Goal: Information Seeking & Learning: Compare options

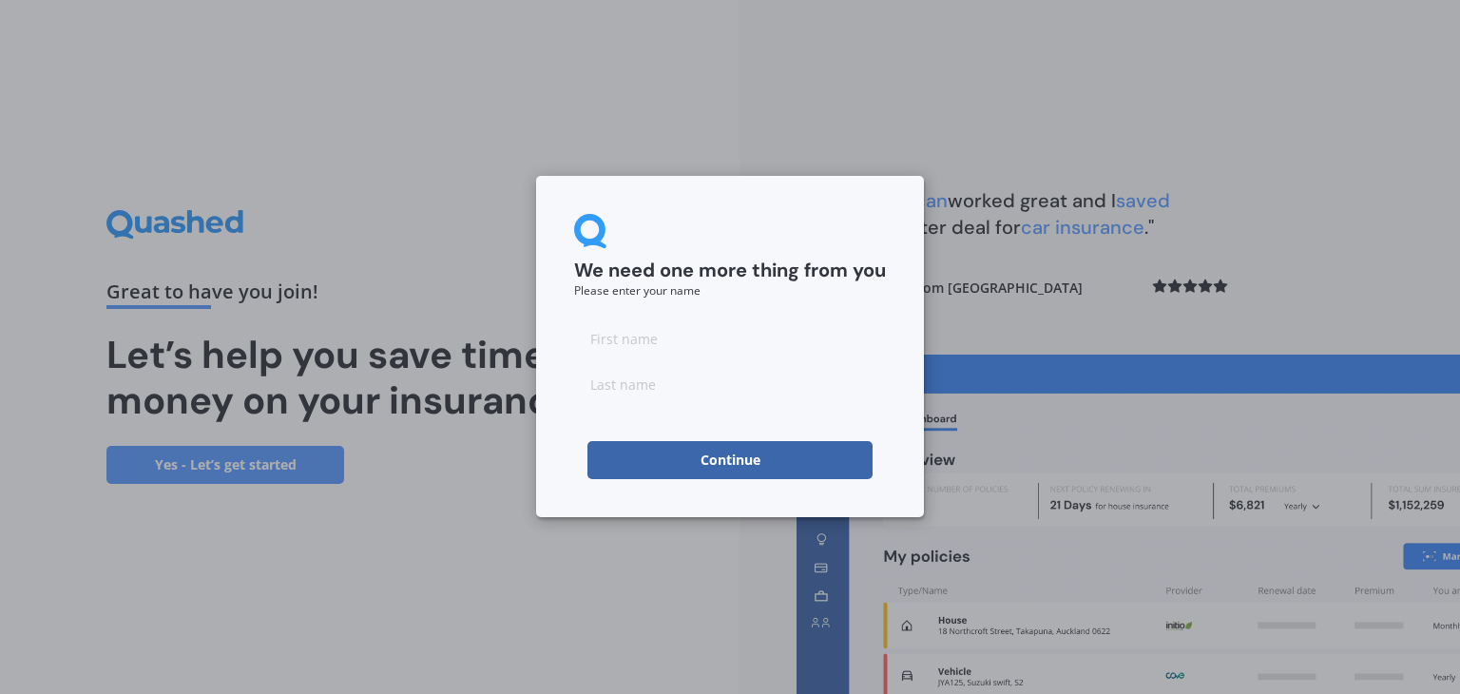
click at [781, 334] on input at bounding box center [730, 338] width 312 height 38
type input "B"
type input "[PERSON_NAME]"
click at [730, 460] on button "Continue" at bounding box center [730, 460] width 285 height 38
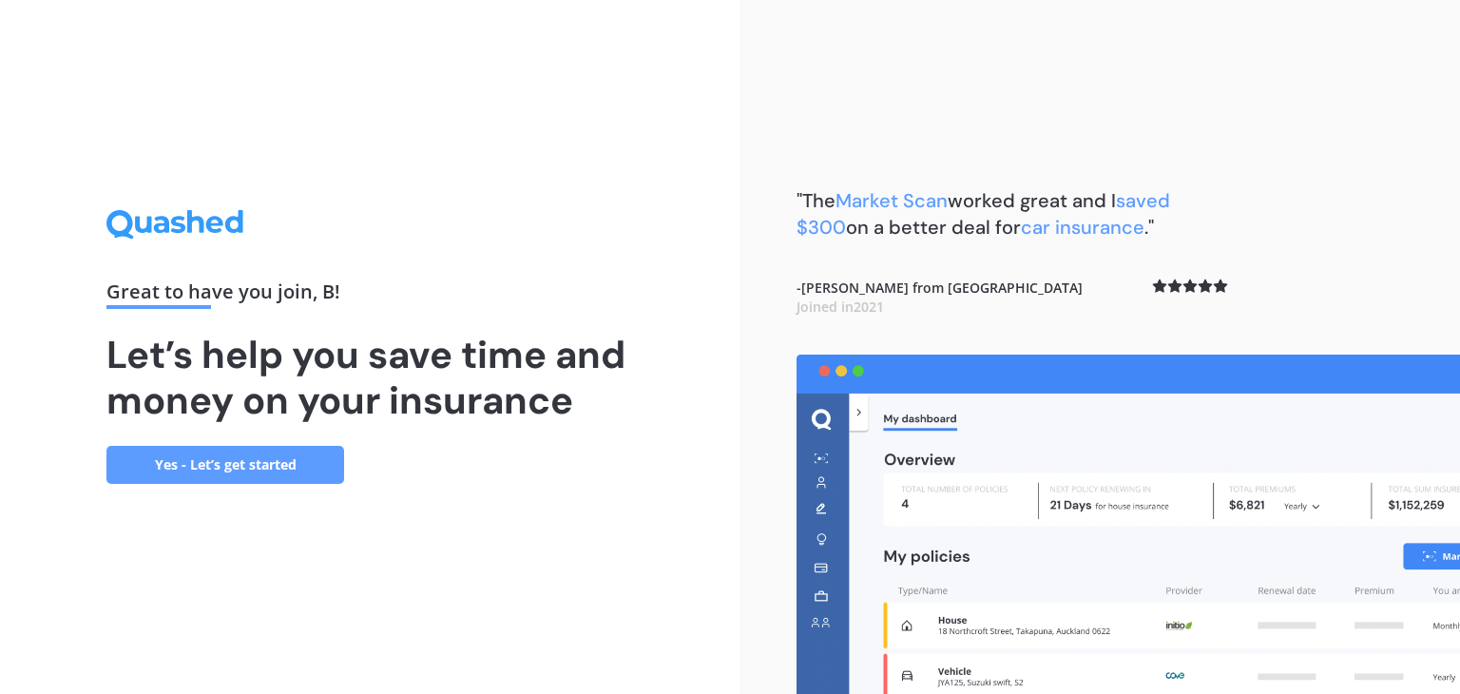
click at [227, 463] on link "Yes - Let’s get started" at bounding box center [225, 465] width 238 height 38
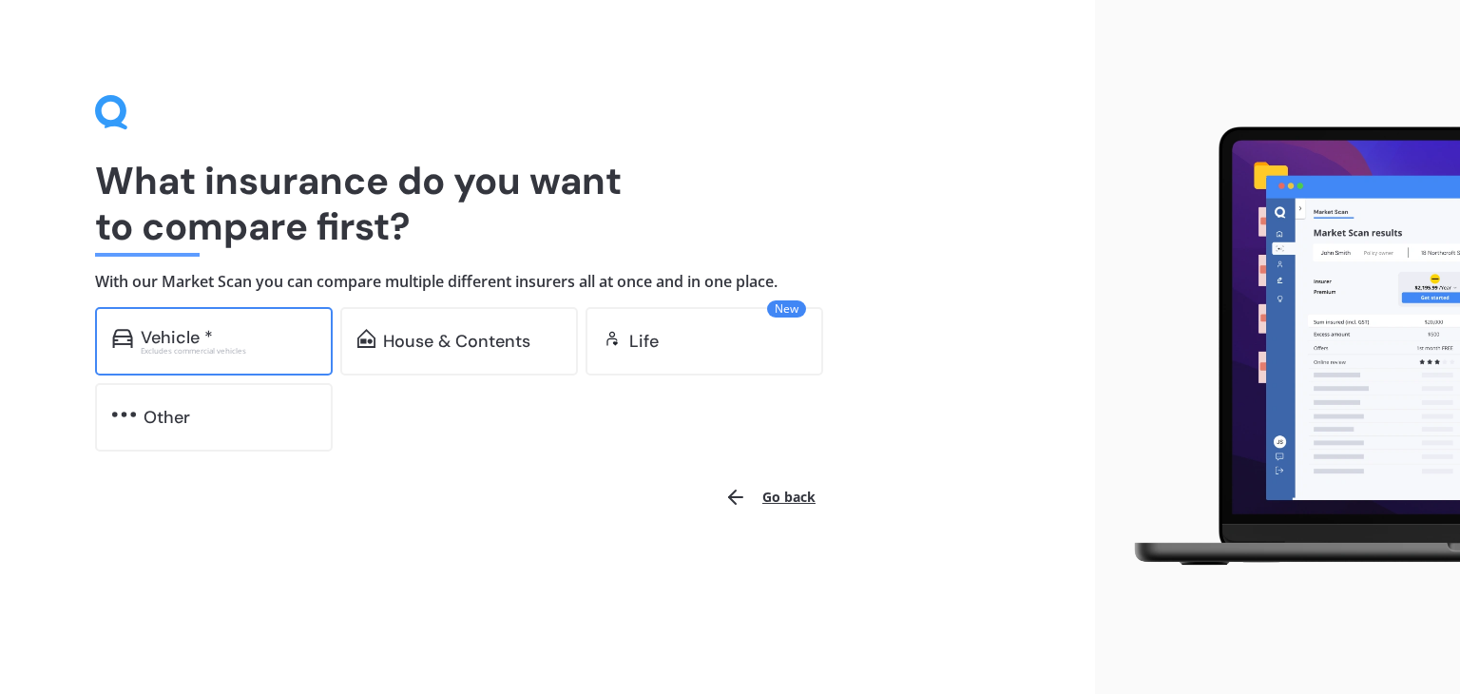
click at [280, 347] on div "Excludes commercial vehicles" at bounding box center [228, 351] width 175 height 8
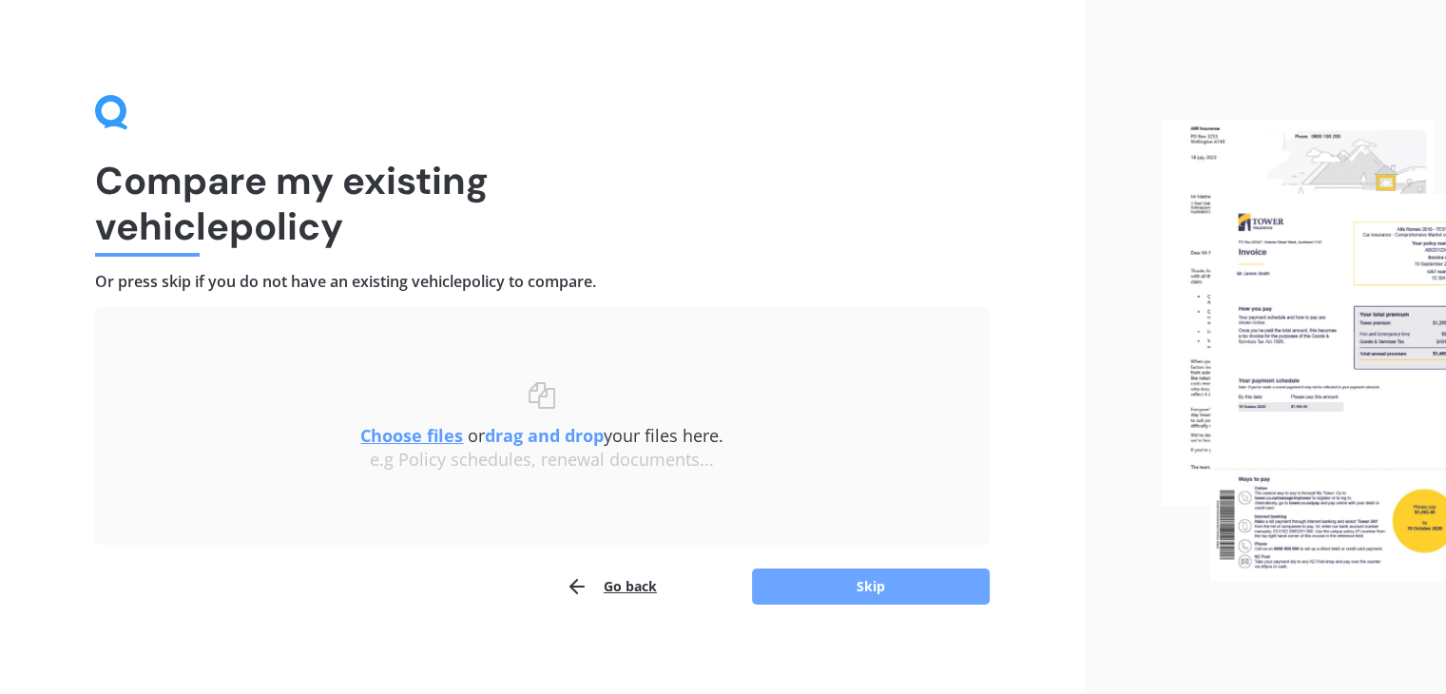
click at [834, 586] on button "Skip" at bounding box center [871, 587] width 238 height 36
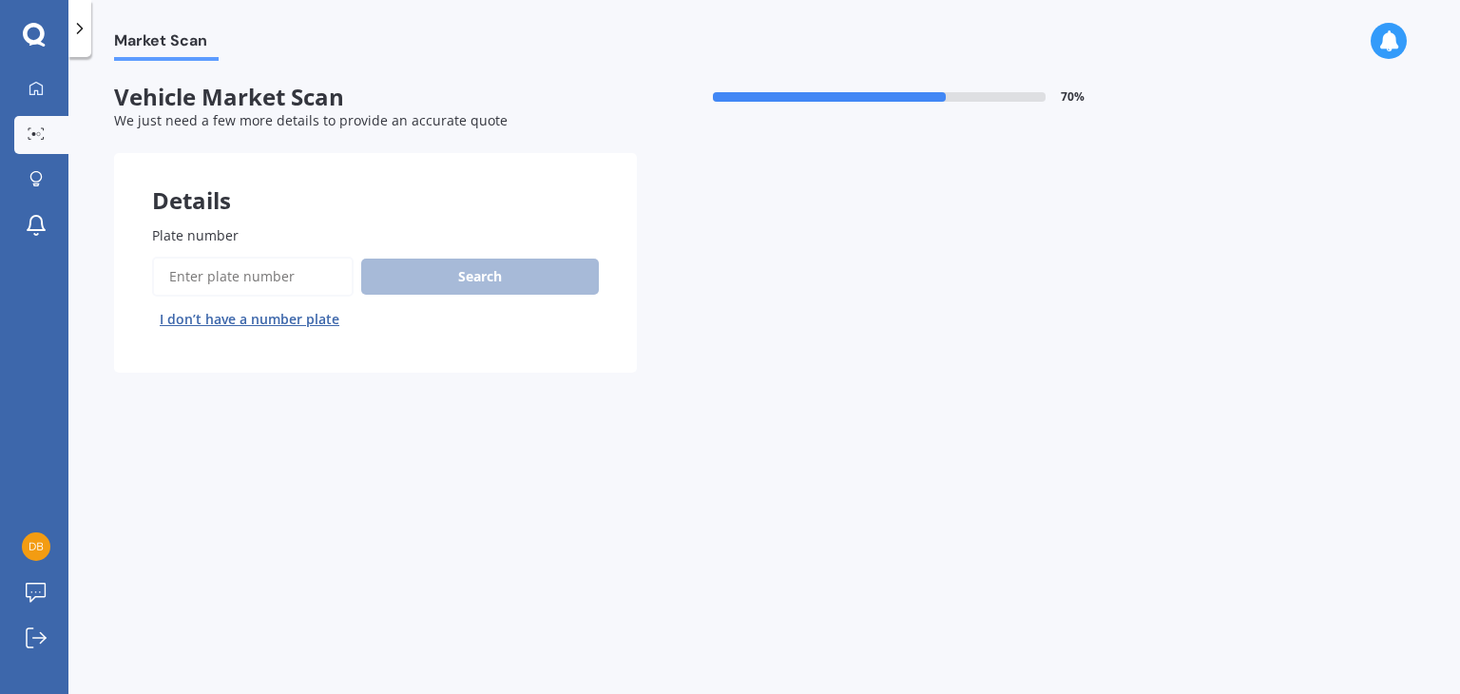
click at [255, 269] on input "Plate number" at bounding box center [253, 277] width 202 height 40
type input "mjn700"
click at [454, 279] on button "Search" at bounding box center [480, 277] width 238 height 36
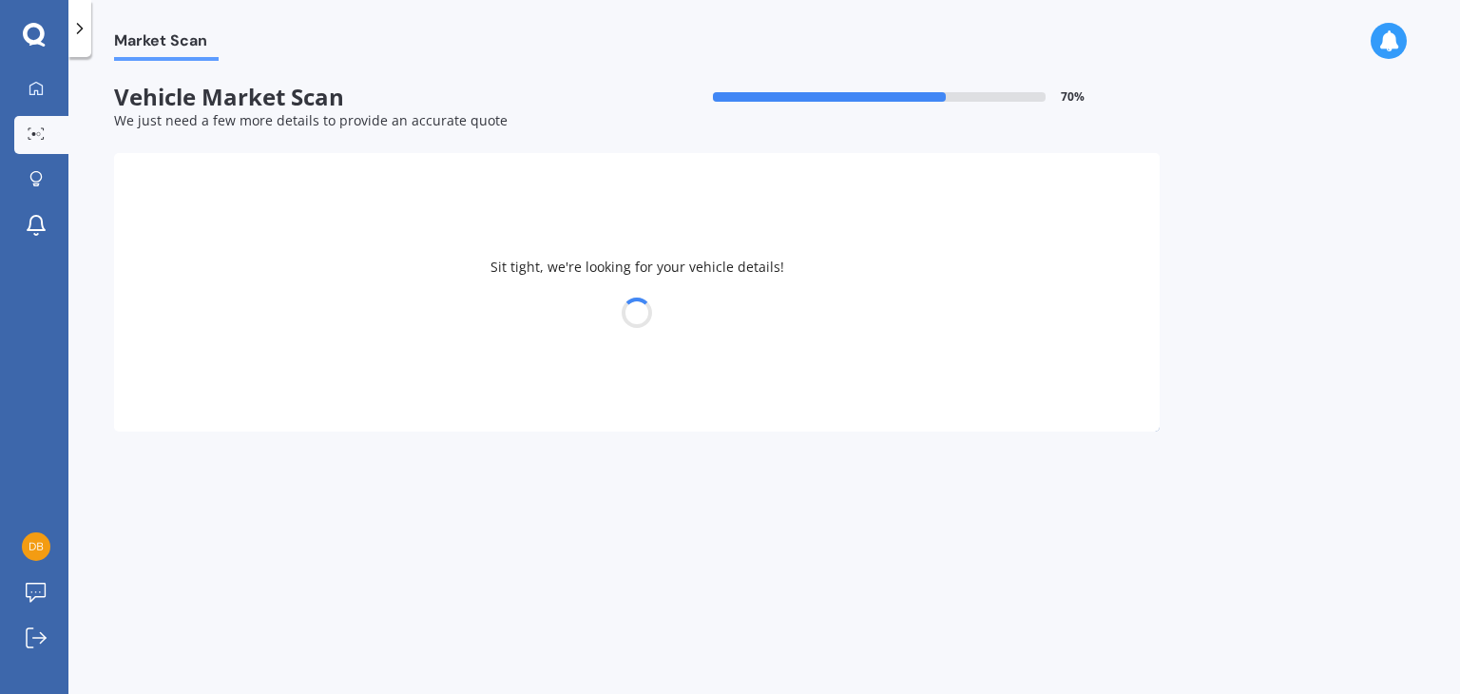
select select "TOYOTA"
select select "HIGHLANDER"
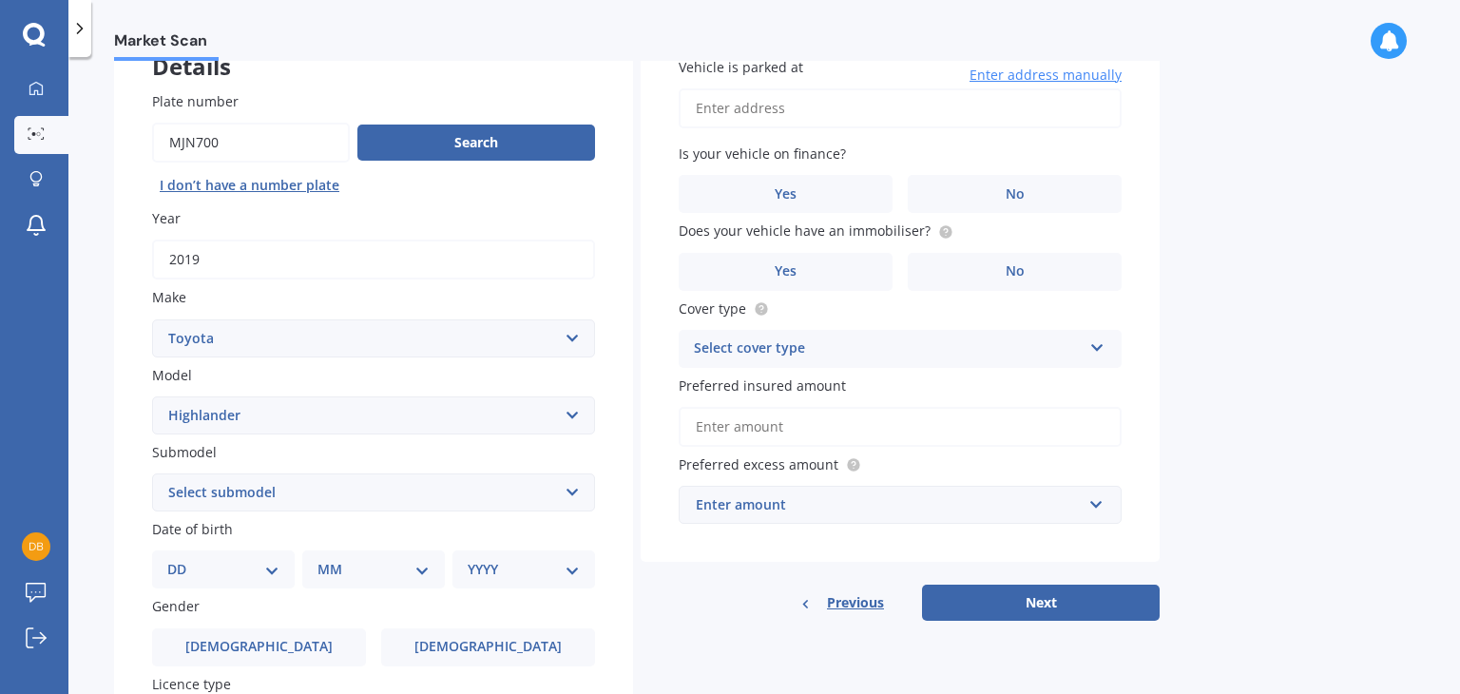
scroll to position [137, 0]
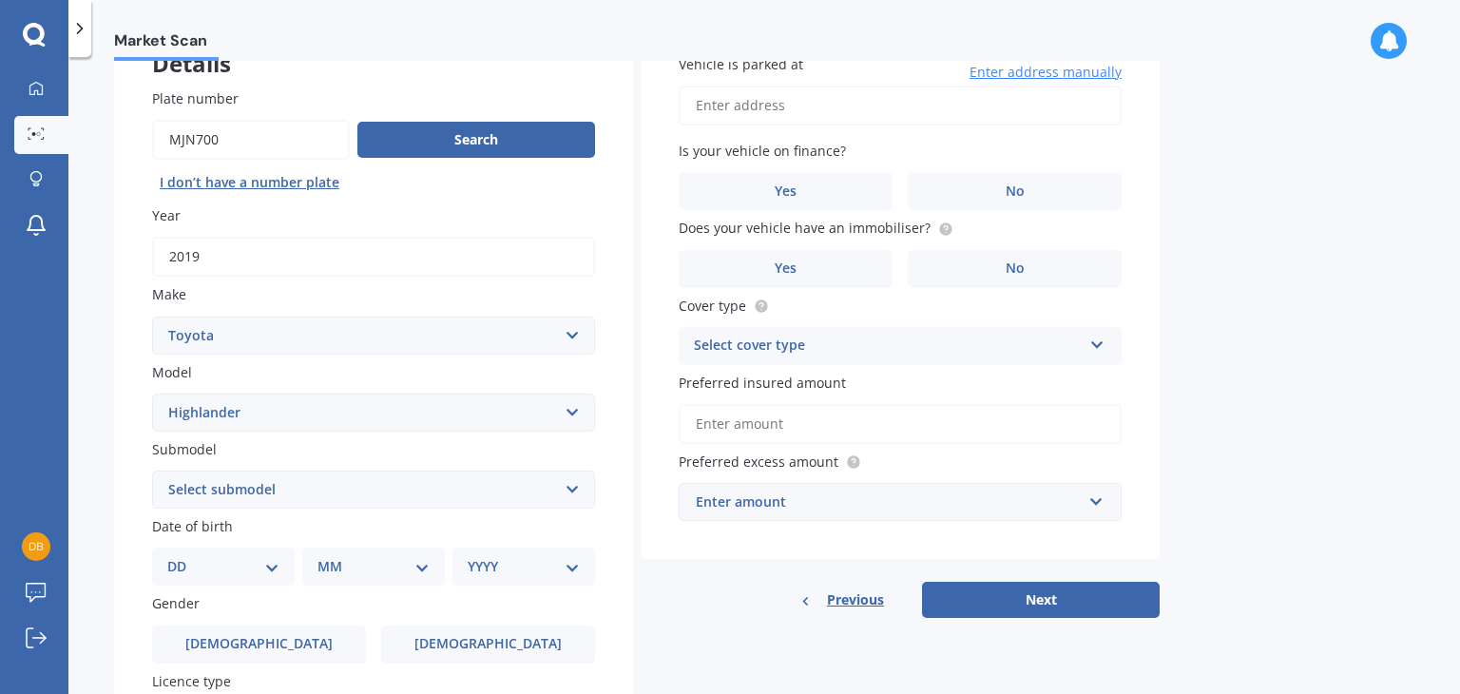
click at [567, 493] on select "Select submodel (All other) Hybrid Petrol V6 2WD Petrol V6 4WD" at bounding box center [373, 490] width 443 height 38
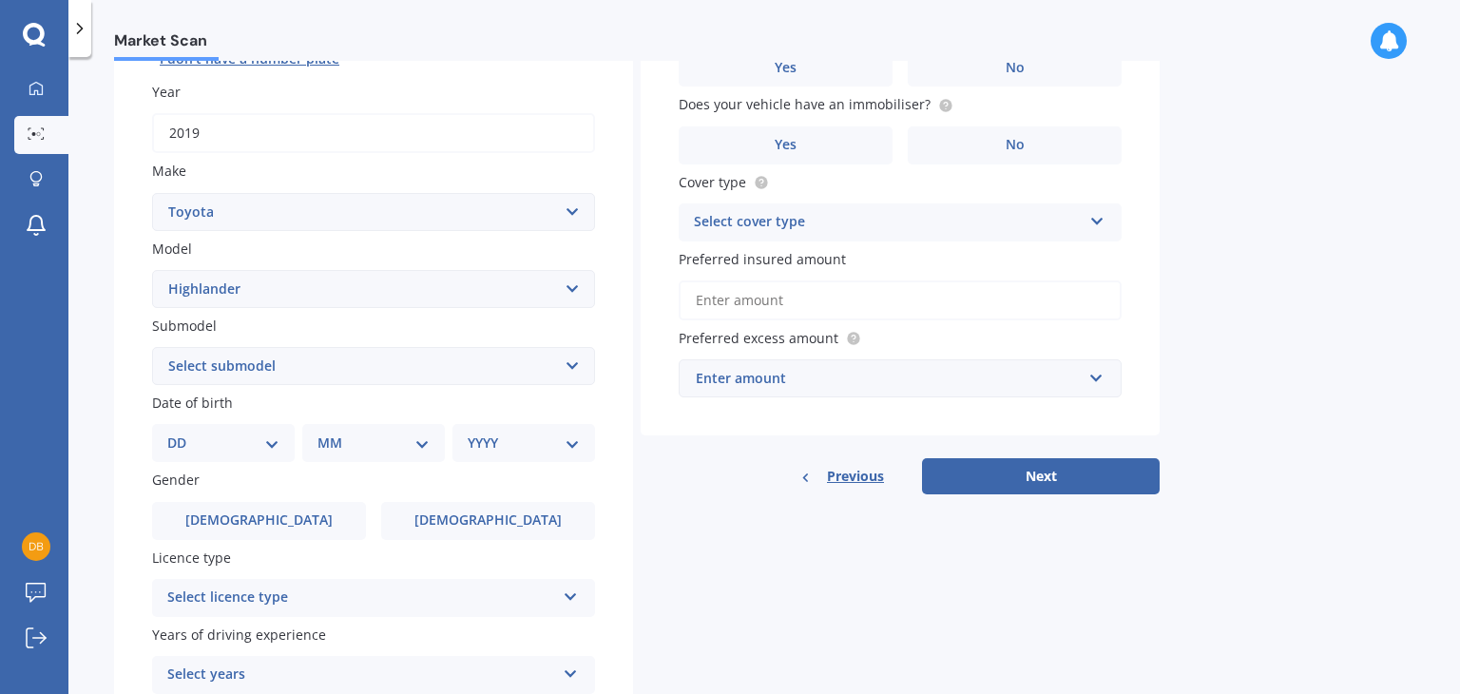
scroll to position [259, 0]
click at [566, 368] on select "Select submodel (All other) Hybrid Petrol V6 2WD Petrol V6 4WD" at bounding box center [373, 368] width 443 height 38
select select "PETROL V6 4WD"
click at [152, 349] on select "Select submodel (All other) Hybrid Petrol V6 2WD Petrol V6 4WD" at bounding box center [373, 368] width 443 height 38
click at [266, 447] on select "DD 01 02 03 04 05 06 07 08 09 10 11 12 13 14 15 16 17 18 19 20 21 22 23 24 25 2…" at bounding box center [223, 444] width 112 height 21
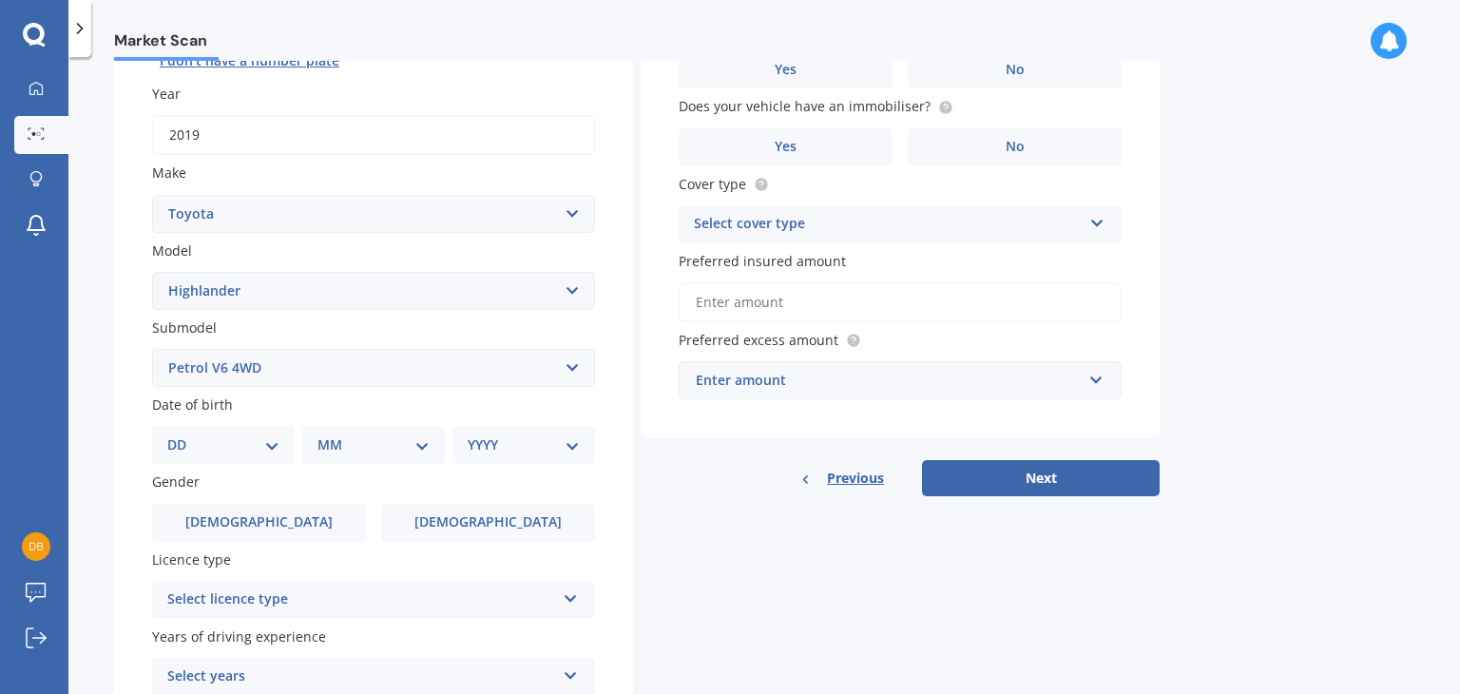
select select "31"
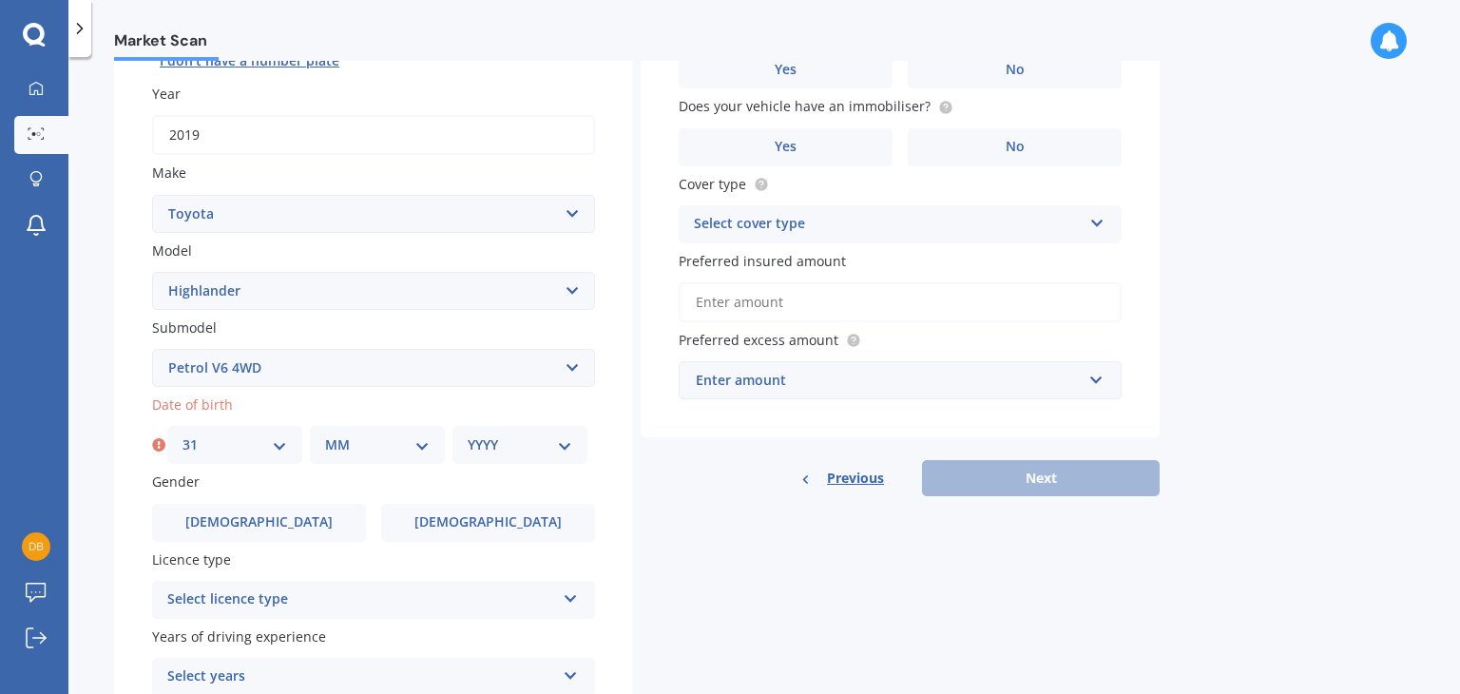
click at [366, 442] on select "MM 01 02 03 04 05 06 07 08 09 10 11 12" at bounding box center [377, 444] width 105 height 21
select select "01"
click at [512, 439] on select "YYYY 2025 2024 2023 2022 2021 2020 2019 2018 2017 2016 2015 2014 2013 2012 2011…" at bounding box center [520, 444] width 105 height 21
select select "1989"
click at [475, 522] on span "Female" at bounding box center [488, 522] width 151 height 16
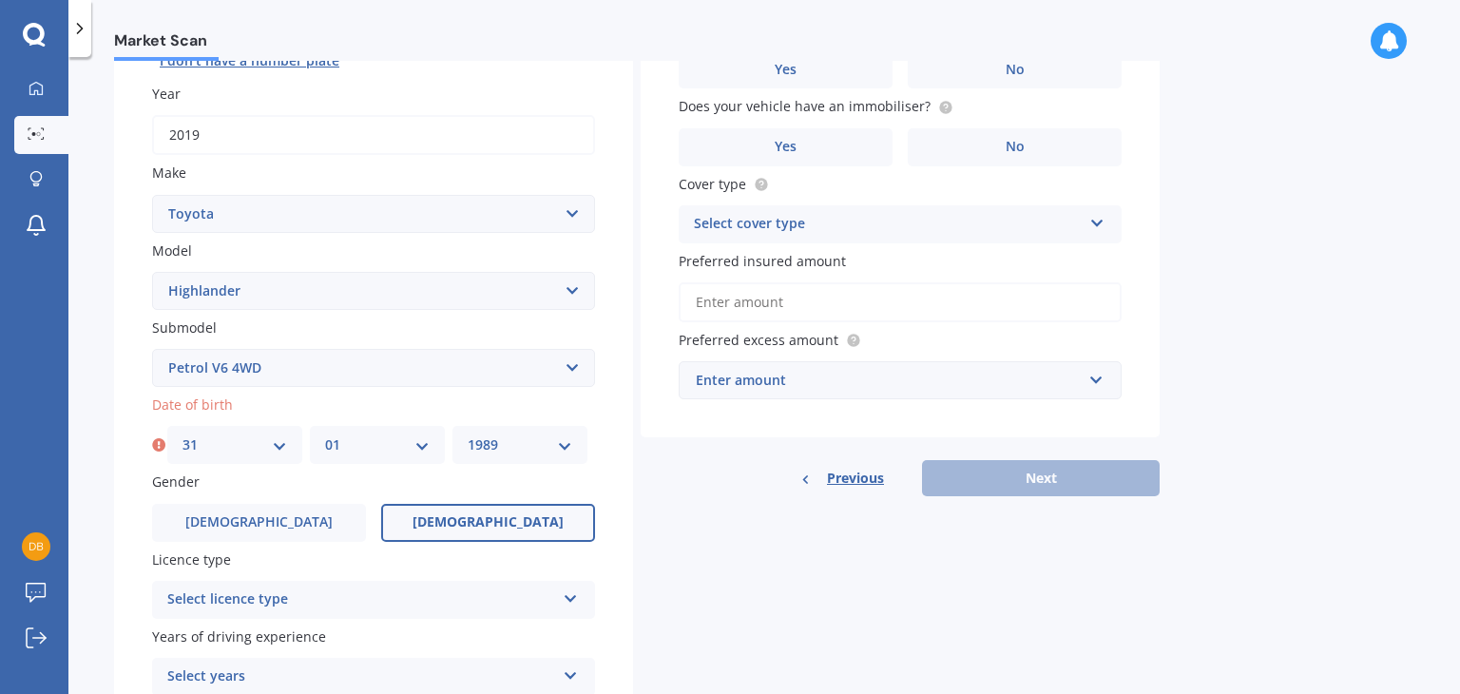
click at [0, 0] on input "Female" at bounding box center [0, 0] width 0 height 0
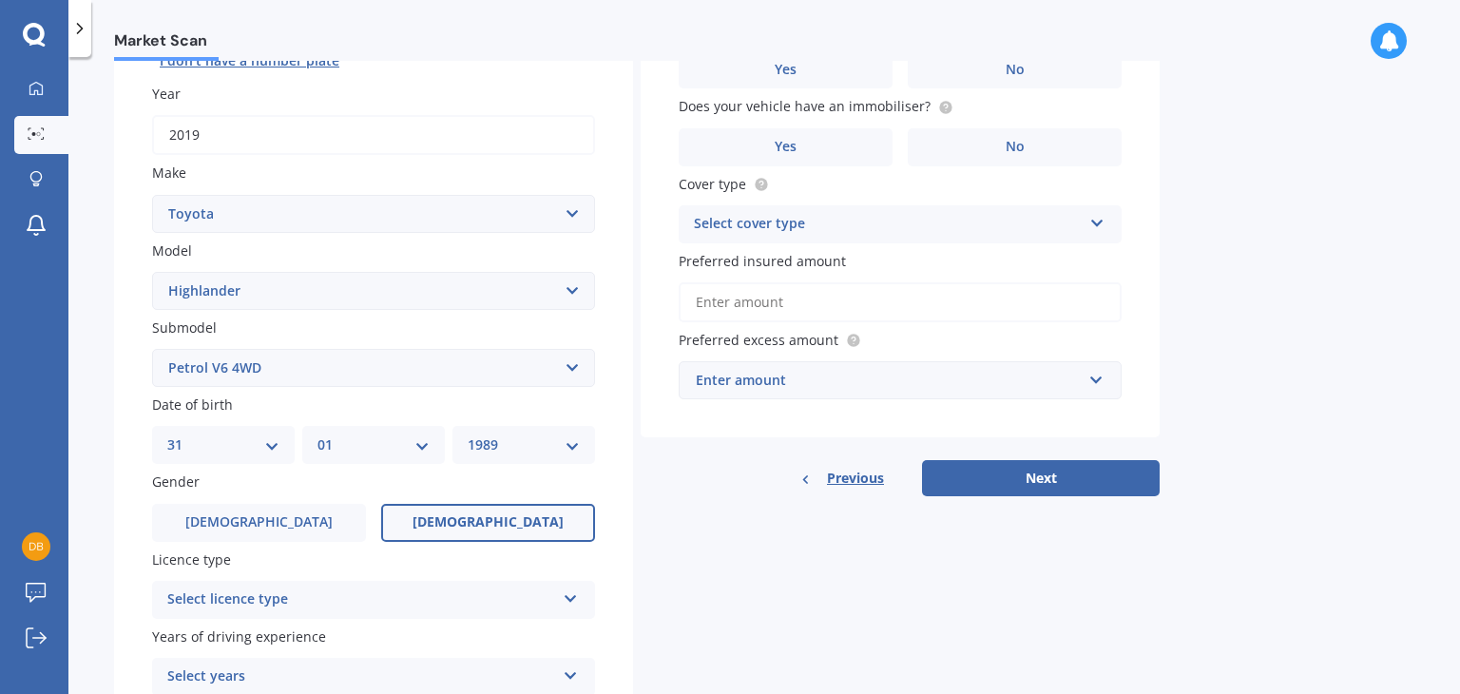
click at [416, 606] on div "Select licence type" at bounding box center [361, 599] width 388 height 23
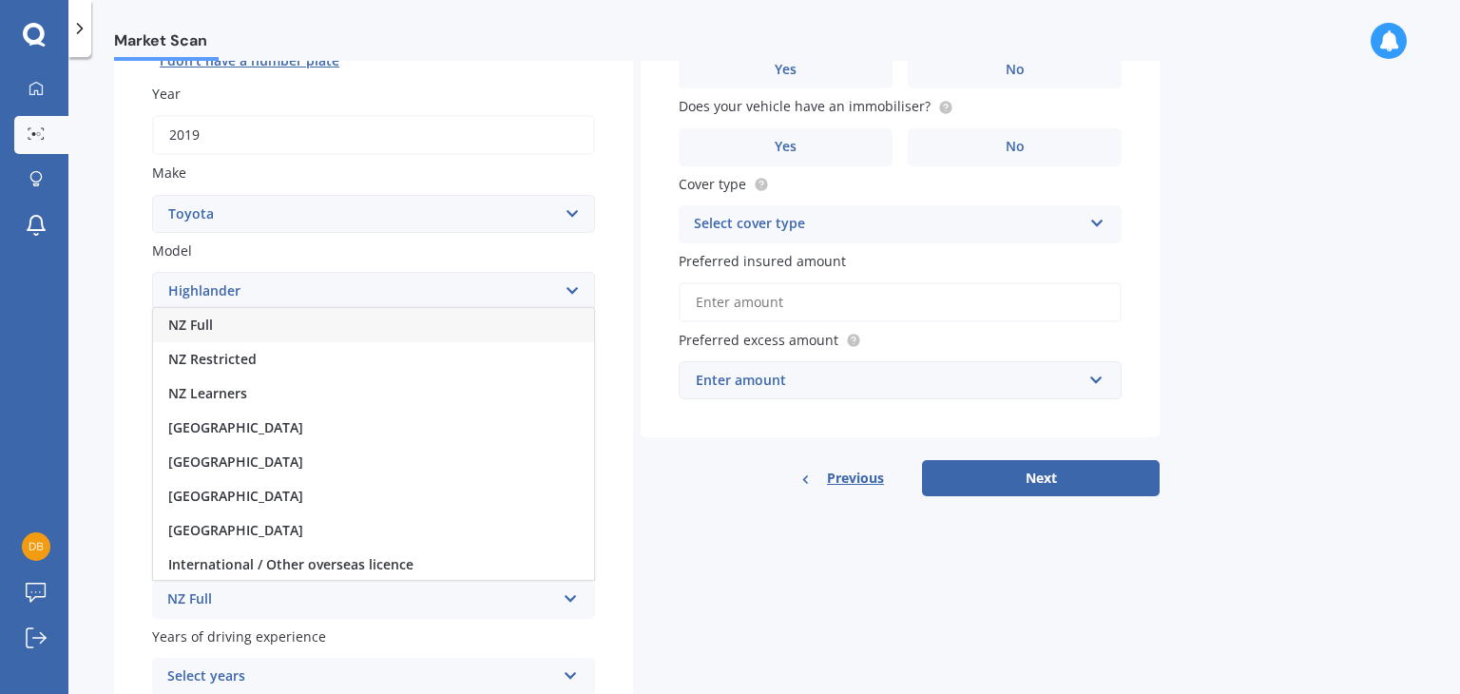
click at [371, 320] on div "NZ Full" at bounding box center [373, 325] width 441 height 34
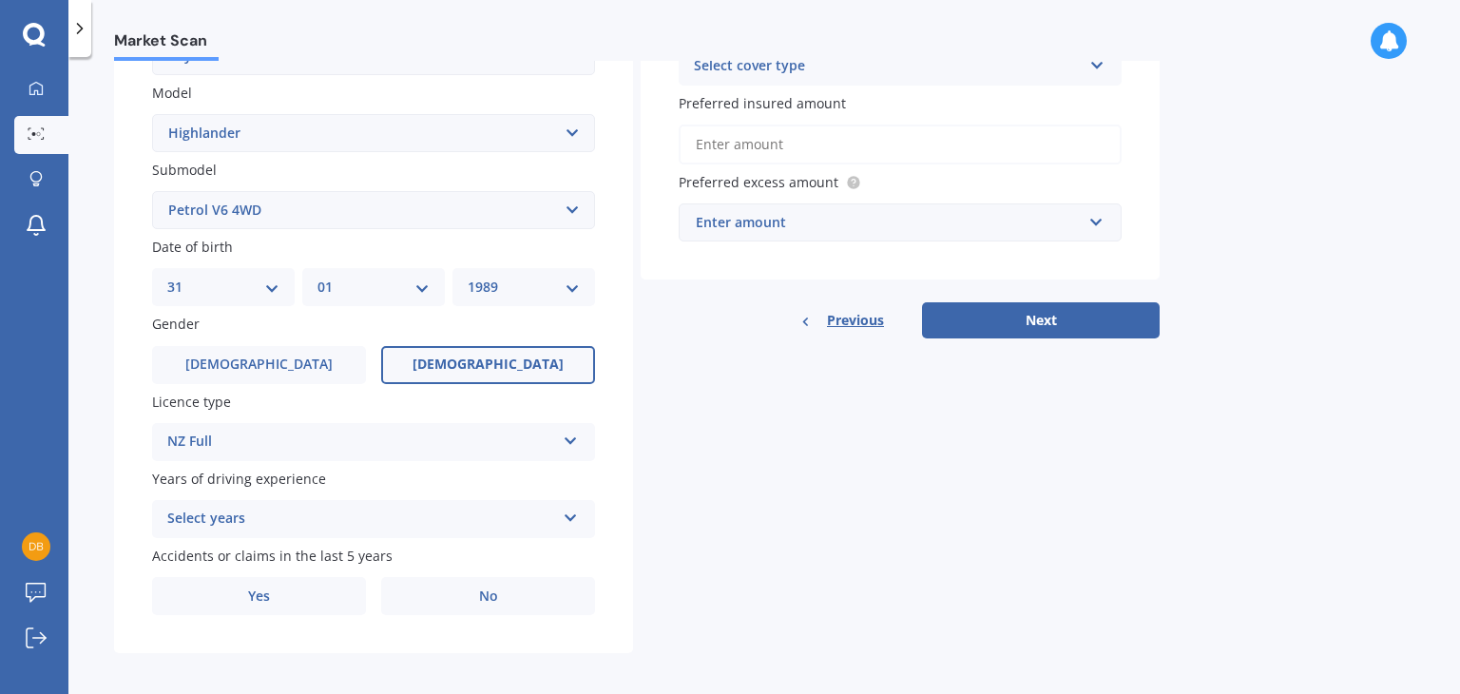
scroll to position [426, 0]
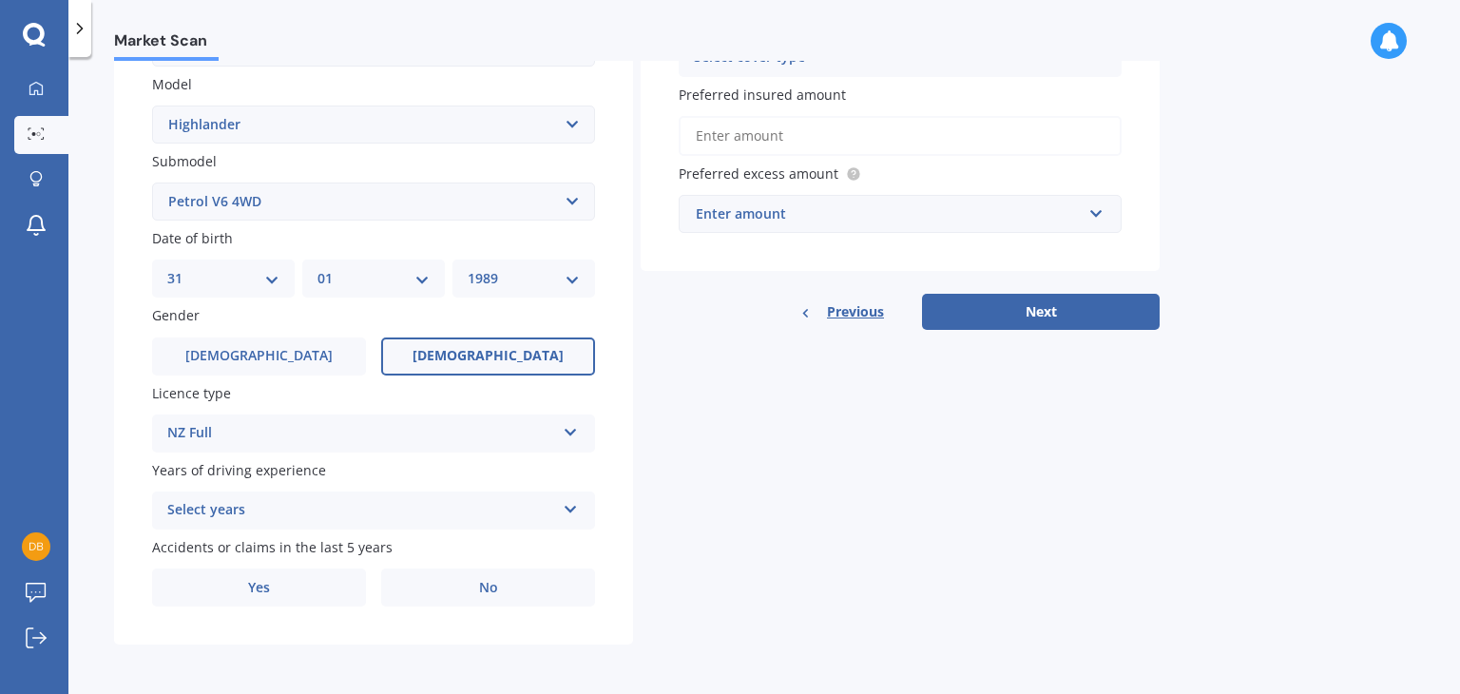
click at [574, 507] on icon at bounding box center [571, 505] width 16 height 13
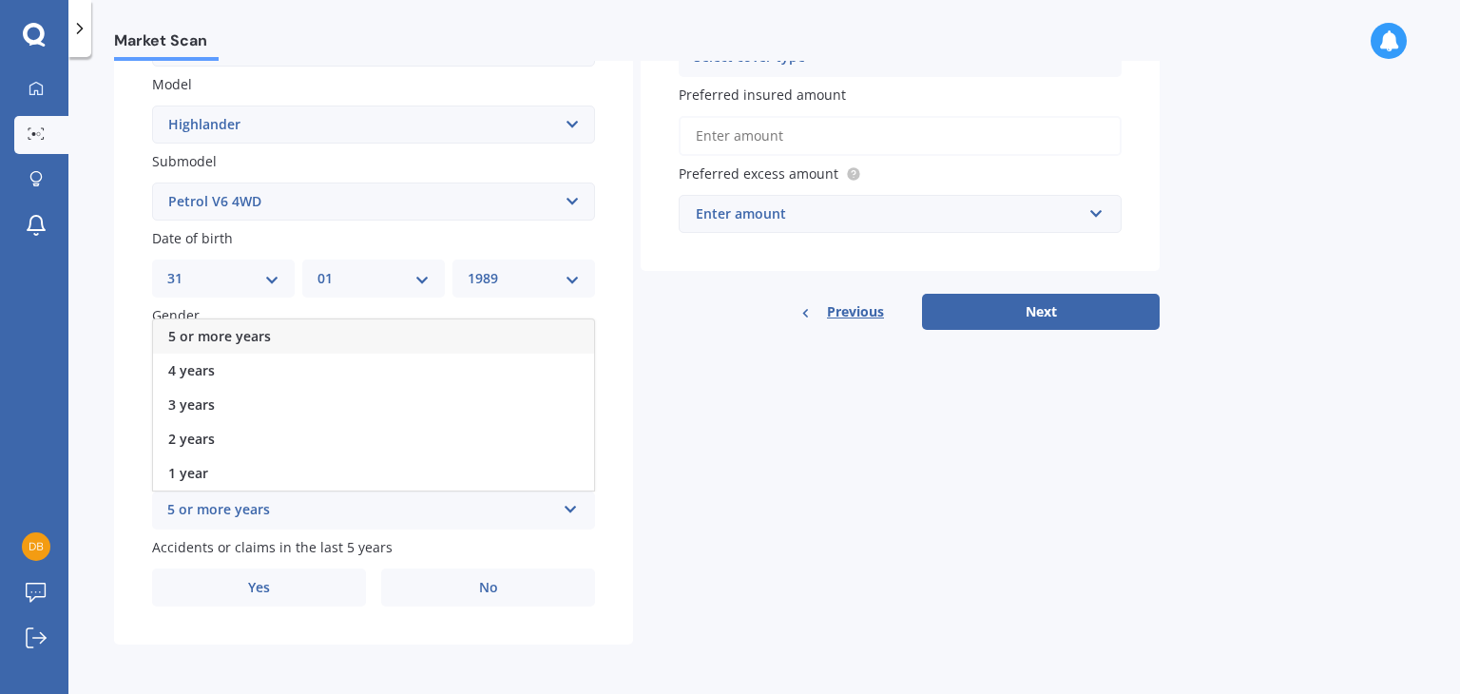
click at [515, 344] on div "5 or more years" at bounding box center [373, 336] width 441 height 34
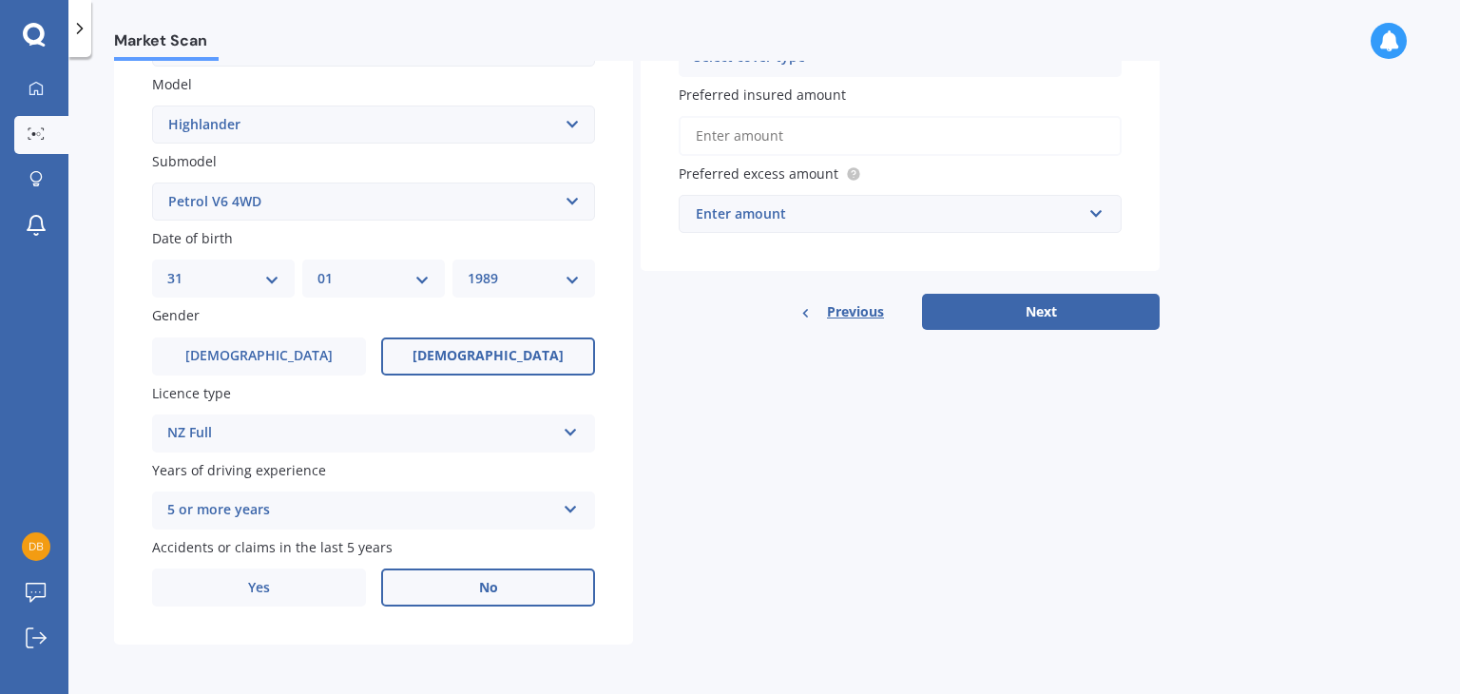
click at [529, 587] on label "No" at bounding box center [488, 588] width 214 height 38
click at [0, 0] on input "No" at bounding box center [0, 0] width 0 height 0
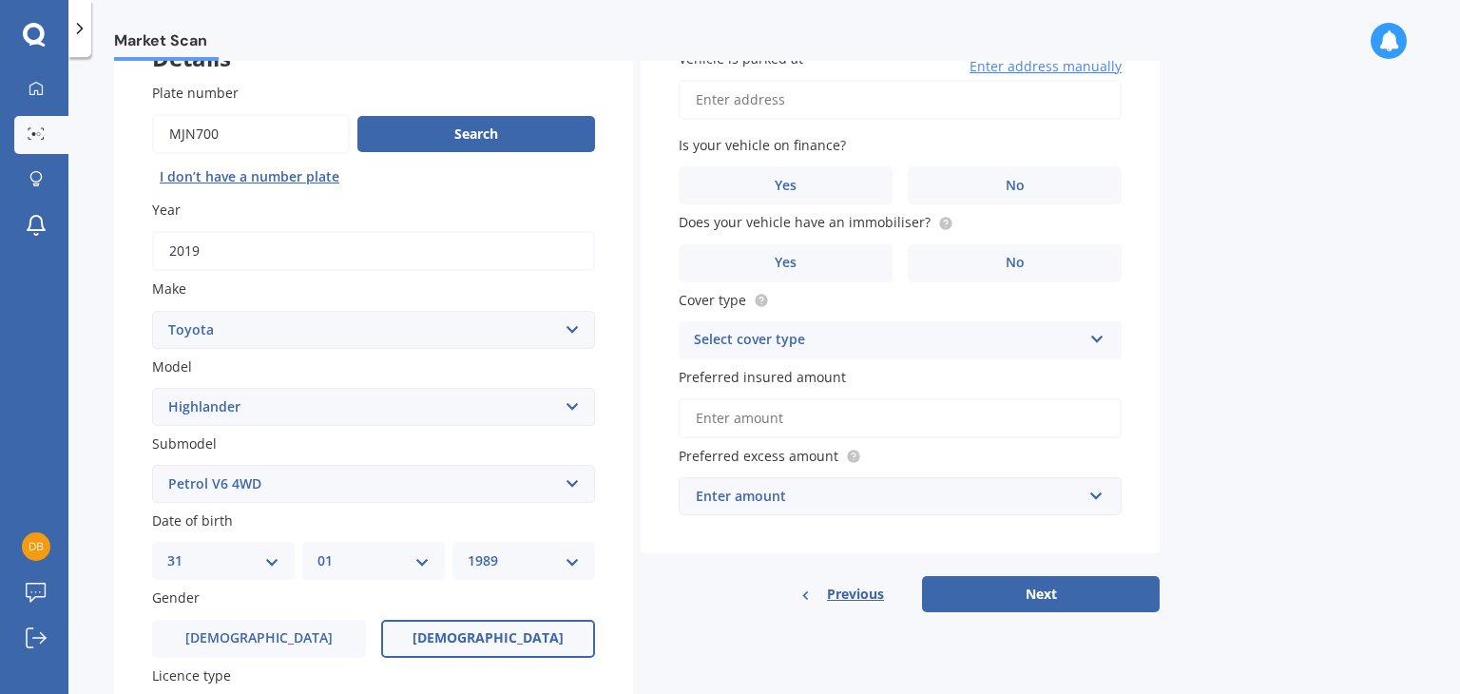
scroll to position [0, 0]
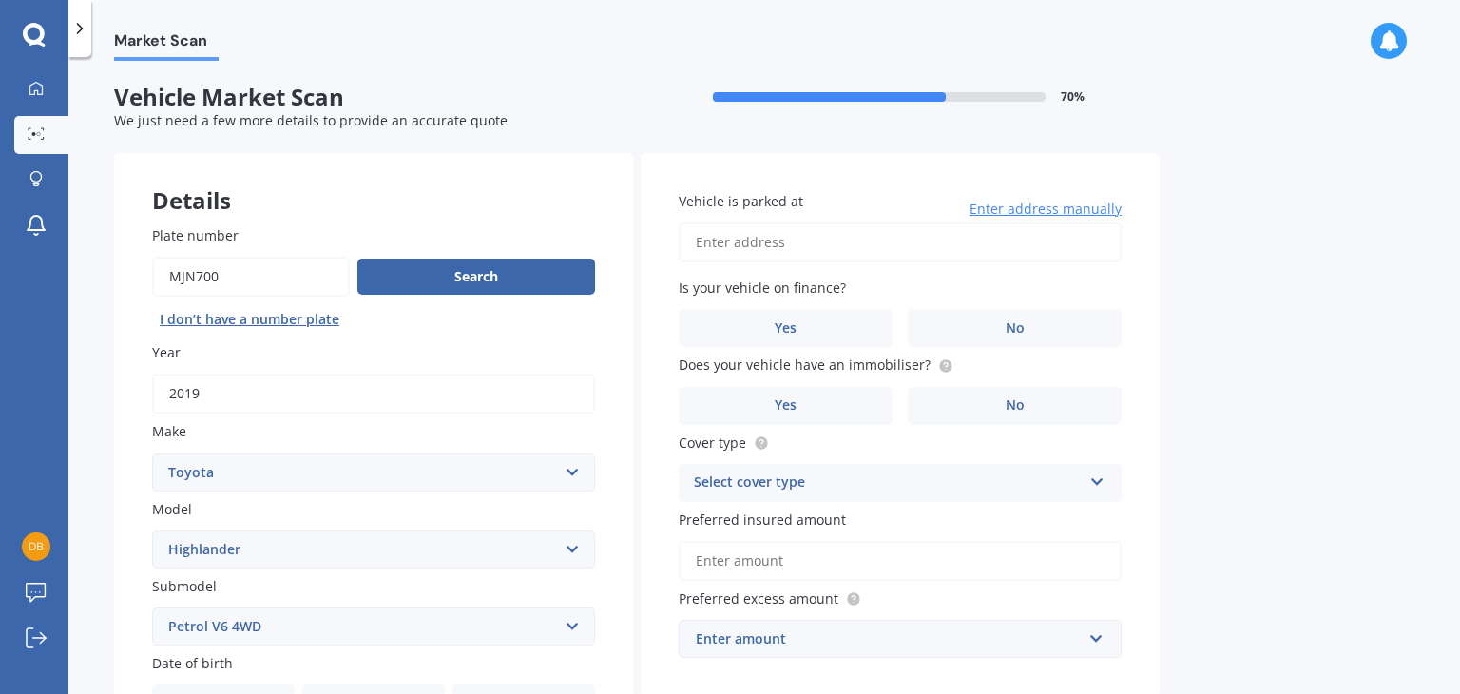
click at [919, 252] on input "Vehicle is parked at" at bounding box center [900, 242] width 443 height 40
type input "264D Pahi Road PAHIKaipara 0571"
click at [1038, 324] on label "No" at bounding box center [1015, 328] width 214 height 38
click at [0, 0] on input "No" at bounding box center [0, 0] width 0 height 0
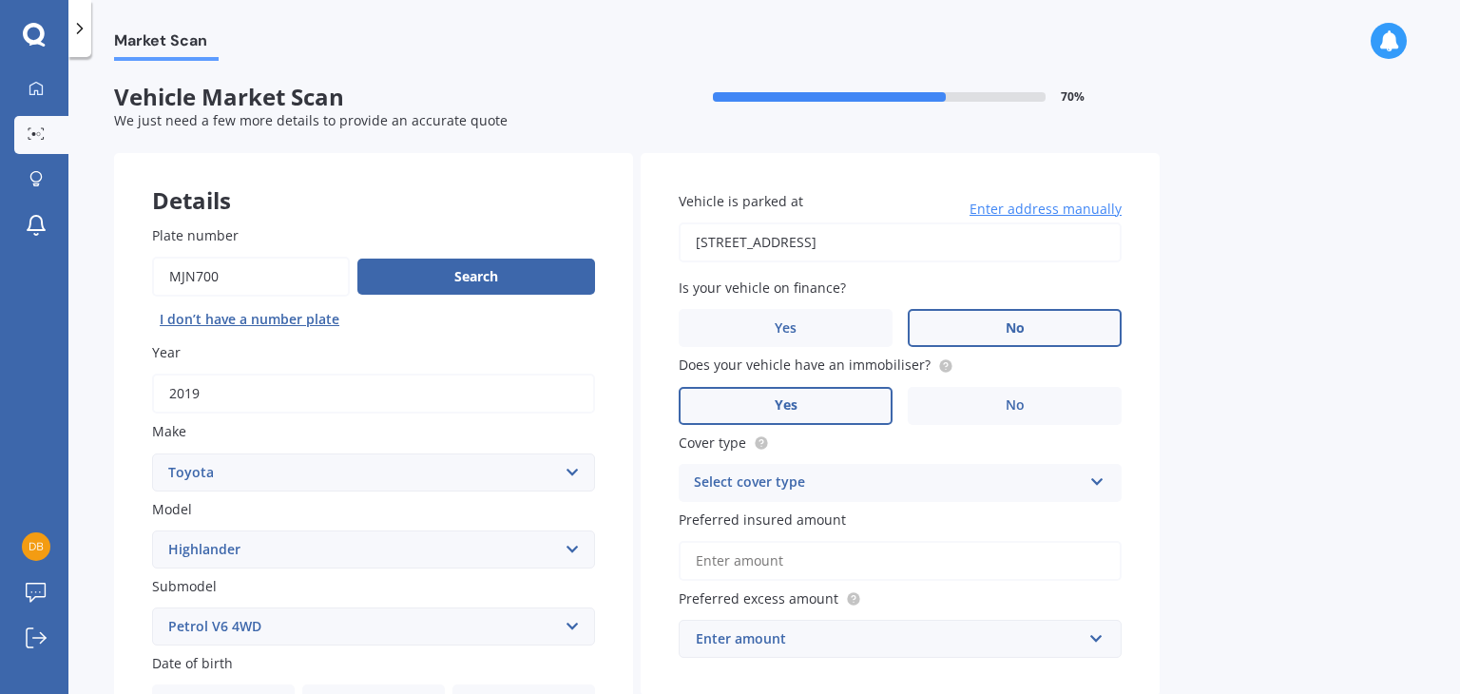
click at [831, 408] on label "Yes" at bounding box center [786, 406] width 214 height 38
click at [0, 0] on input "Yes" at bounding box center [0, 0] width 0 height 0
click at [886, 479] on div "Select cover type" at bounding box center [888, 483] width 388 height 23
click at [867, 522] on div "Comprehensive" at bounding box center [900, 520] width 441 height 34
click at [954, 551] on input "Preferred insured amount" at bounding box center [900, 561] width 443 height 40
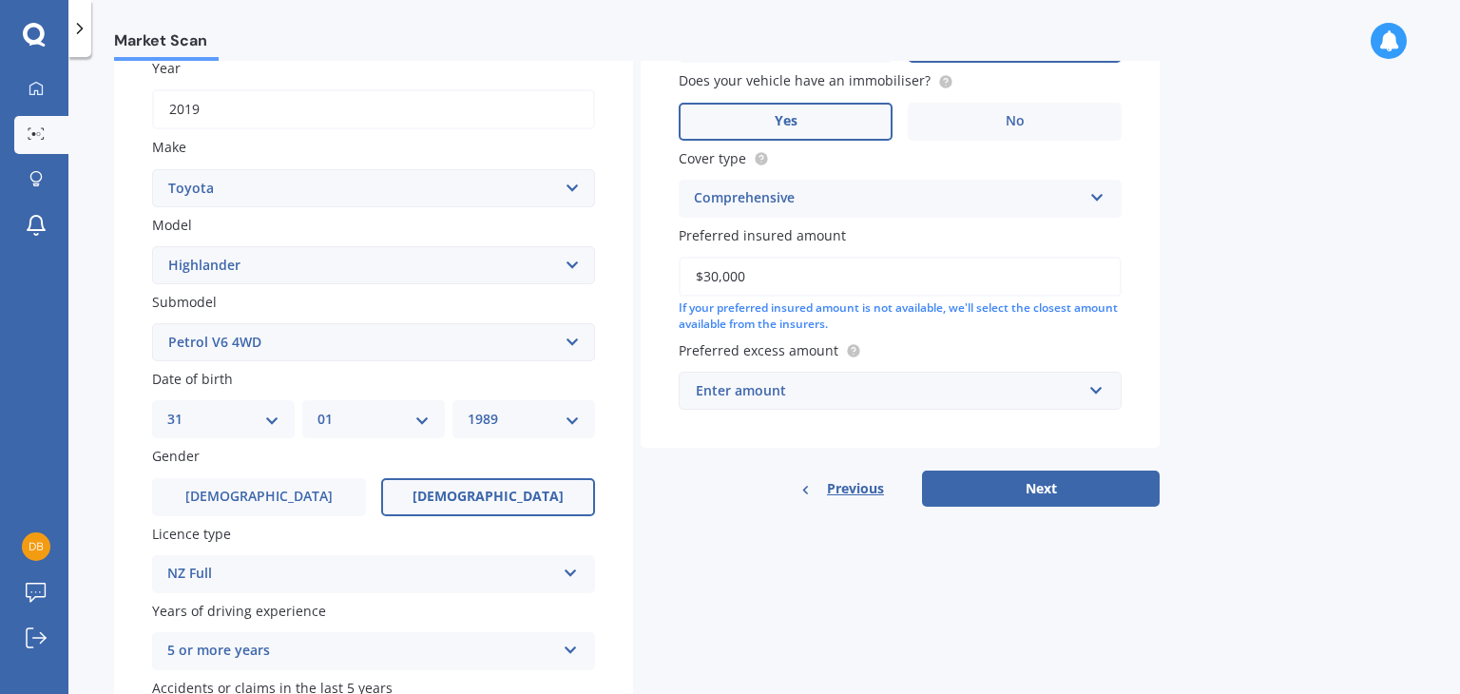
scroll to position [285, 0]
click at [1101, 382] on input "text" at bounding box center [894, 390] width 426 height 36
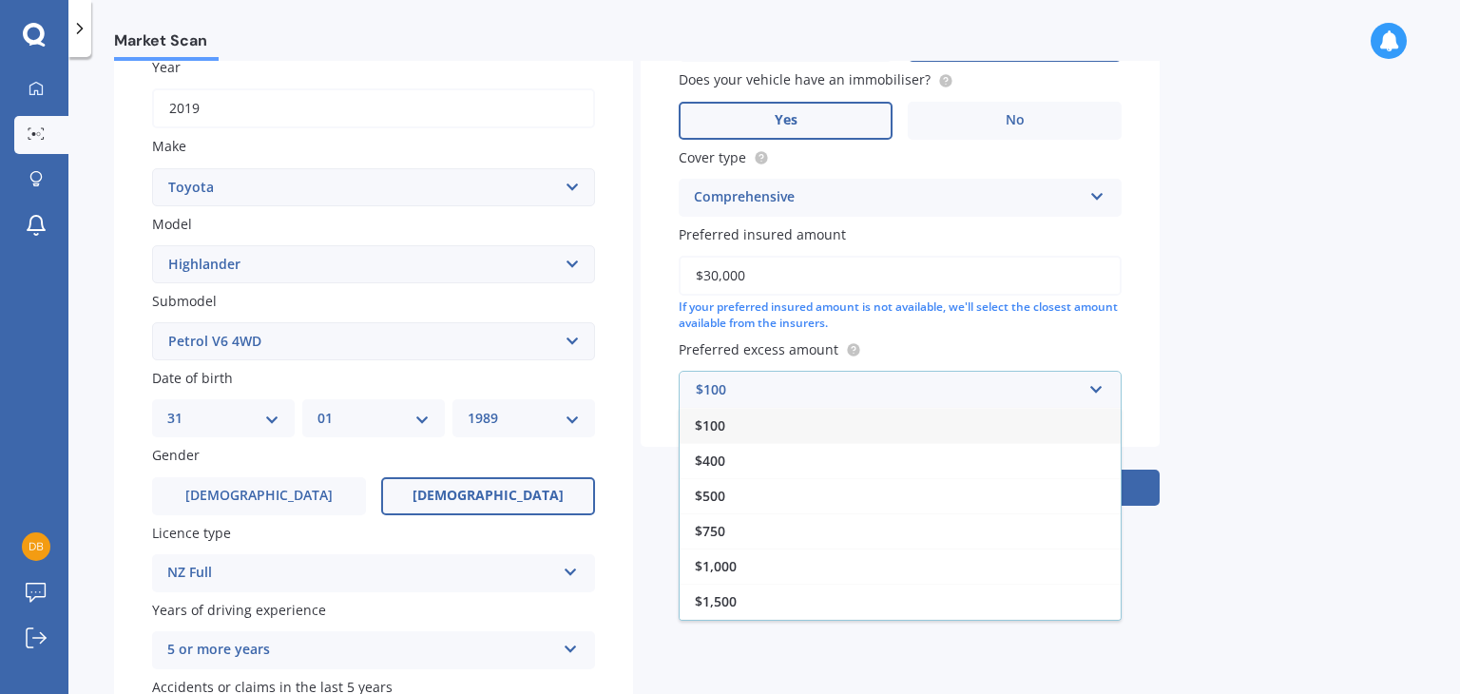
click at [1114, 560] on div "$100 $400 $500 $750 $1,000 $1,500 $2,000" at bounding box center [900, 514] width 443 height 213
click at [764, 556] on div "$1,500" at bounding box center [900, 569] width 441 height 35
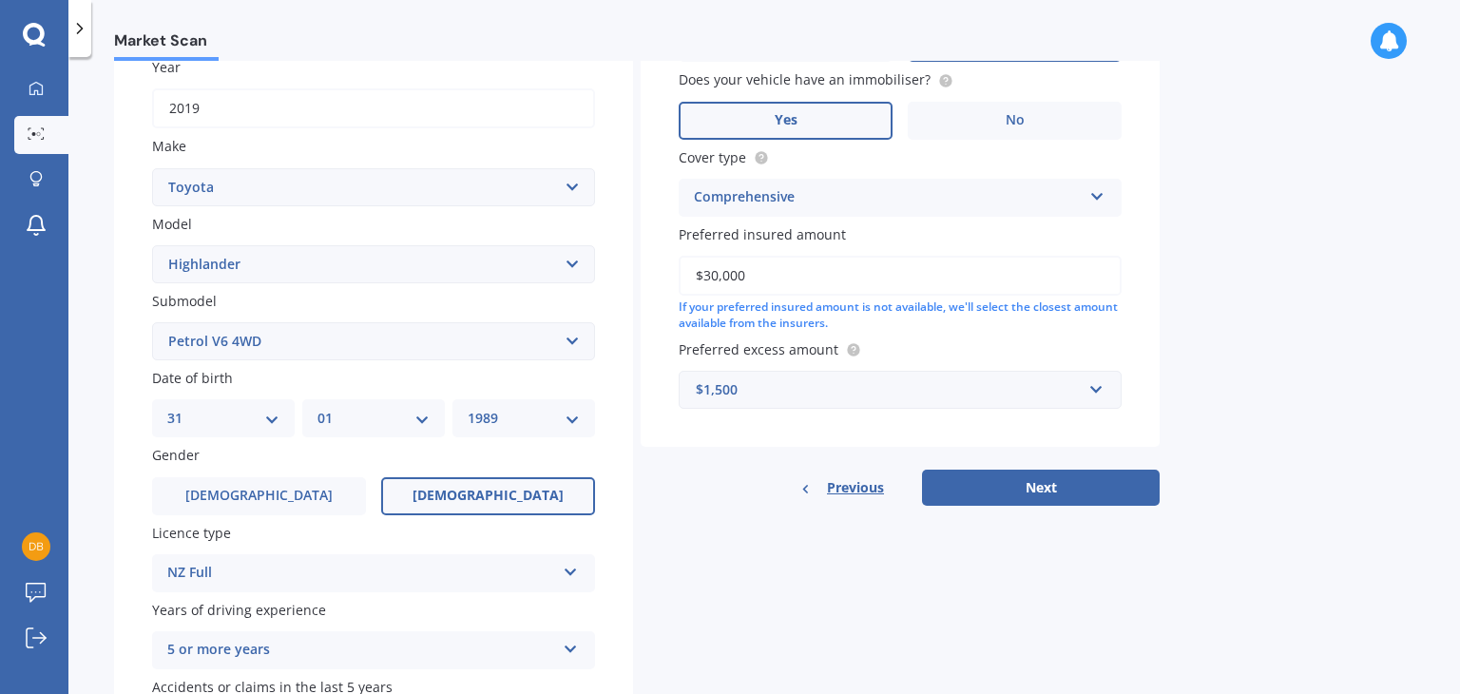
click at [714, 273] on input "$30,000" at bounding box center [900, 276] width 443 height 40
type input "$35,000"
click at [1028, 489] on button "Next" at bounding box center [1041, 488] width 238 height 36
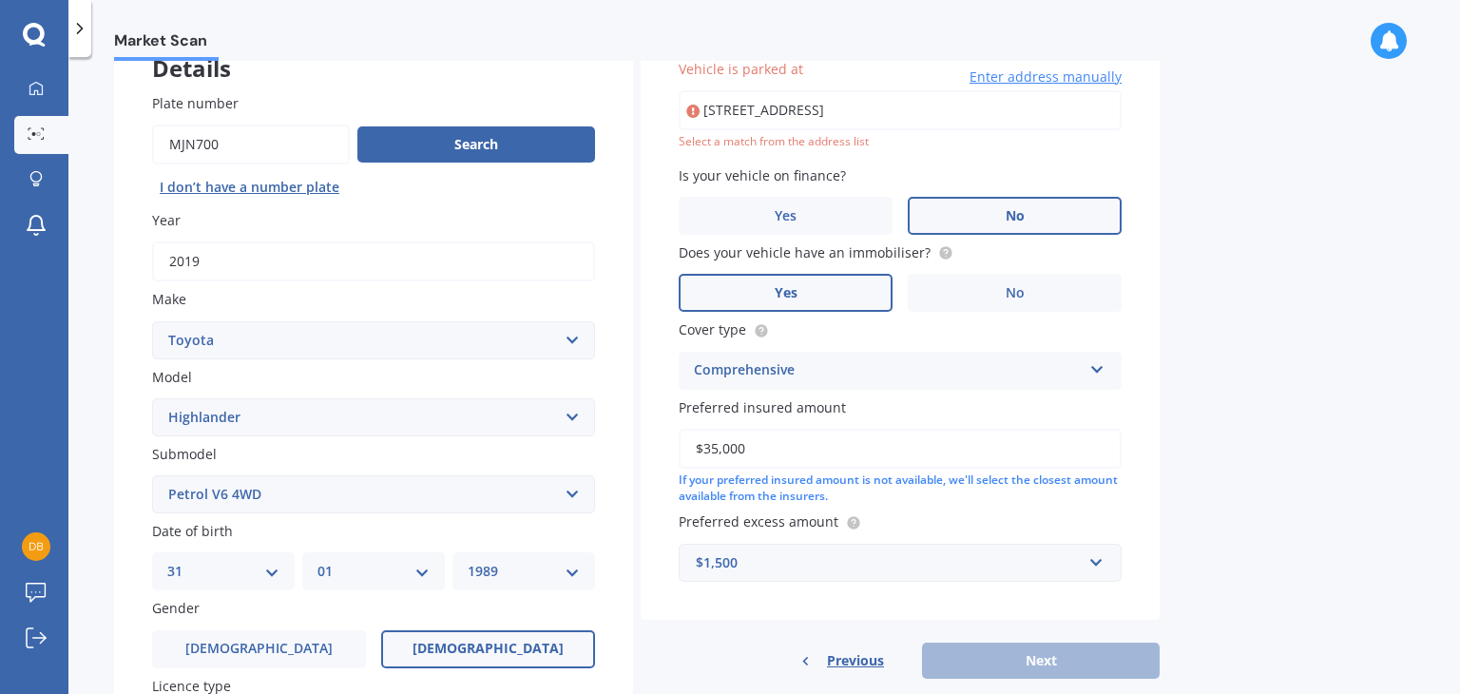
scroll to position [129, 0]
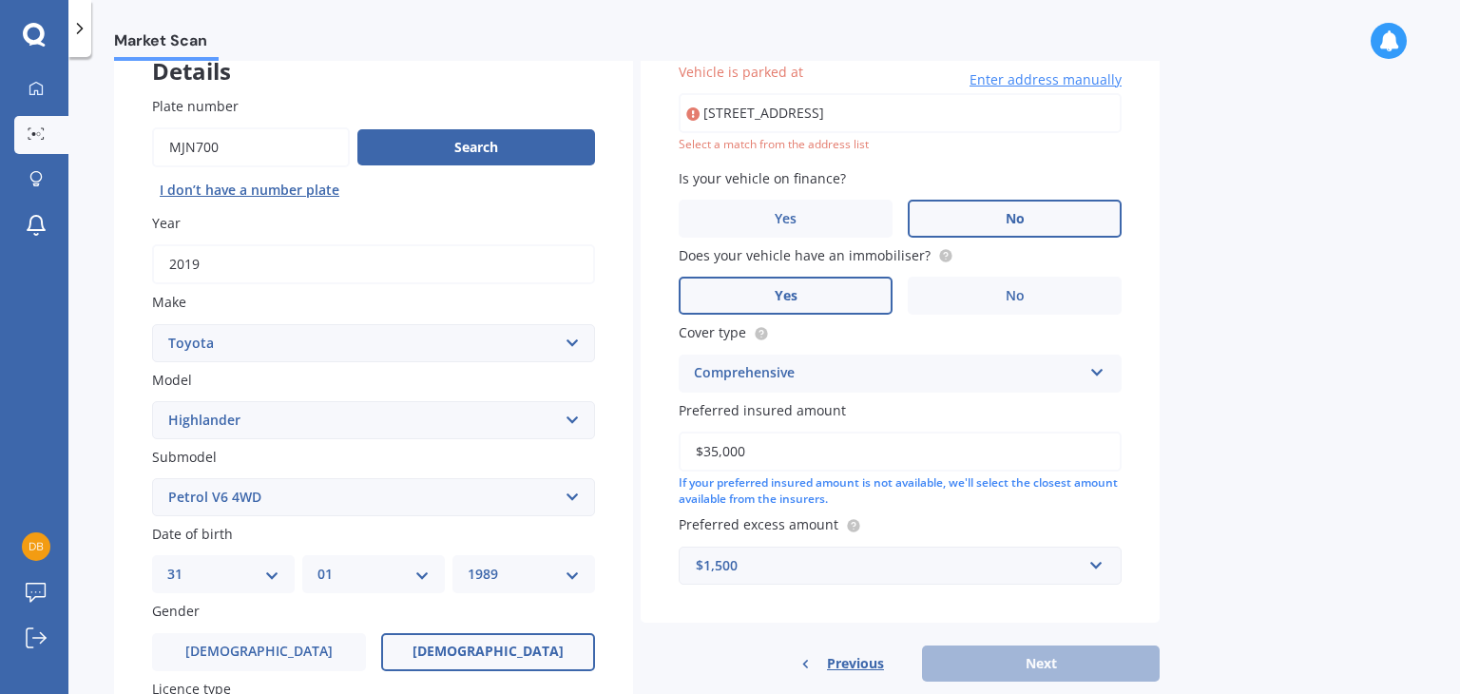
click at [972, 162] on div "Vehicle is parked at 264D Pahi Road PAHIKaipara 0571 Enter address manually Sel…" at bounding box center [900, 323] width 519 height 599
click at [969, 111] on input "264D Pahi Road PAHIKaipara 0571" at bounding box center [900, 113] width 443 height 40
type input "264D Pahi Road, Pahi 0571"
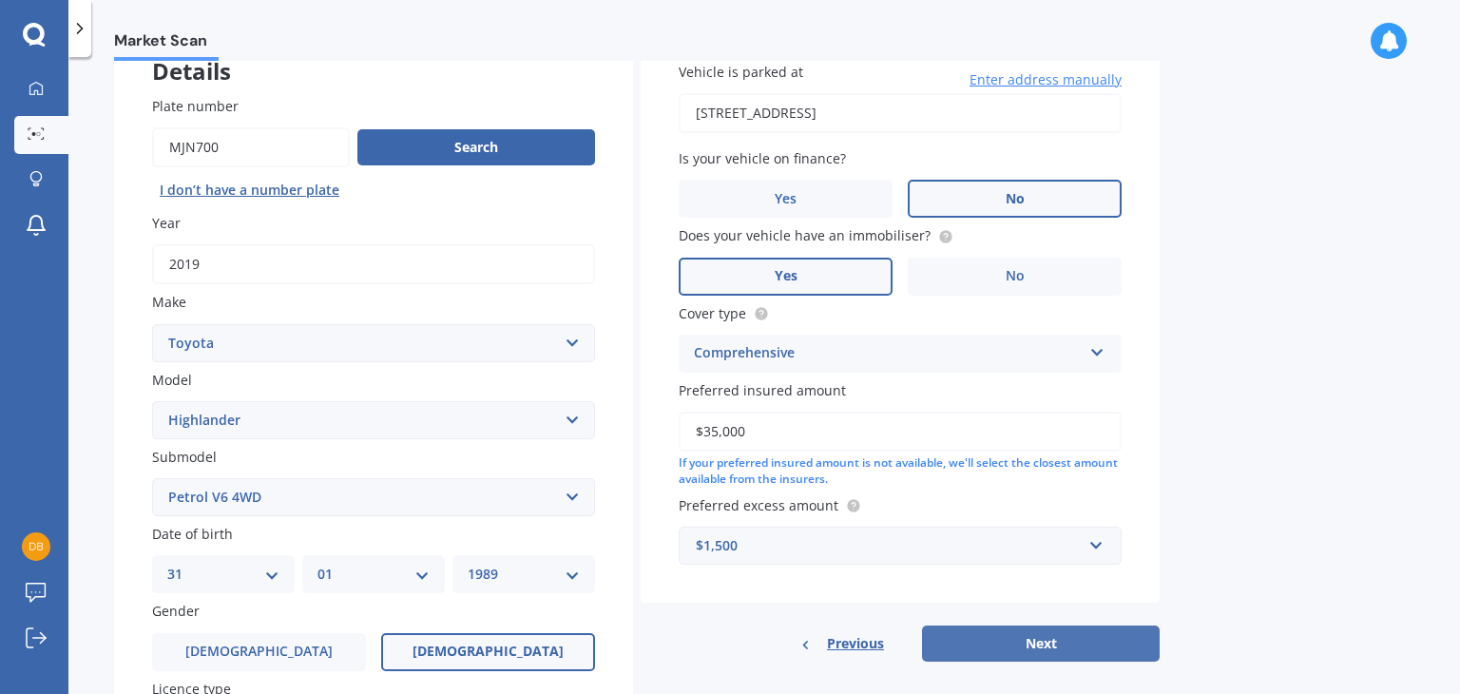
click at [1040, 643] on button "Next" at bounding box center [1041, 644] width 238 height 36
select select "31"
select select "01"
select select "1989"
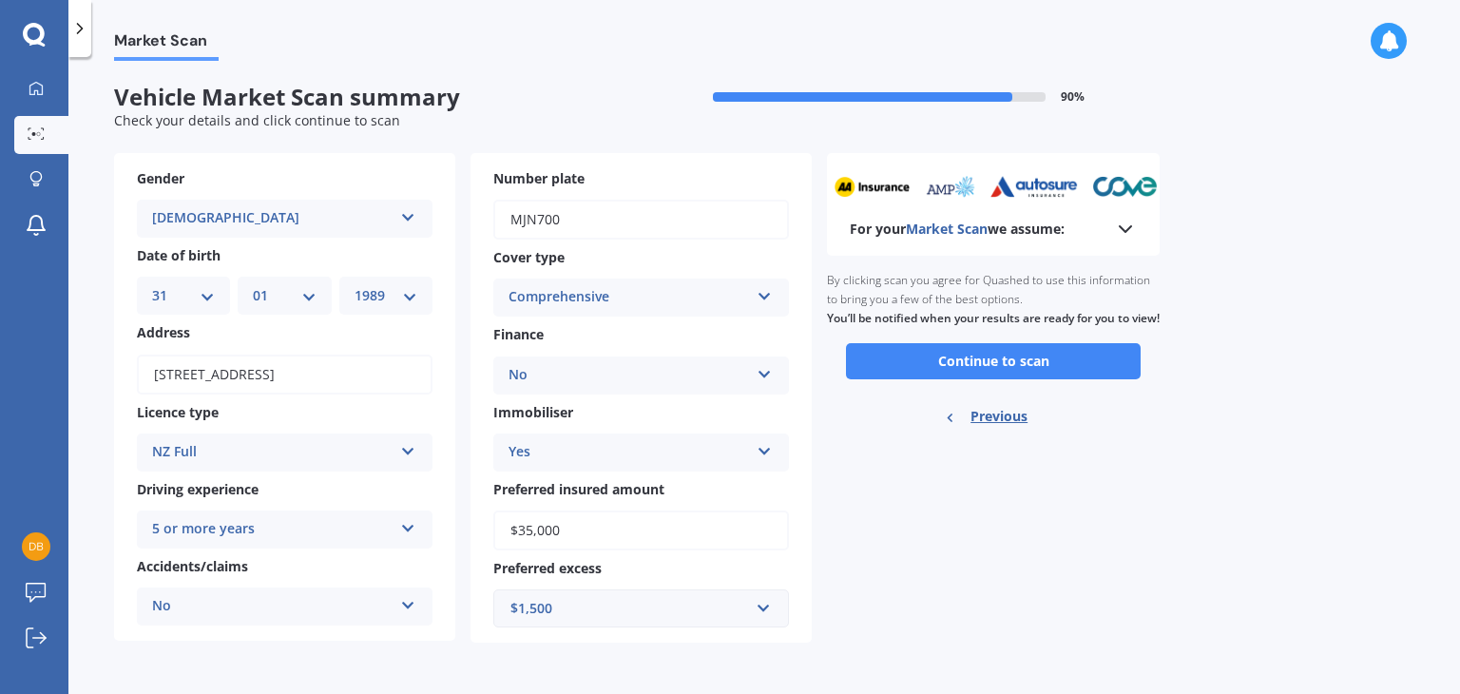
scroll to position [0, 0]
click at [1132, 225] on icon at bounding box center [1125, 229] width 23 height 23
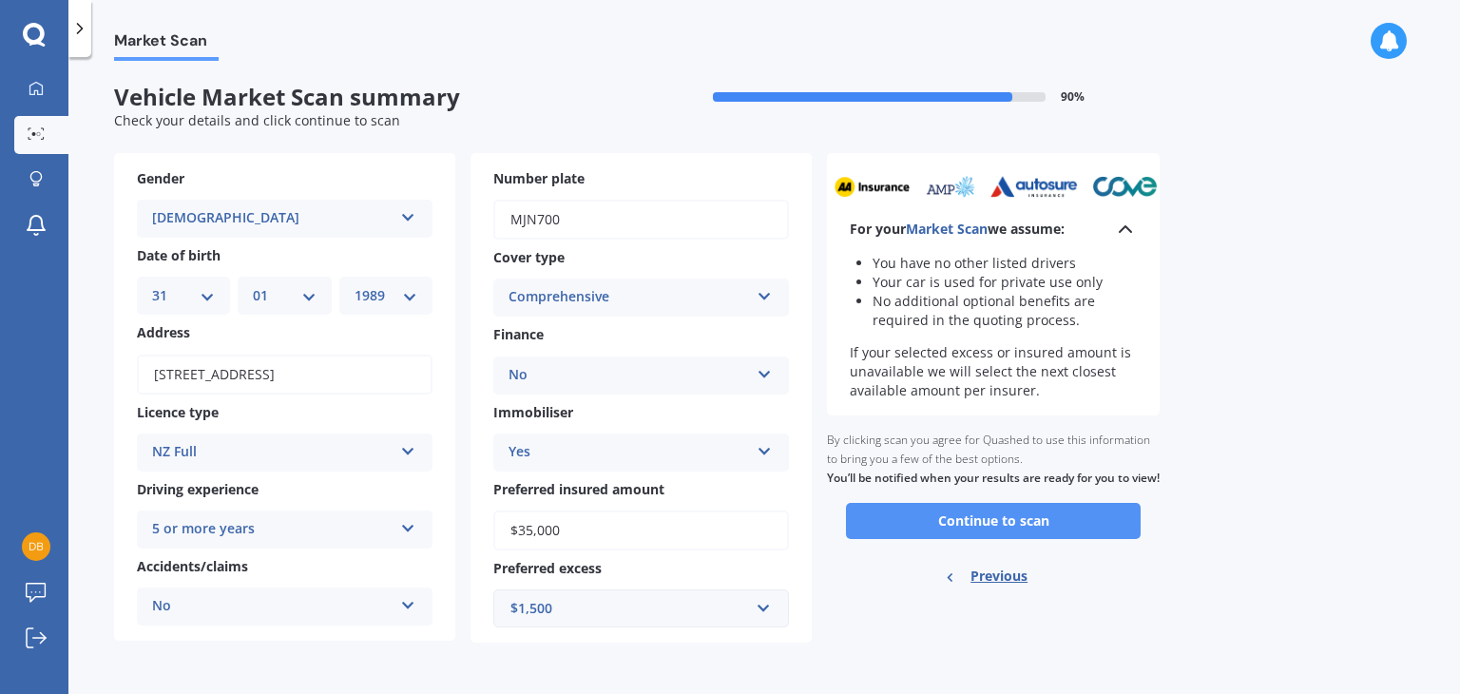
click at [1023, 537] on button "Continue to scan" at bounding box center [993, 521] width 295 height 36
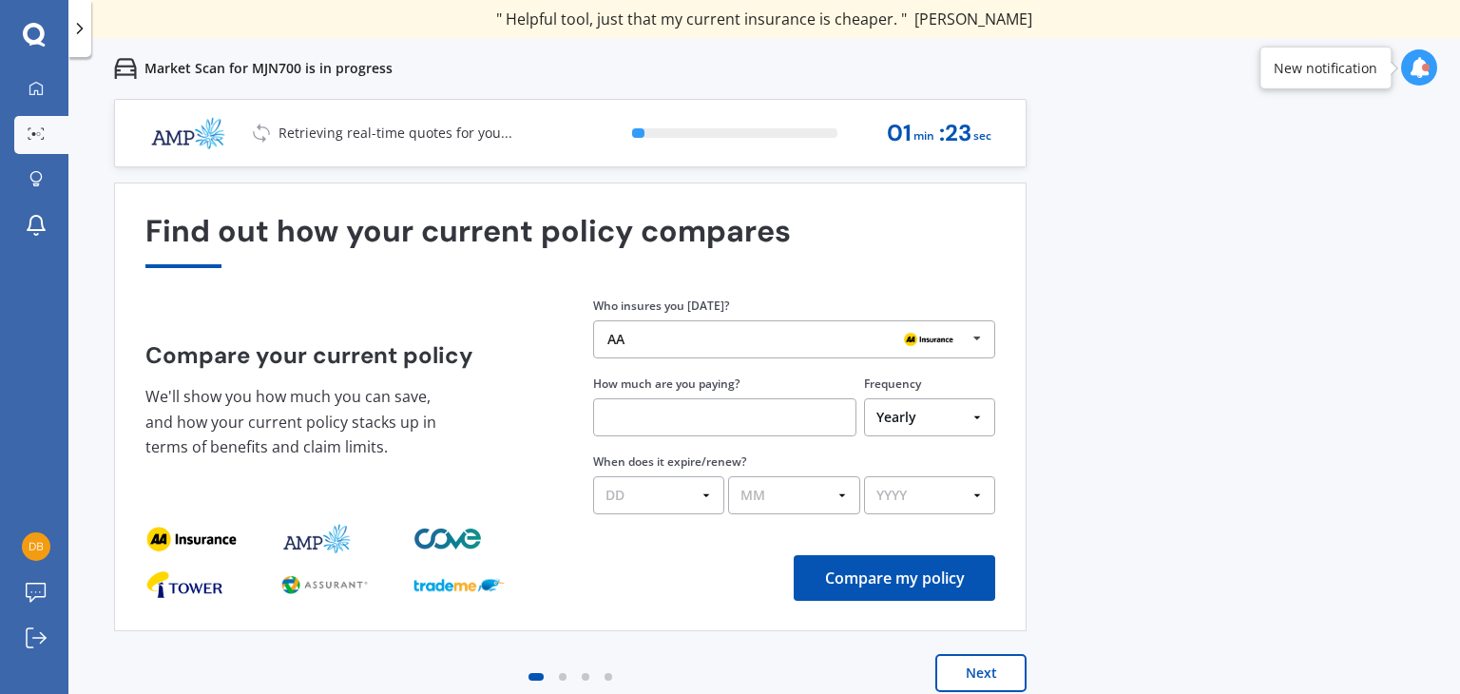
click at [981, 348] on icon at bounding box center [977, 338] width 29 height 35
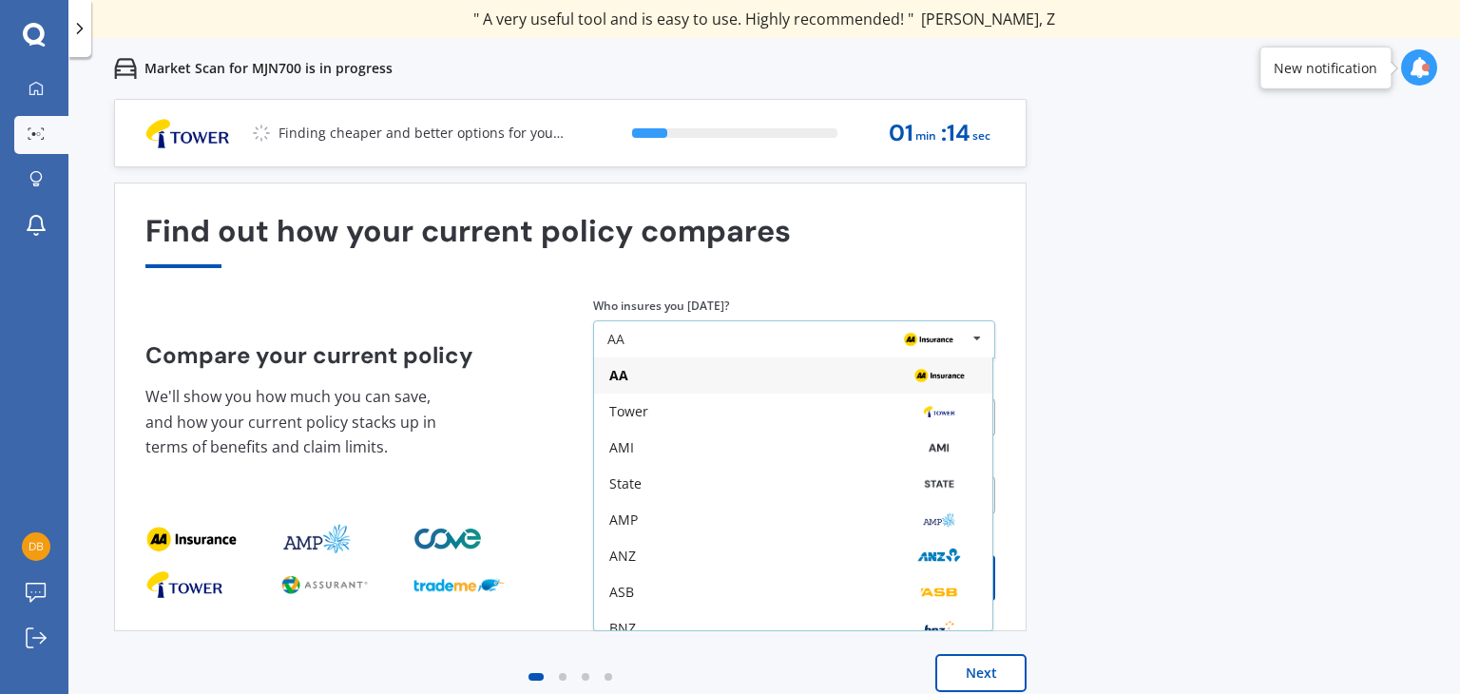
scroll to position [125, 0]
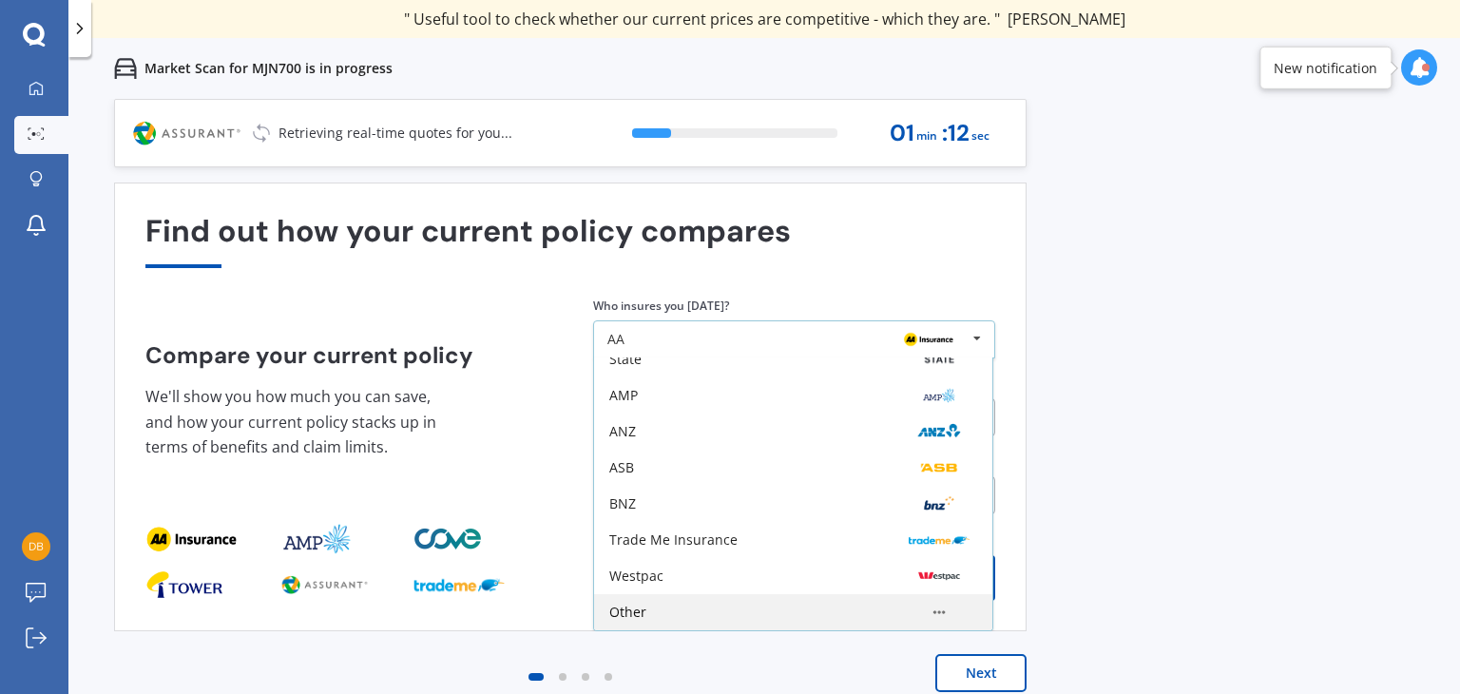
click at [831, 616] on div "Other" at bounding box center [793, 612] width 368 height 15
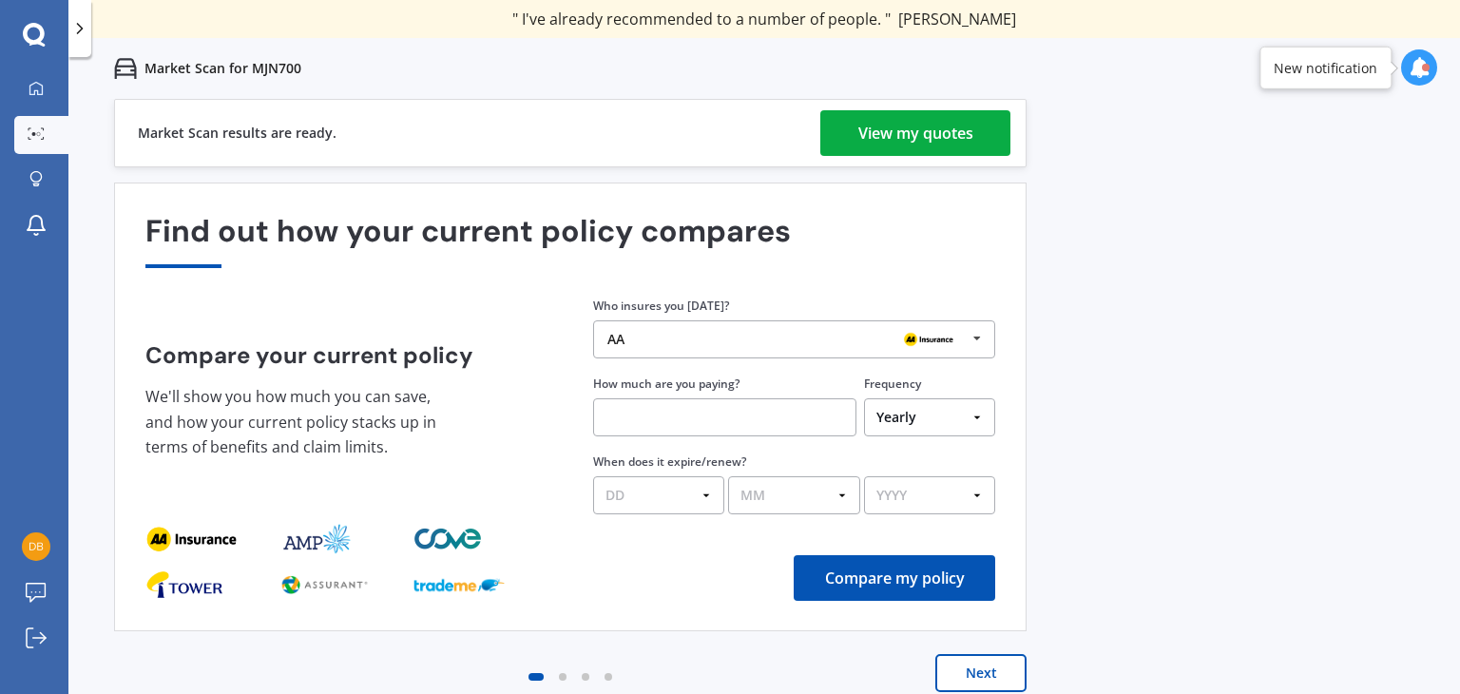
click at [733, 414] on input "text" at bounding box center [724, 417] width 263 height 38
type input "$1,175.00"
click at [645, 498] on select "DD 01 02 03 04 05 06 07 08 09 10 11 12 13 14 15 16 17 18 19 20 21 22 23 24 25 2…" at bounding box center [658, 495] width 131 height 38
select select "21"
click at [593, 476] on select "DD 01 02 03 04 05 06 07 08 09 10 11 12 13 14 15 16 17 18 19 20 21 22 23 24 25 2…" at bounding box center [658, 495] width 131 height 38
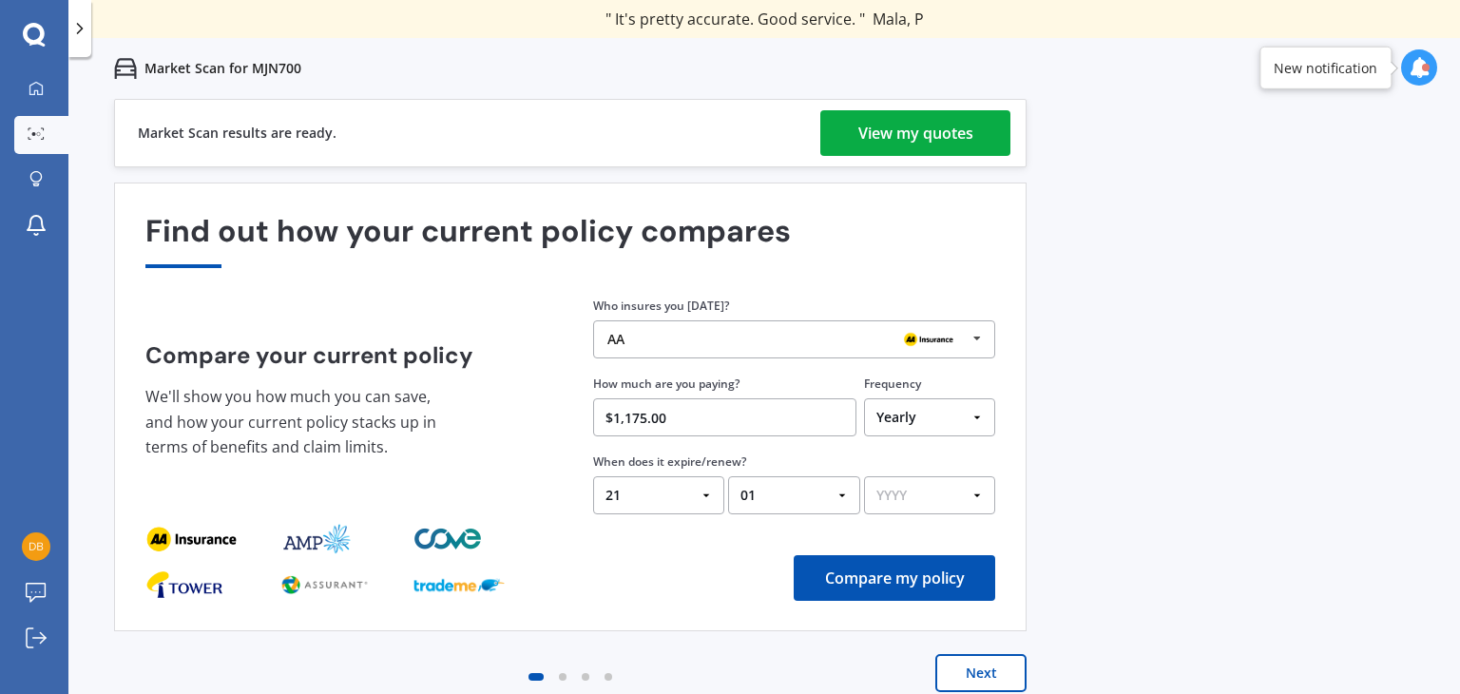
select select "04"
select select "2026"
click at [858, 575] on button "Compare my policy" at bounding box center [895, 578] width 202 height 46
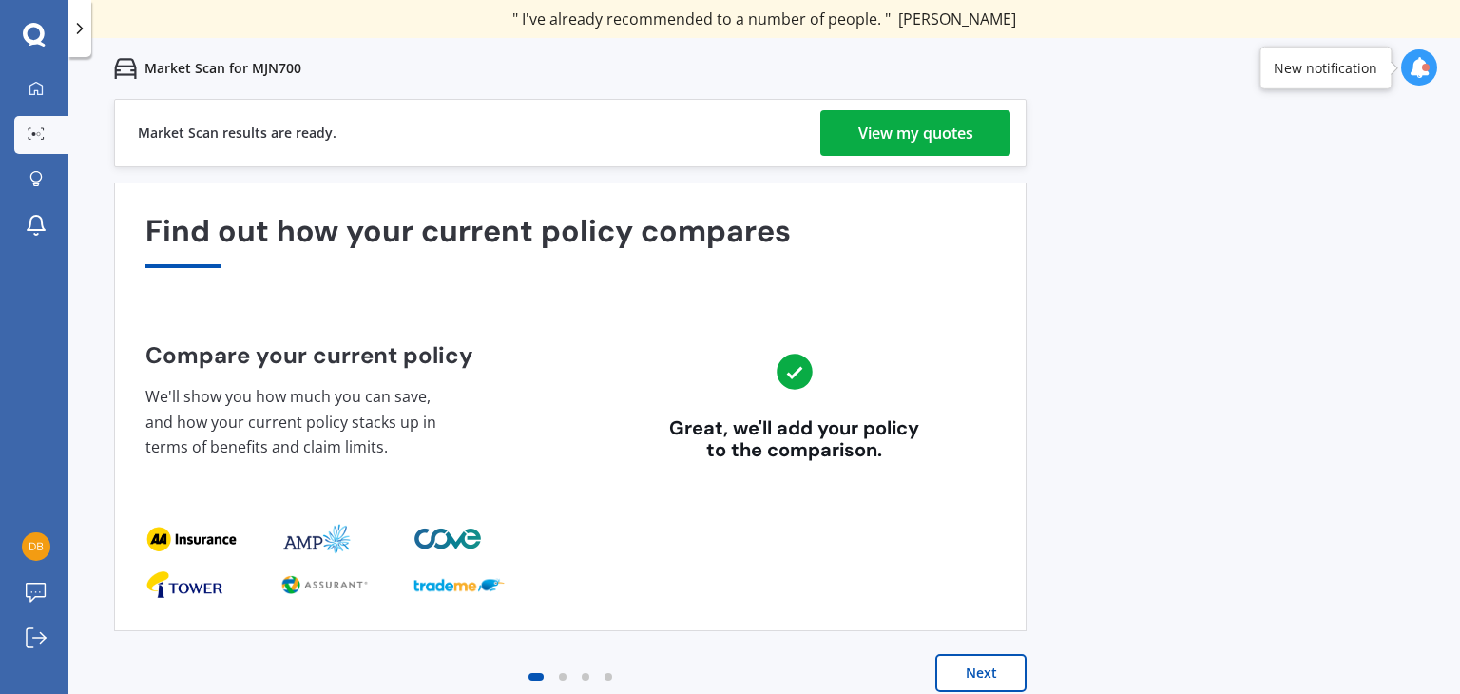
click at [936, 134] on div "View my quotes" at bounding box center [915, 133] width 115 height 46
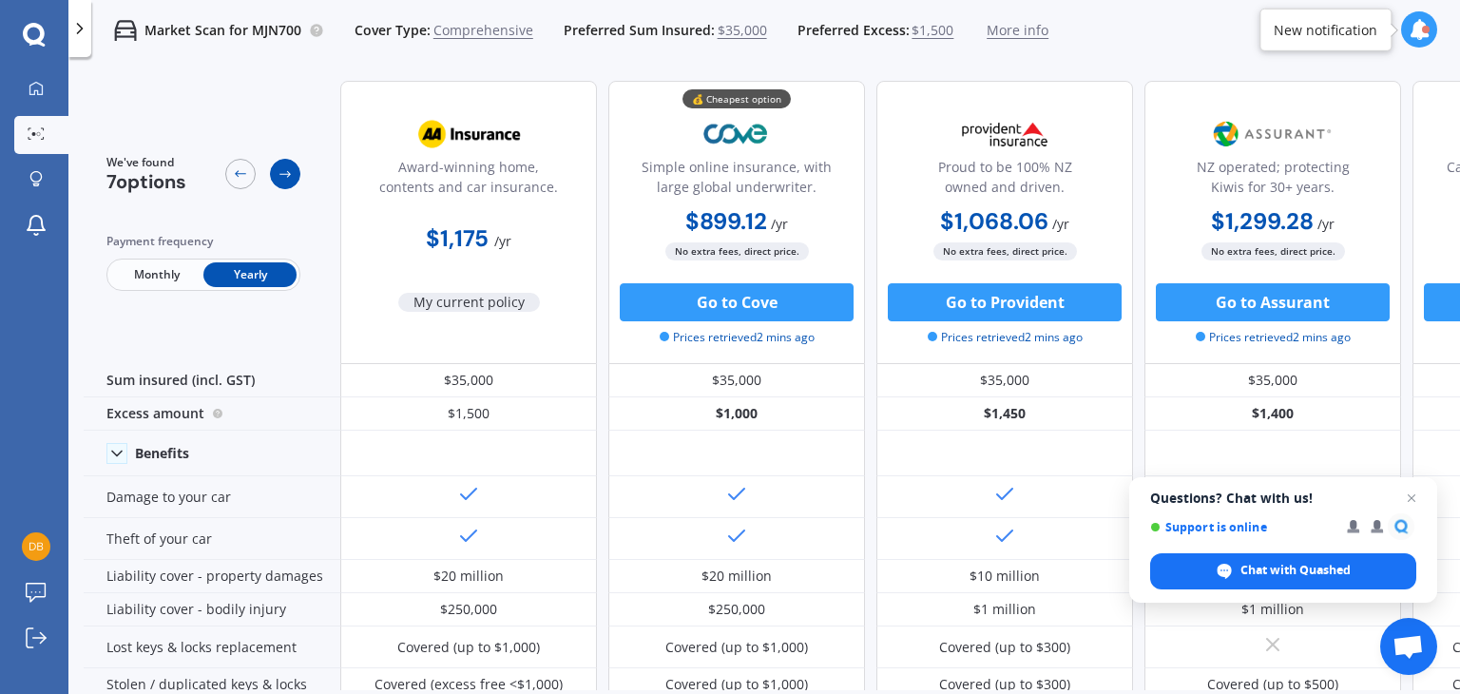
click at [281, 171] on icon at bounding box center [285, 173] width 15 height 15
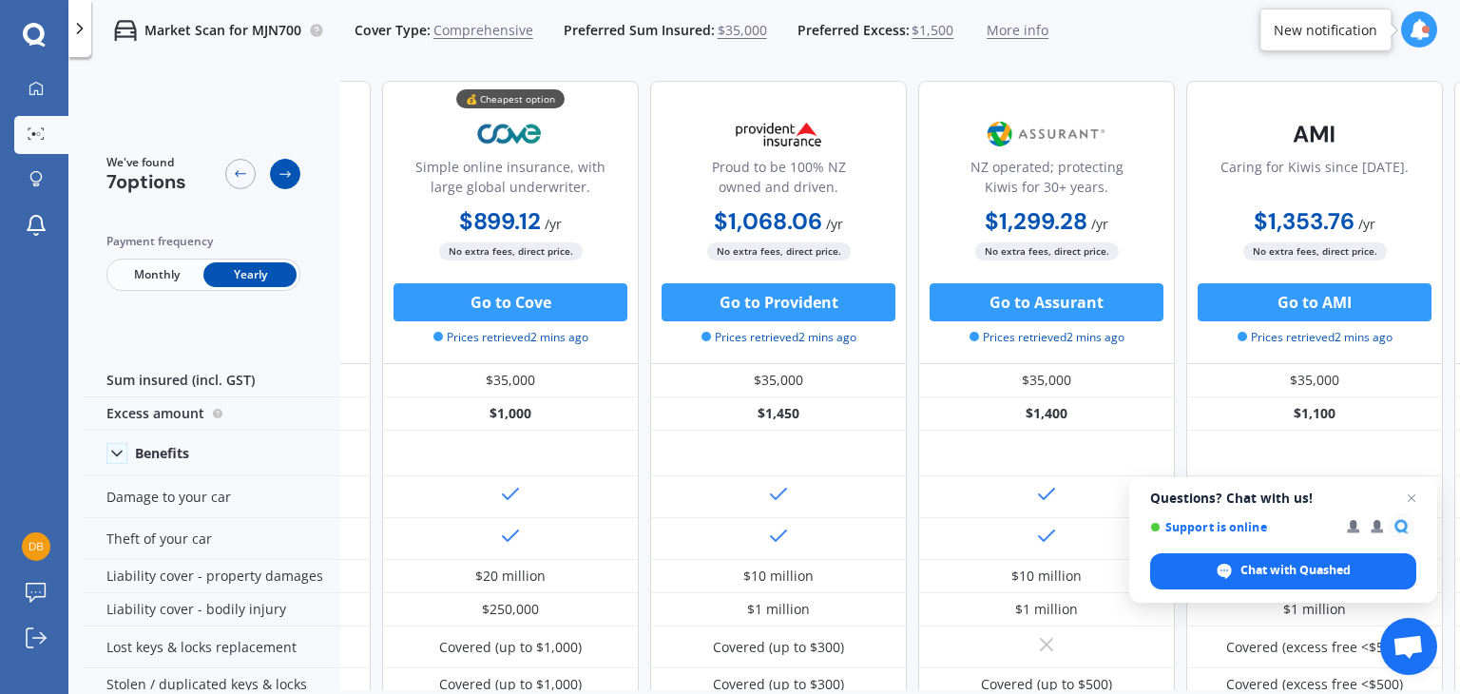
scroll to position [0, 257]
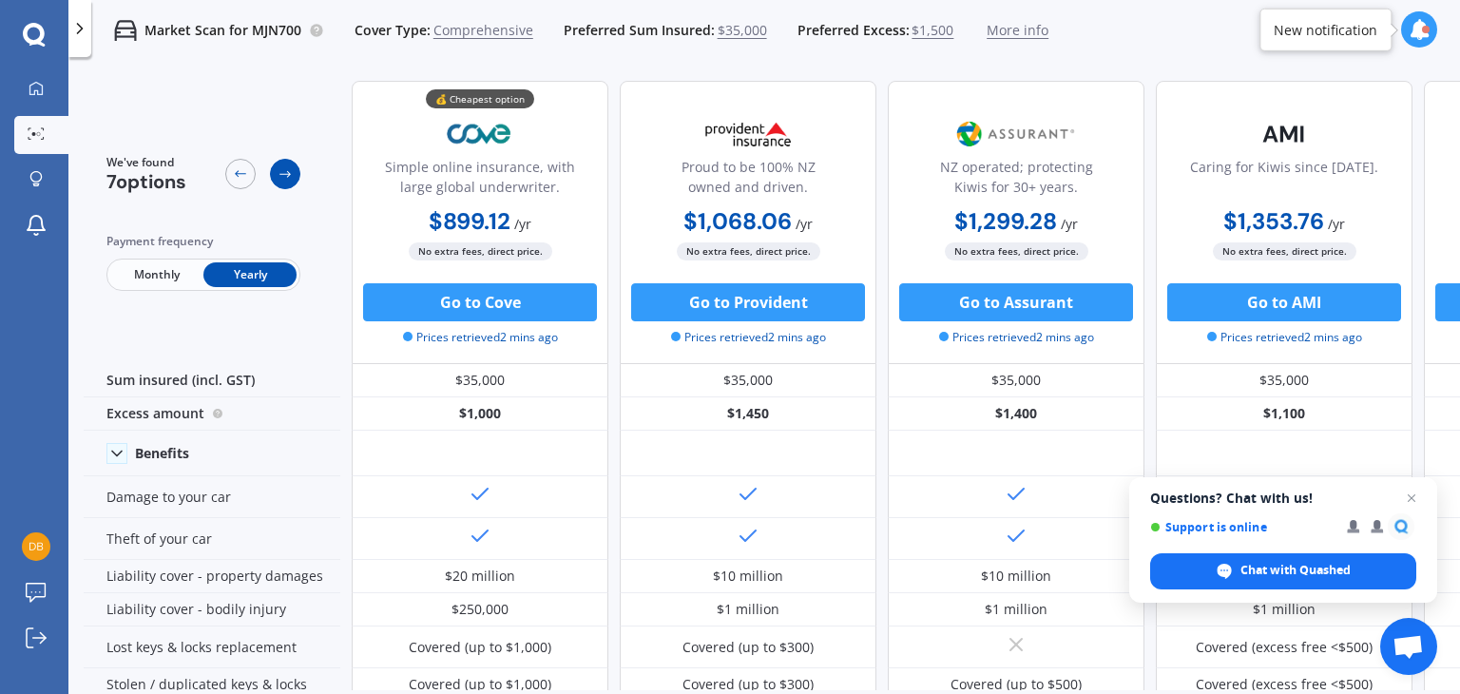
click at [281, 171] on icon at bounding box center [285, 173] width 15 height 15
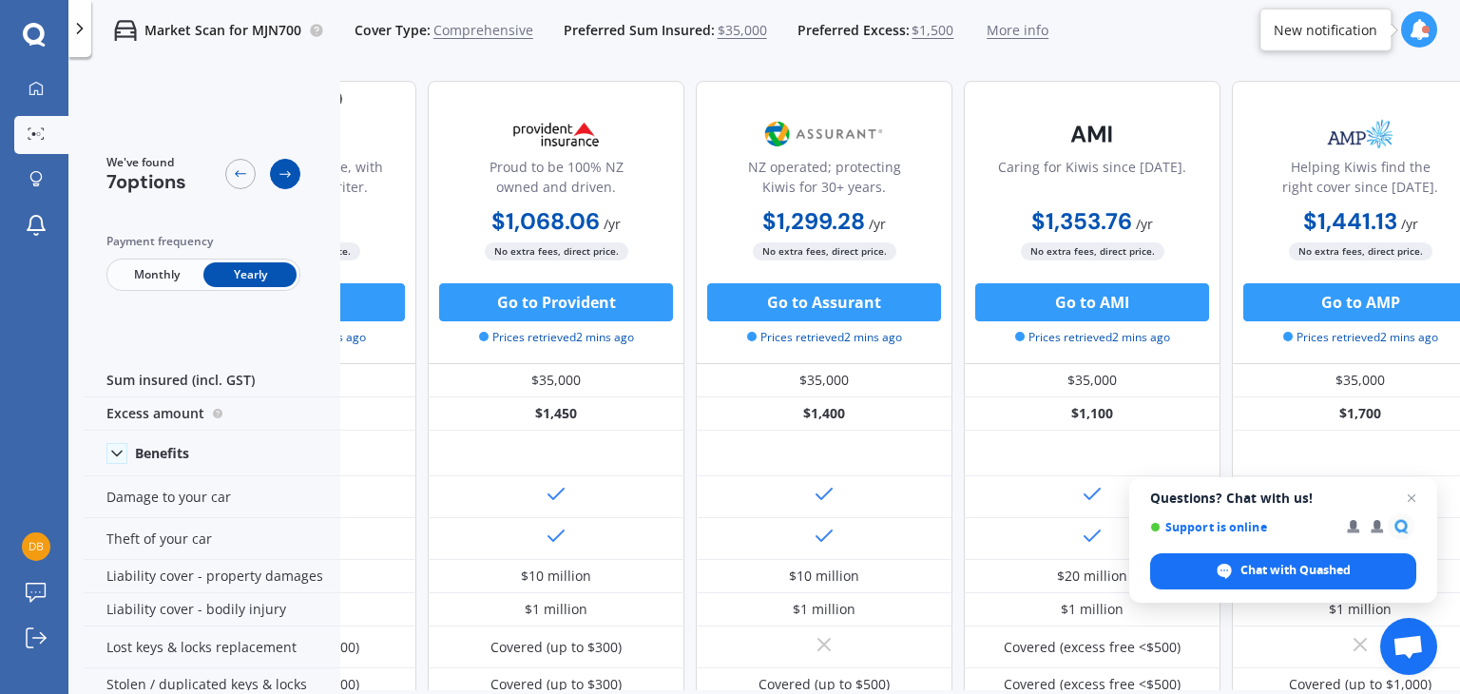
scroll to position [0, 513]
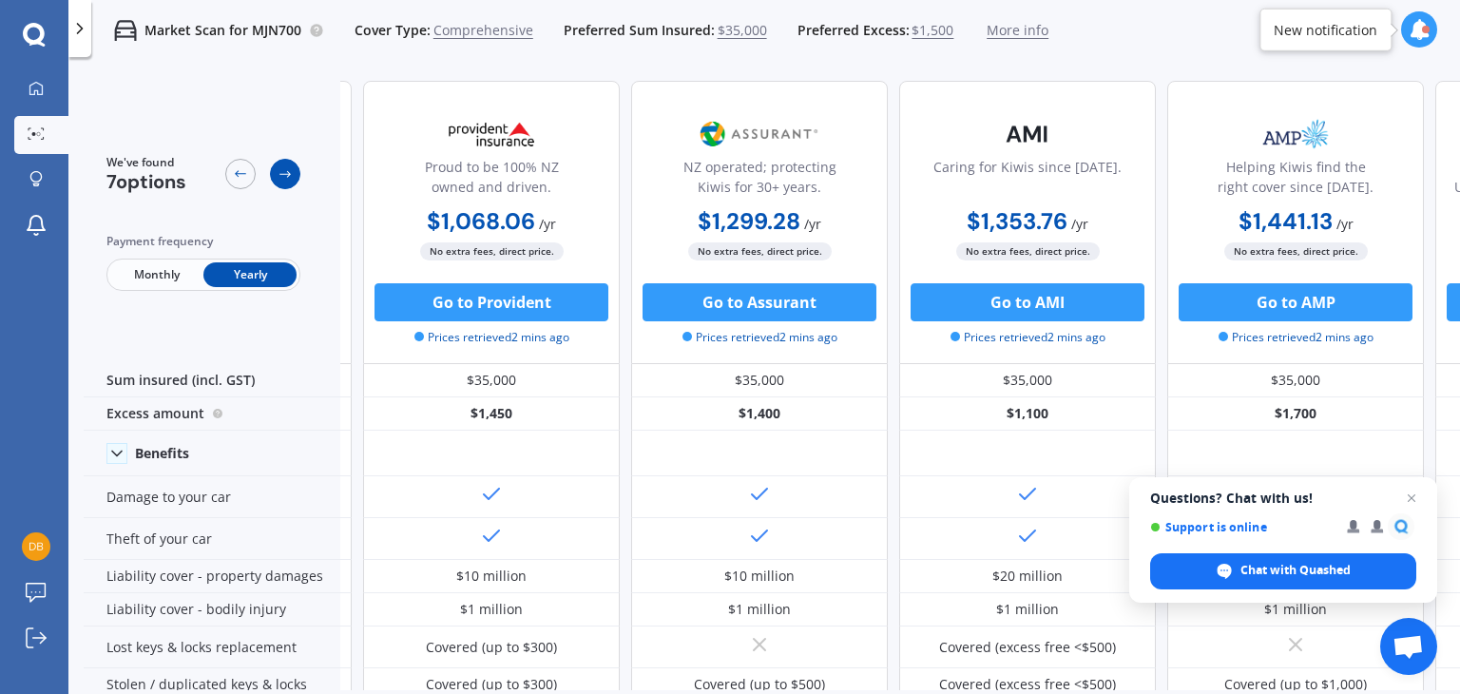
click at [281, 171] on icon at bounding box center [285, 173] width 15 height 15
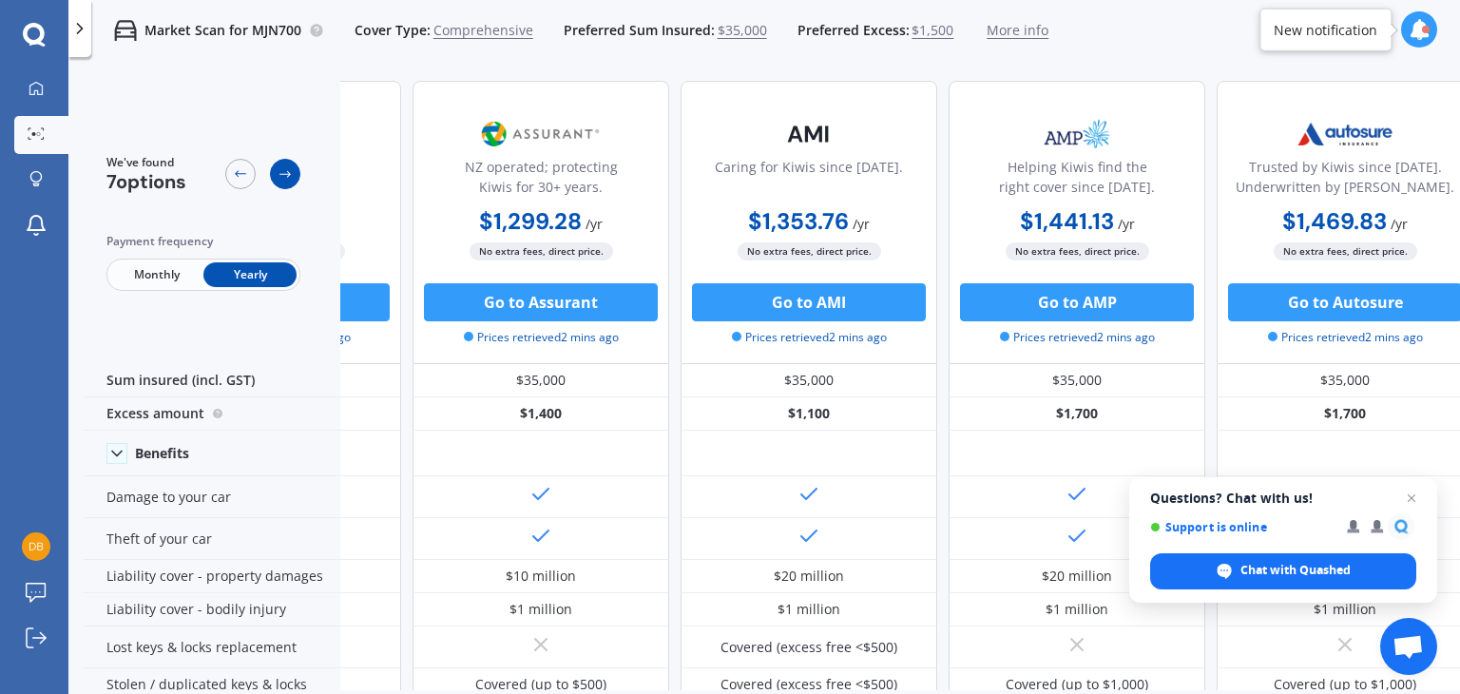
scroll to position [0, 754]
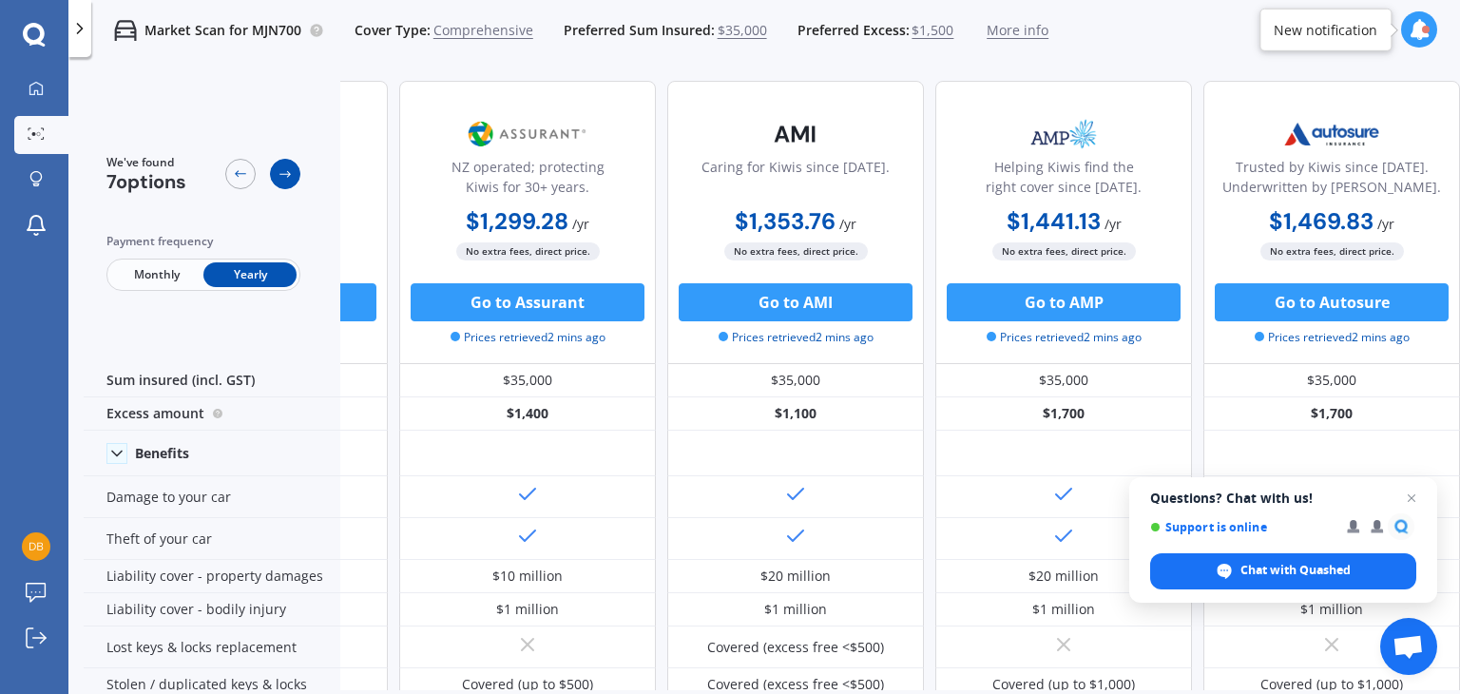
click at [281, 171] on icon at bounding box center [285, 173] width 15 height 15
click at [241, 174] on icon at bounding box center [240, 173] width 11 height 7
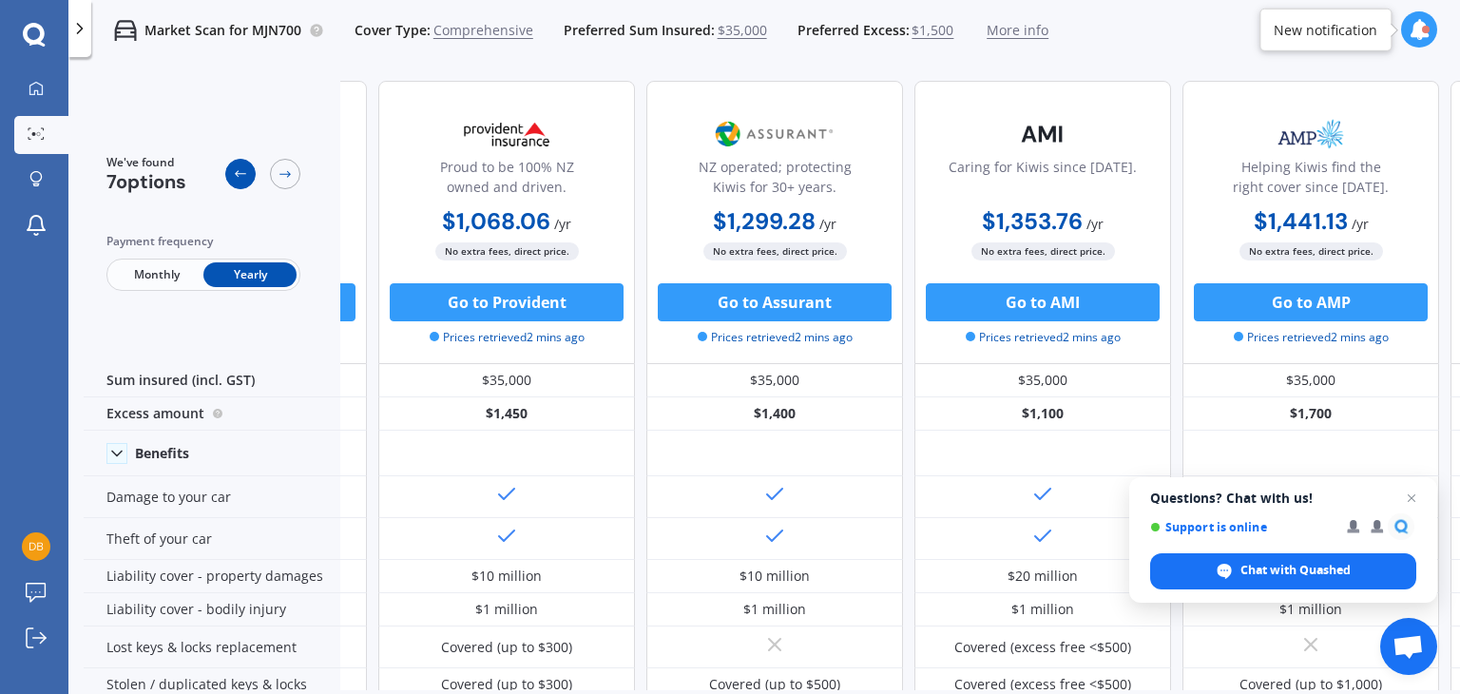
click at [241, 174] on icon at bounding box center [240, 173] width 11 height 7
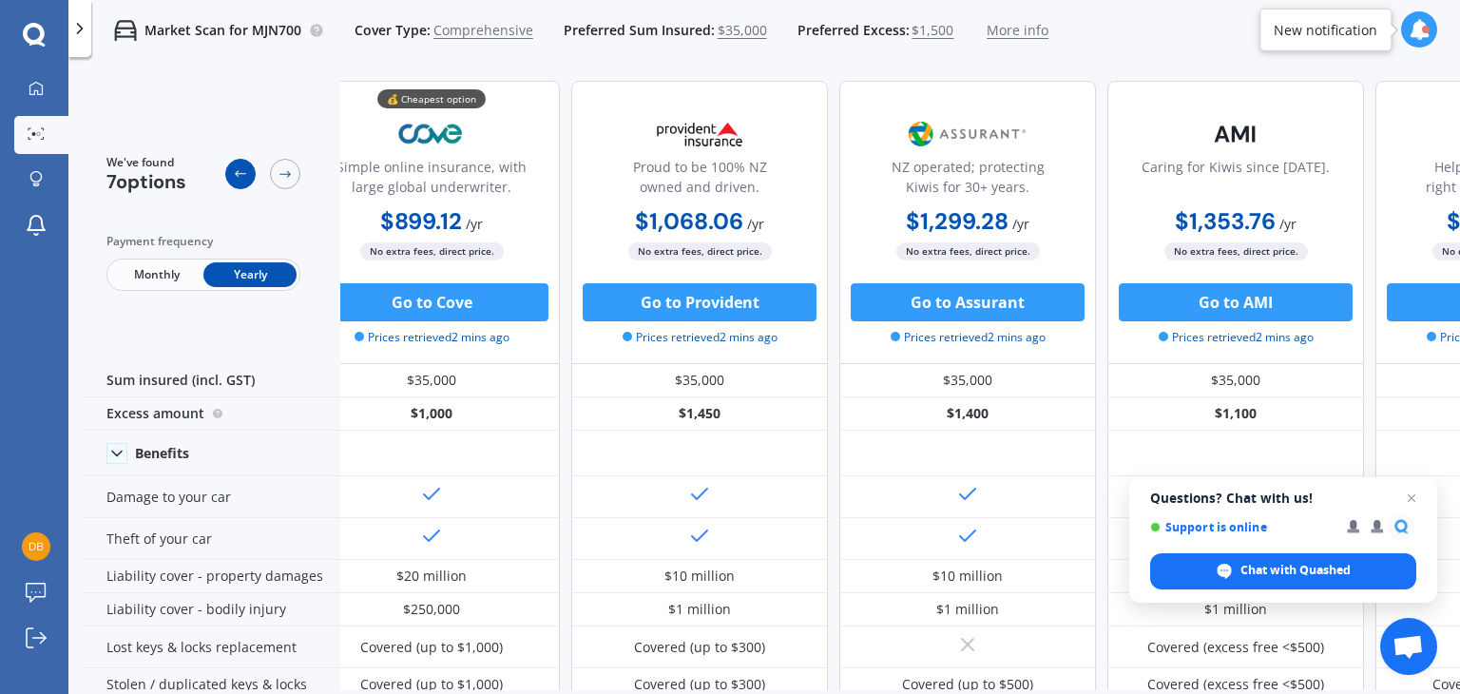
scroll to position [0, 241]
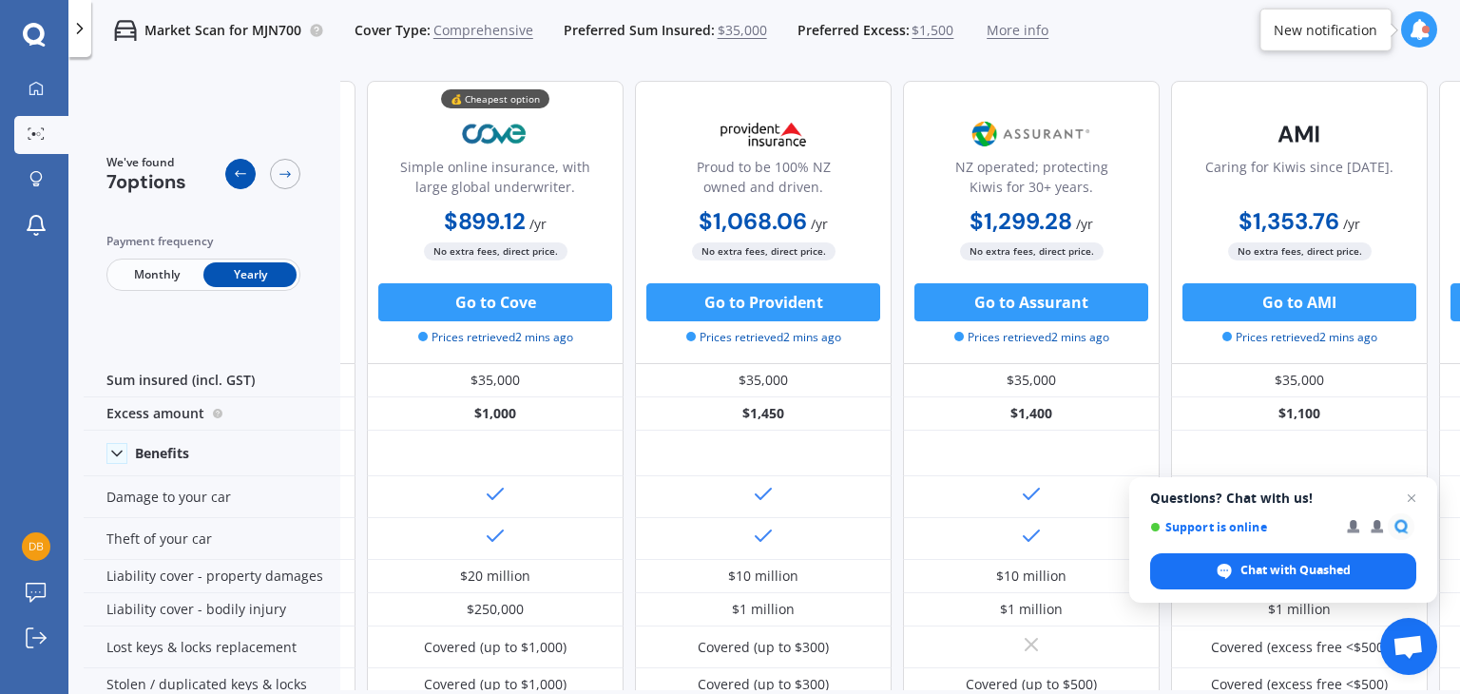
click at [241, 174] on icon at bounding box center [240, 173] width 11 height 7
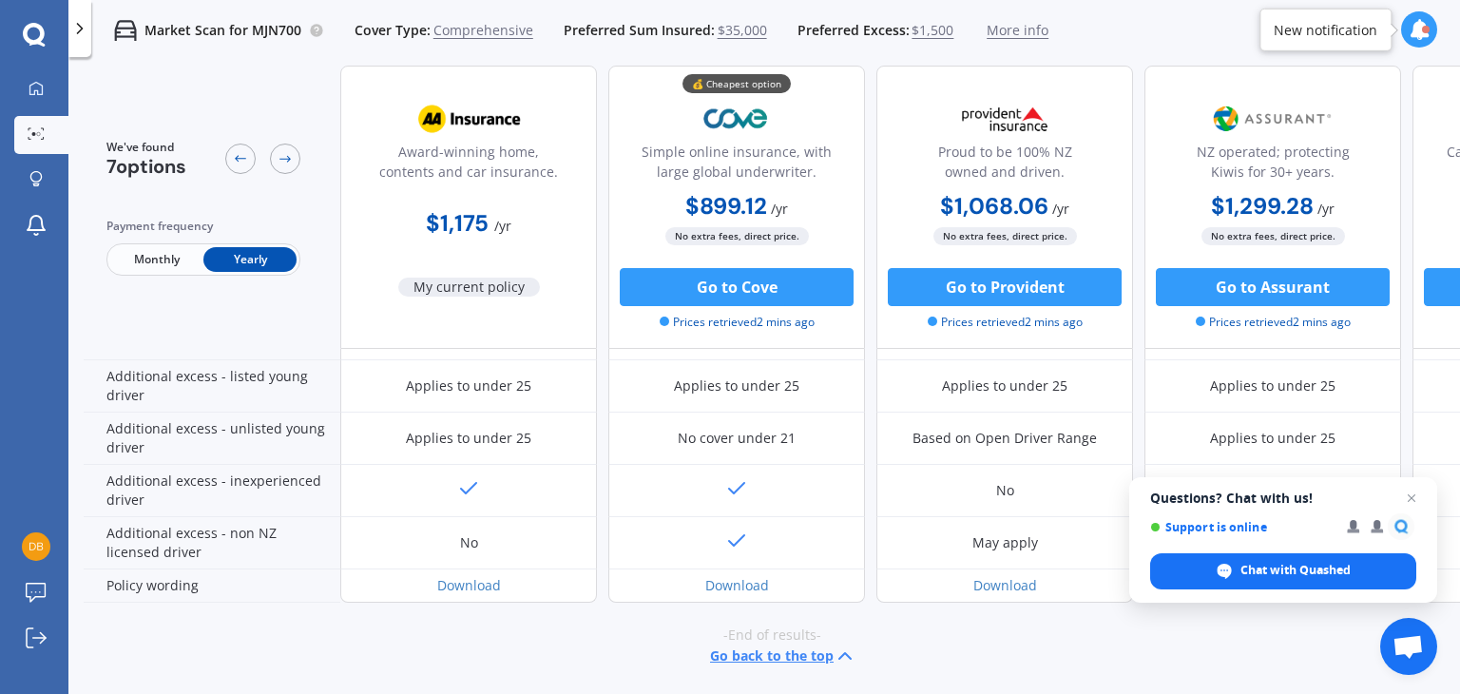
scroll to position [0, 0]
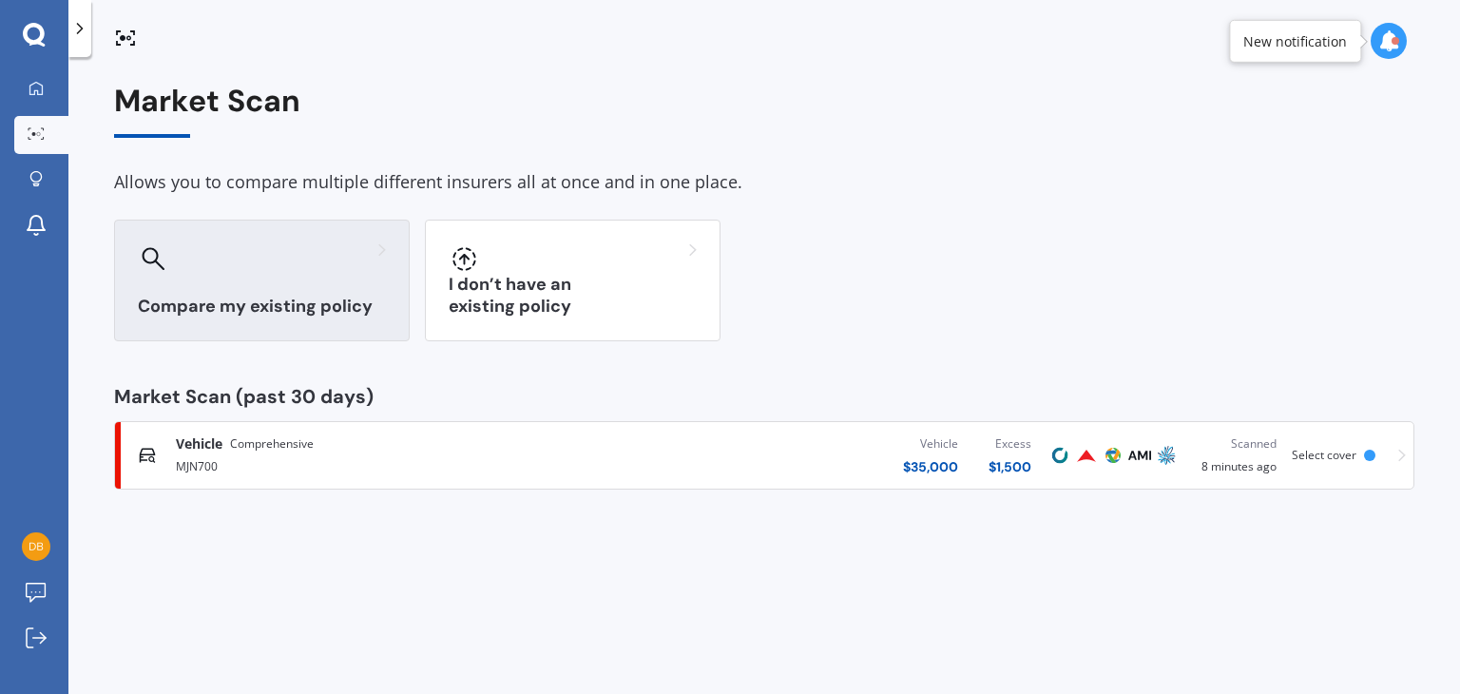
click at [270, 282] on div "Compare my existing policy" at bounding box center [262, 281] width 296 height 122
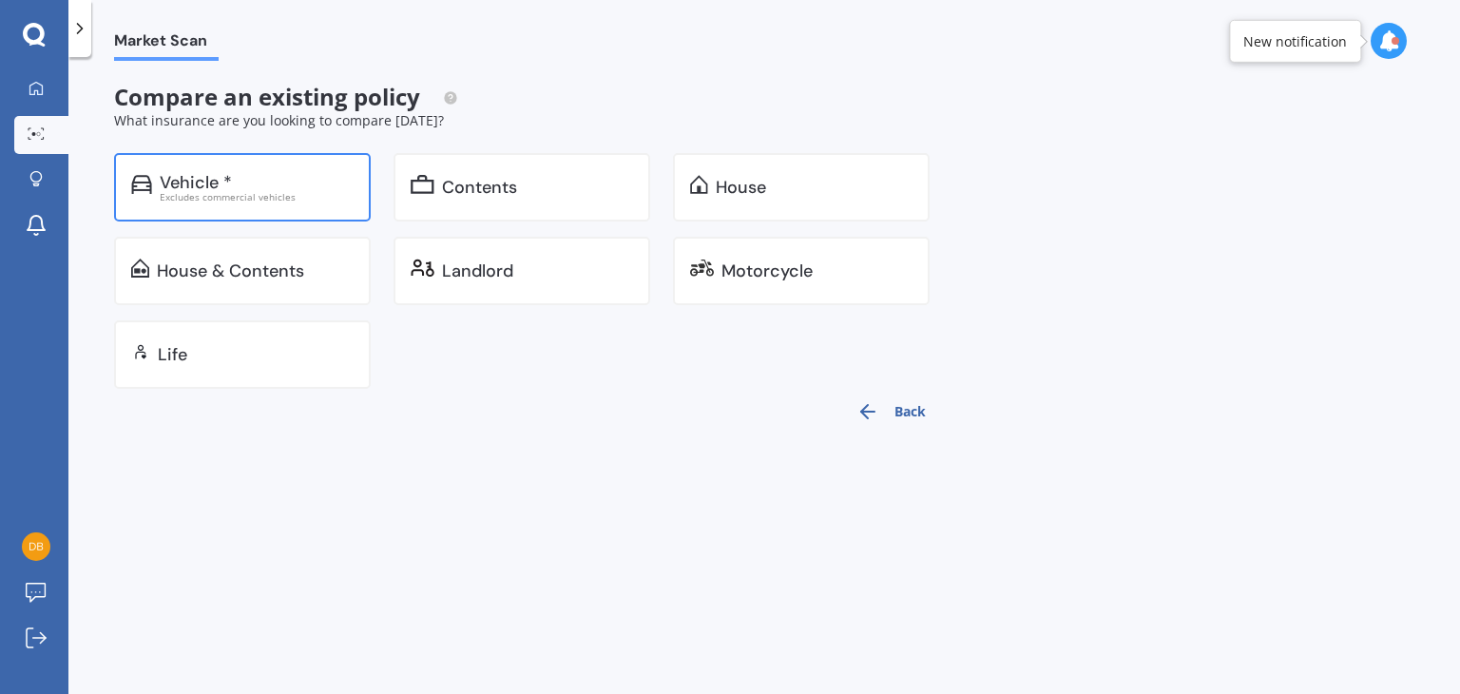
click at [288, 166] on div "Vehicle * Excludes commercial vehicles" at bounding box center [242, 187] width 257 height 68
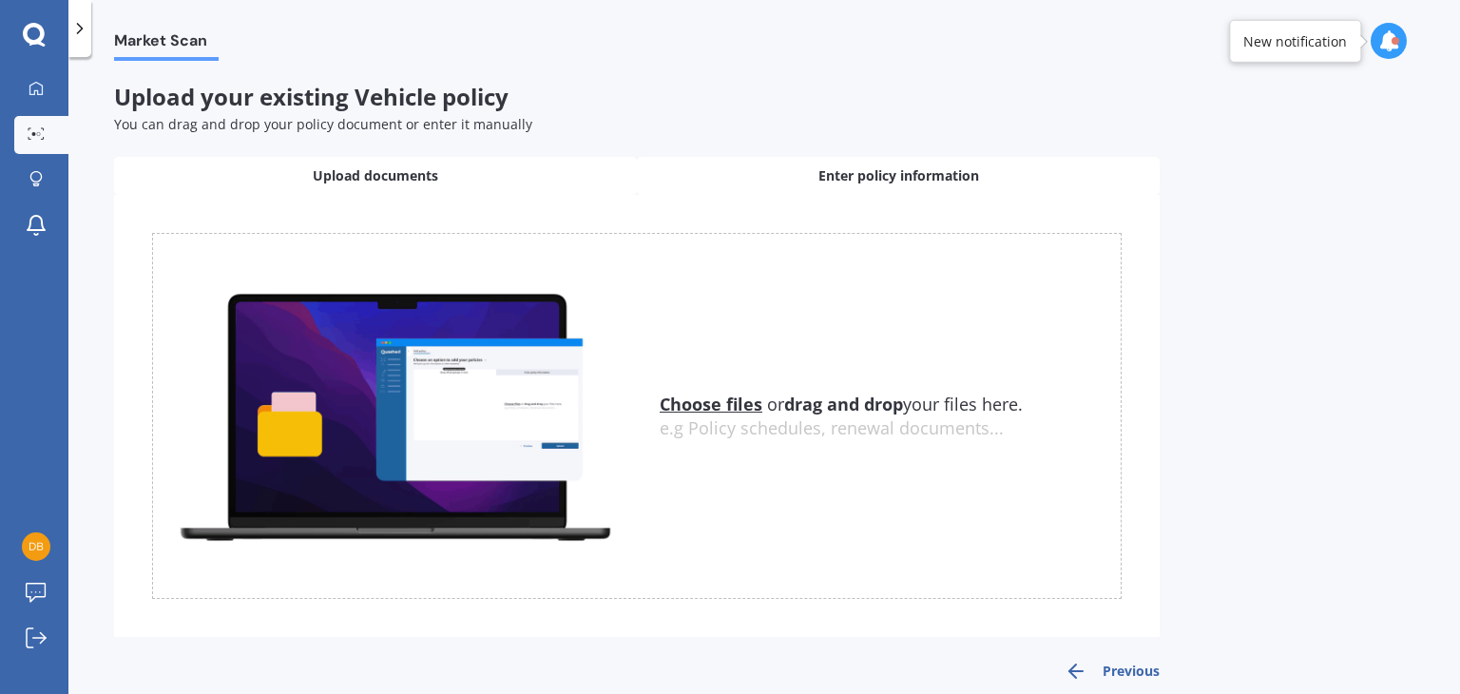
click at [1021, 176] on div "Enter policy information" at bounding box center [898, 176] width 523 height 38
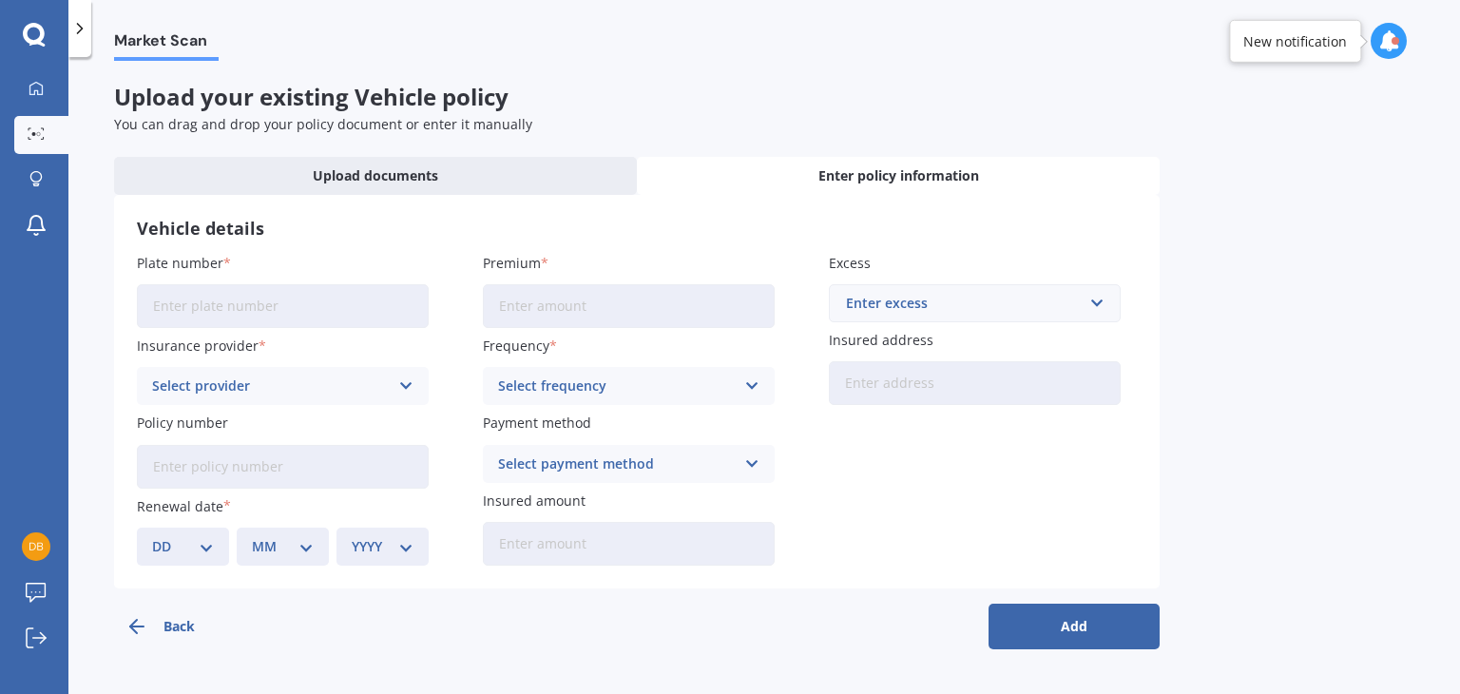
click at [326, 301] on input "Plate number" at bounding box center [283, 306] width 292 height 44
type input "LTW73"
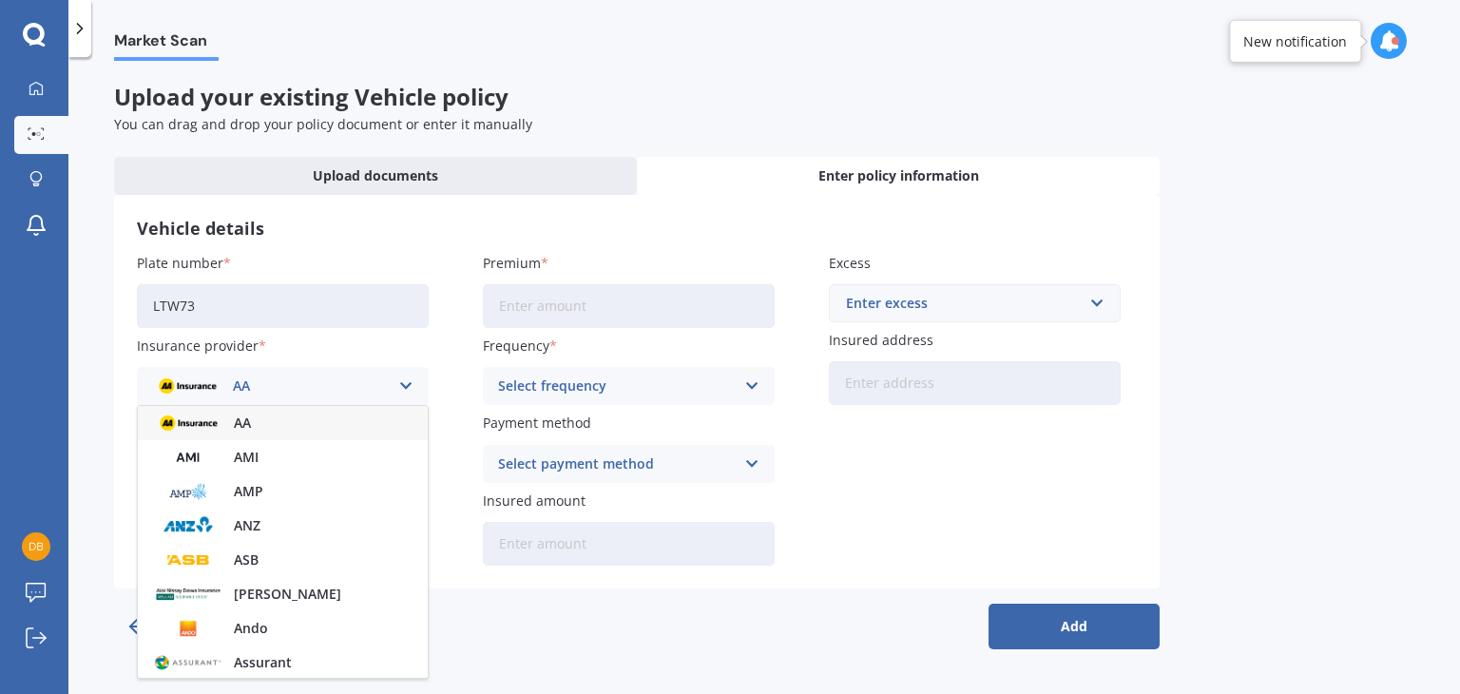
click at [409, 383] on icon at bounding box center [406, 386] width 16 height 21
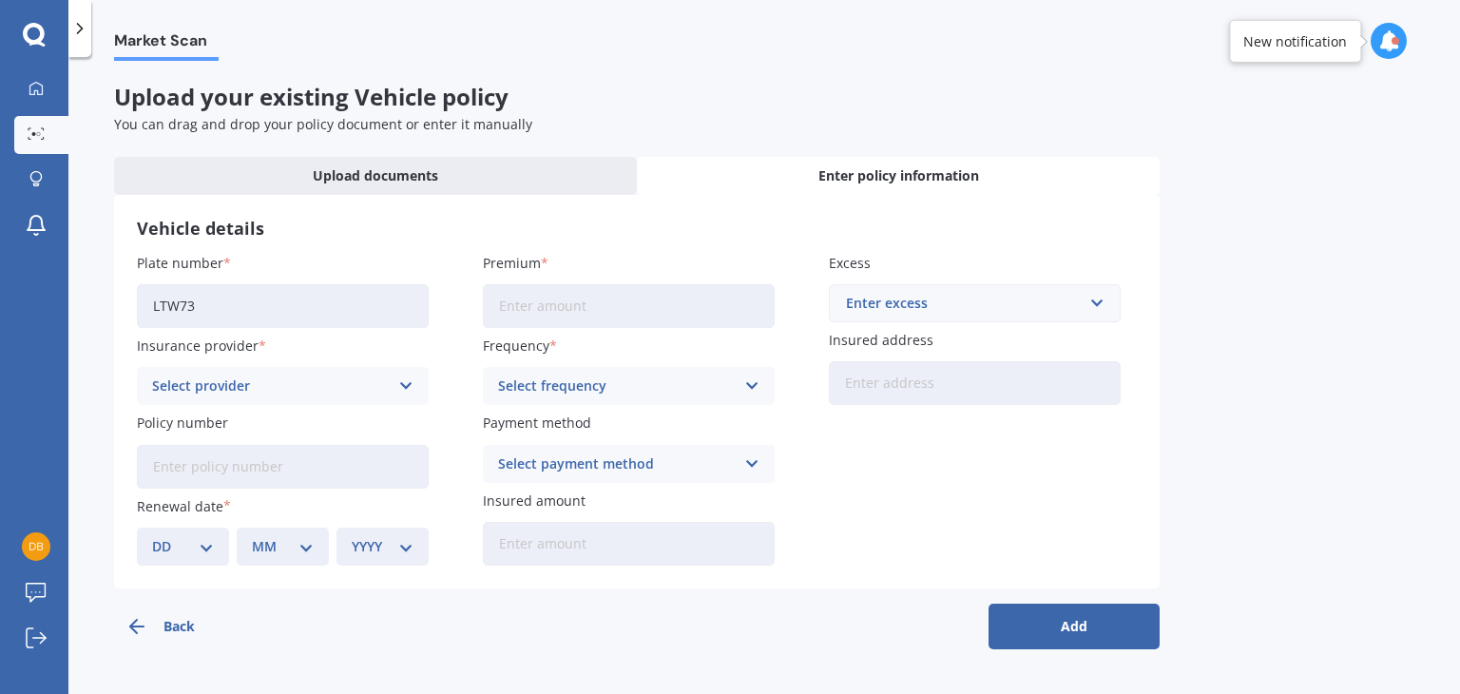
click at [409, 383] on icon at bounding box center [406, 386] width 16 height 21
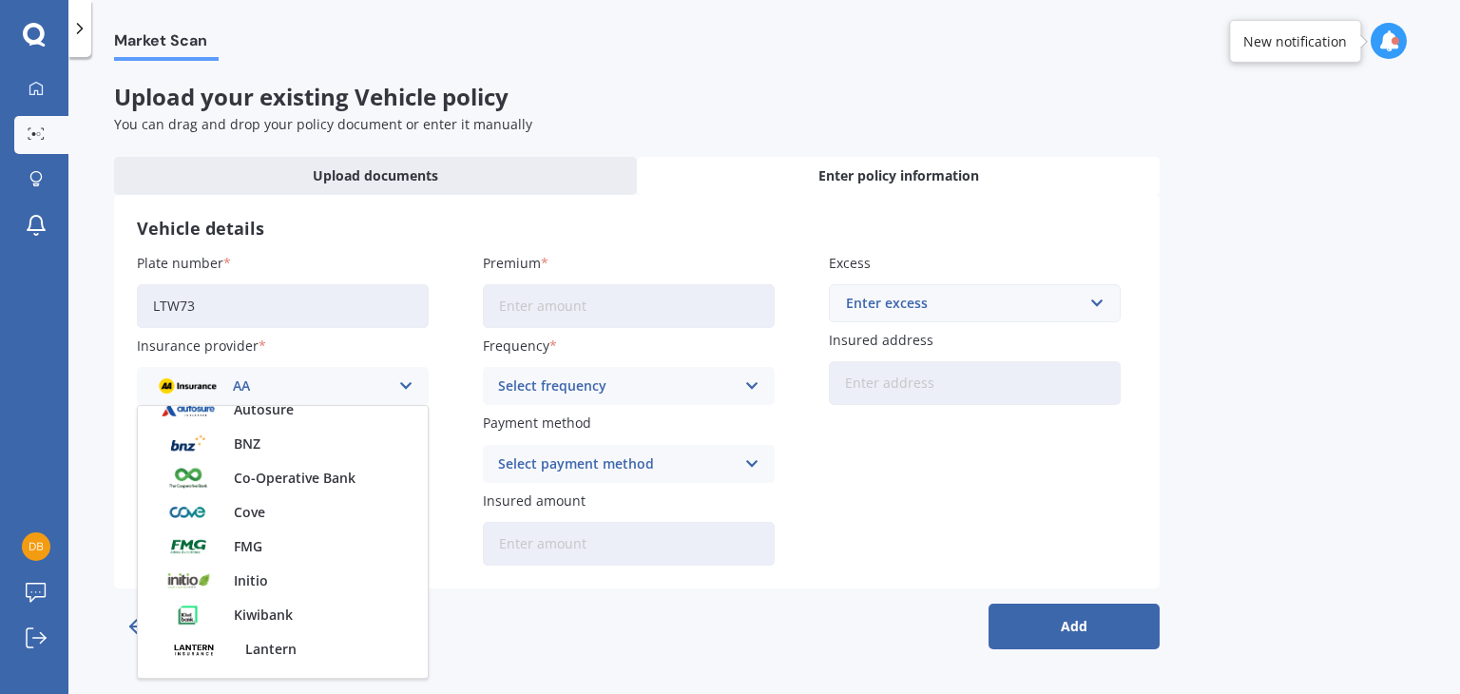
scroll to position [822, 0]
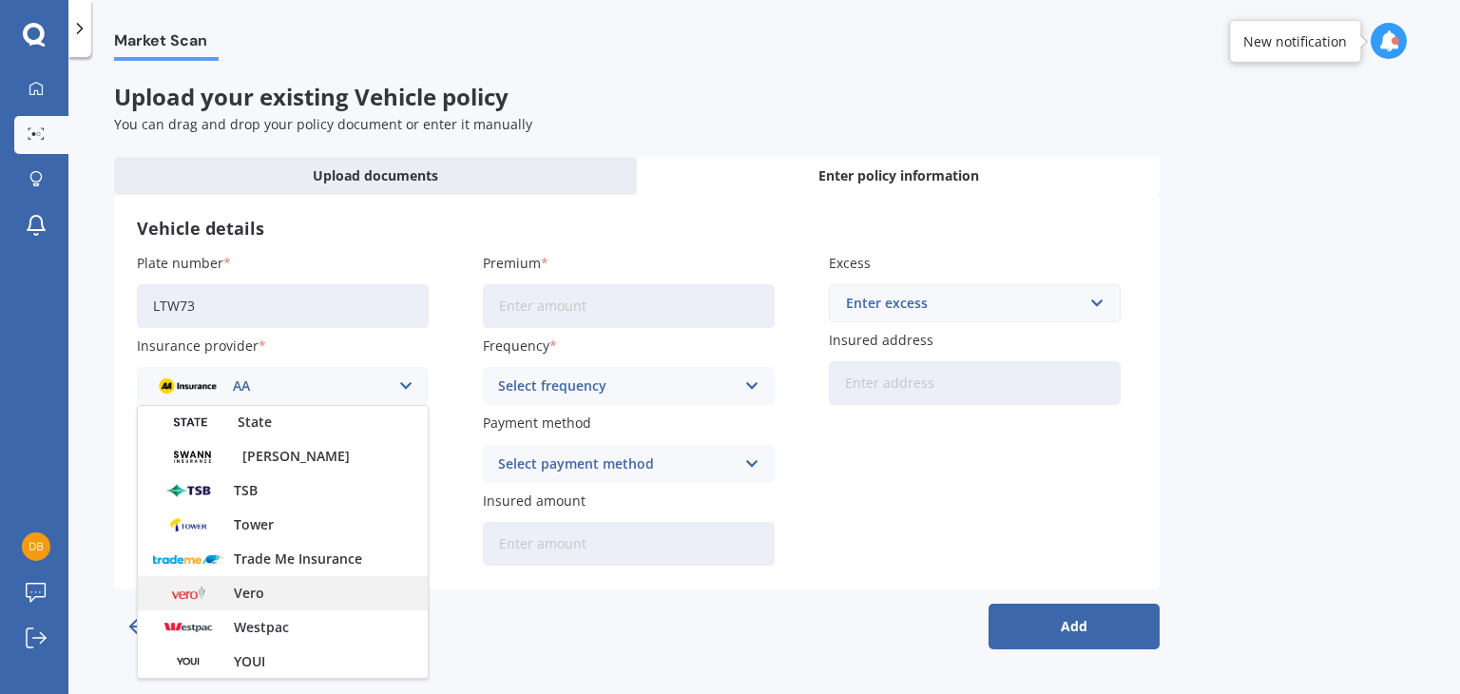
click at [323, 597] on div "Vero" at bounding box center [283, 593] width 290 height 34
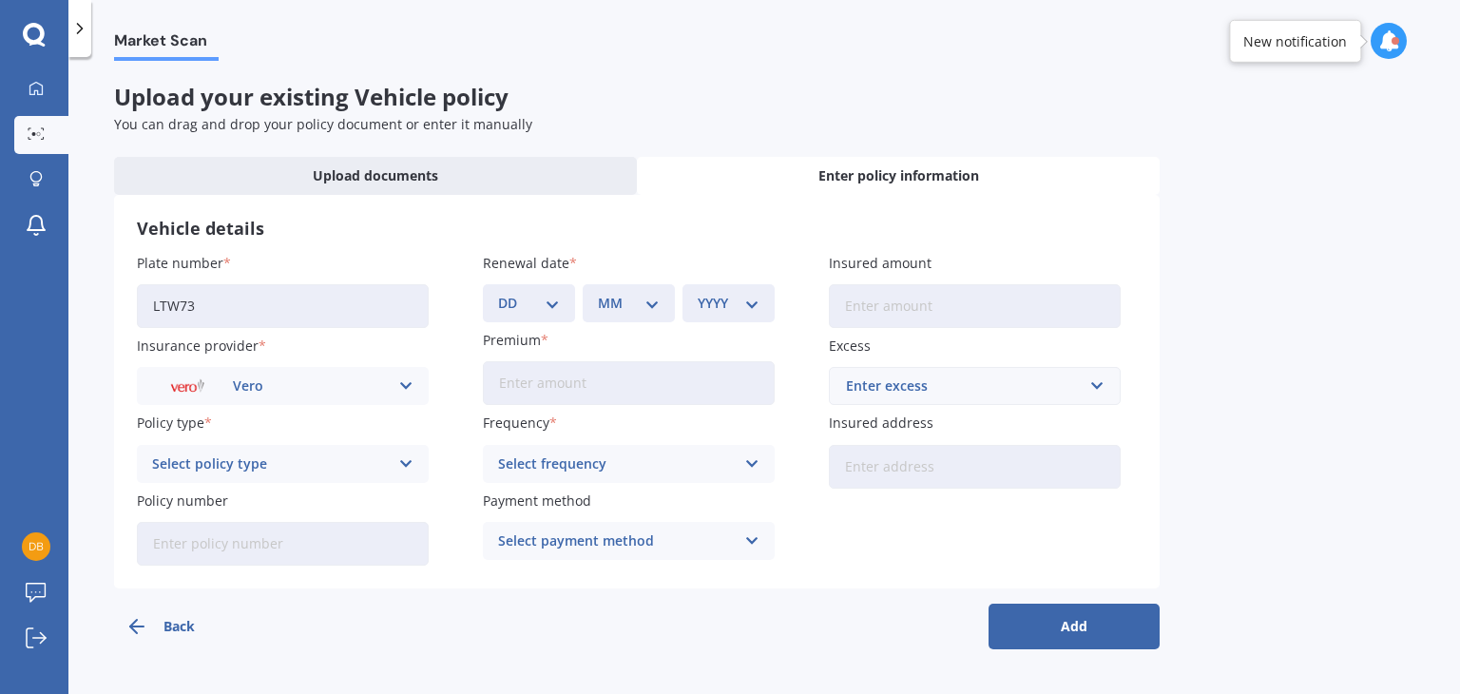
click at [400, 383] on icon at bounding box center [406, 386] width 16 height 21
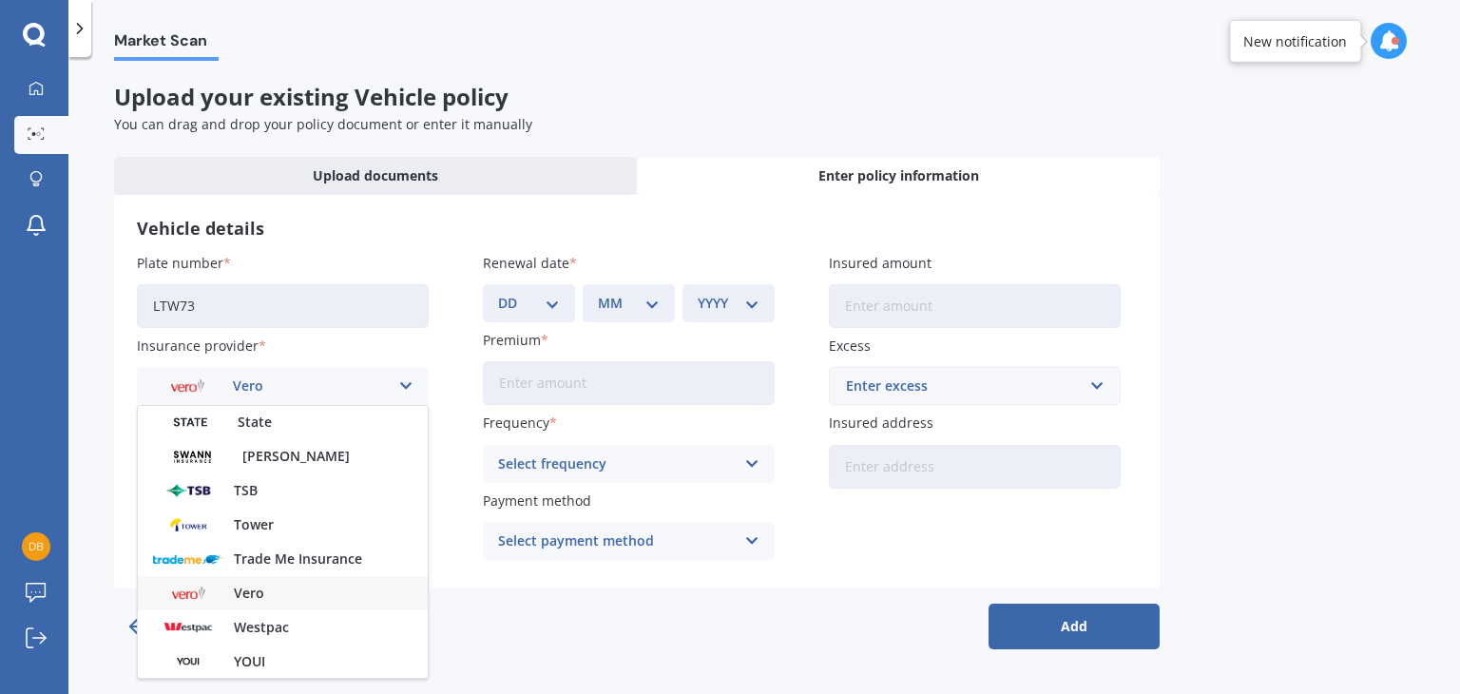
click at [317, 598] on div "Vero" at bounding box center [283, 593] width 290 height 34
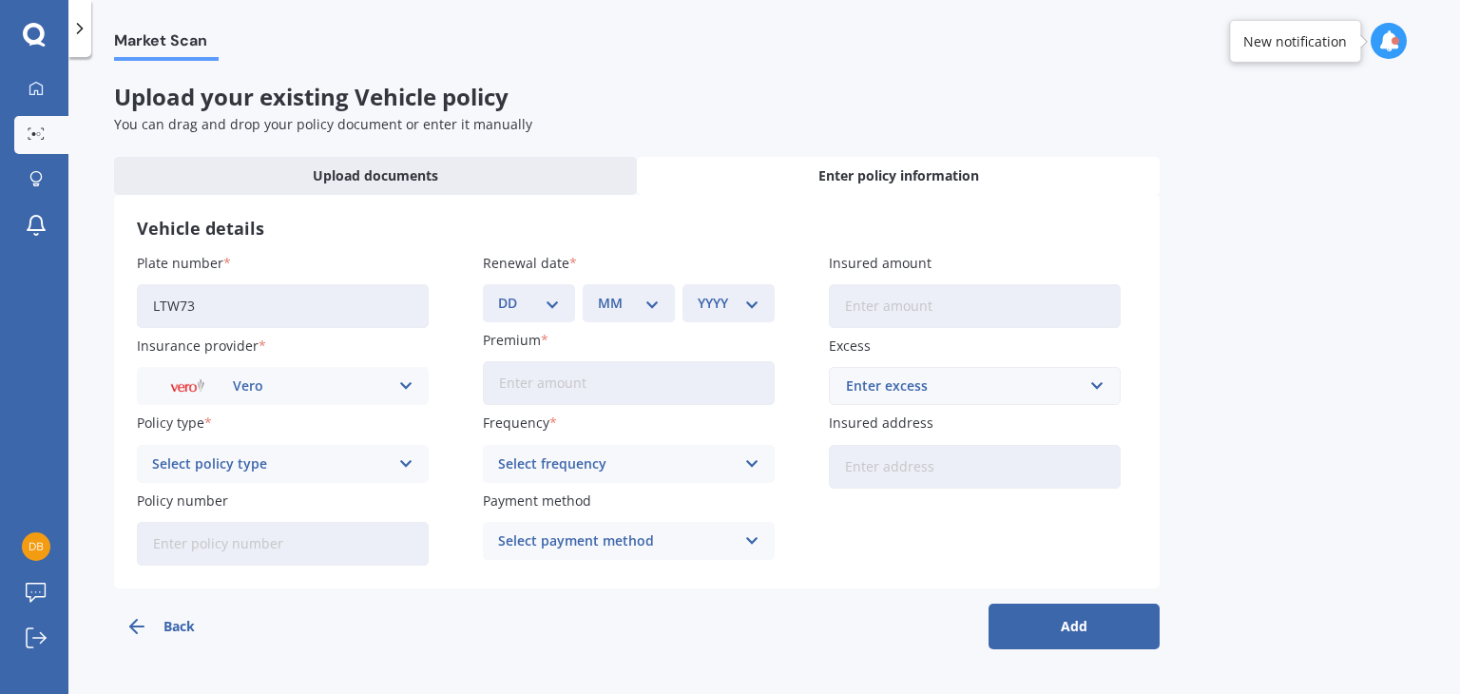
click at [317, 598] on div "Back Add" at bounding box center [637, 618] width 1046 height 61
click at [407, 454] on icon at bounding box center [406, 463] width 16 height 21
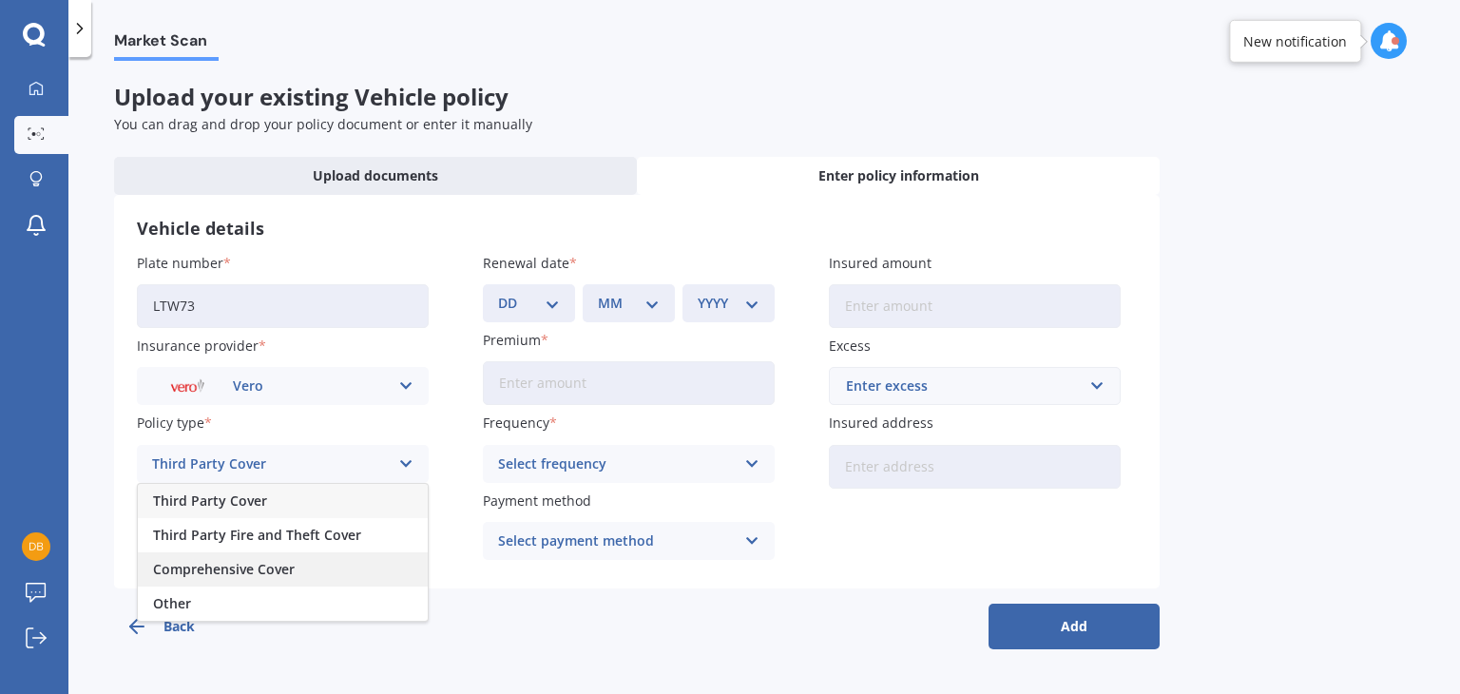
click at [335, 568] on div "Comprehensive Cover" at bounding box center [283, 569] width 290 height 34
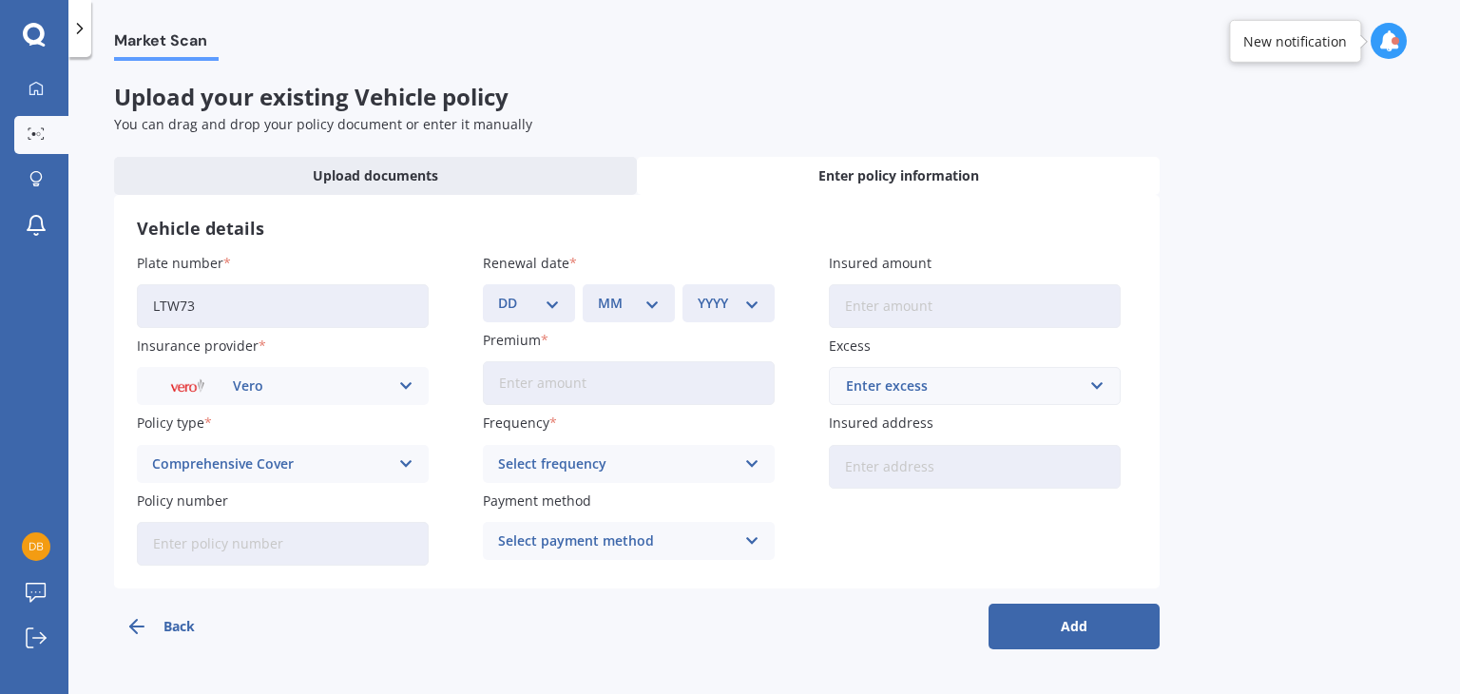
click at [406, 385] on icon at bounding box center [406, 386] width 16 height 21
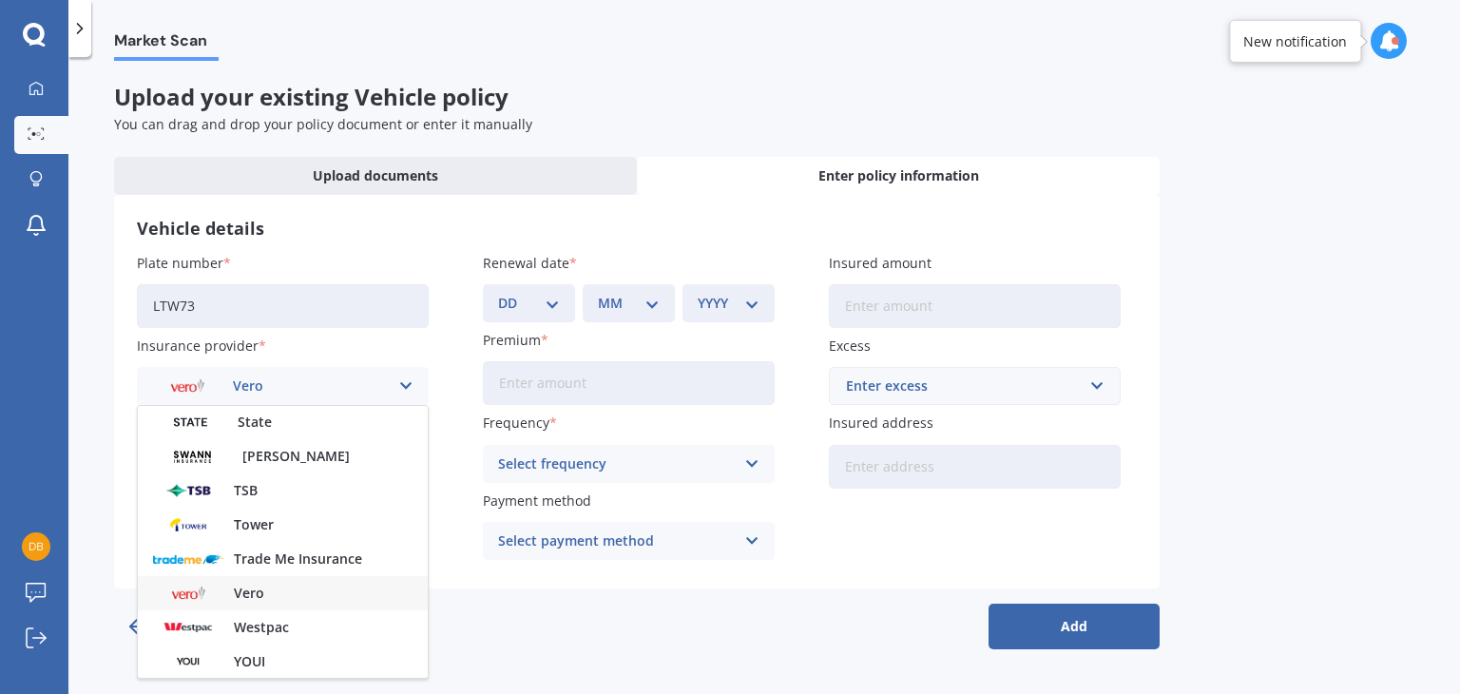
scroll to position [706, 0]
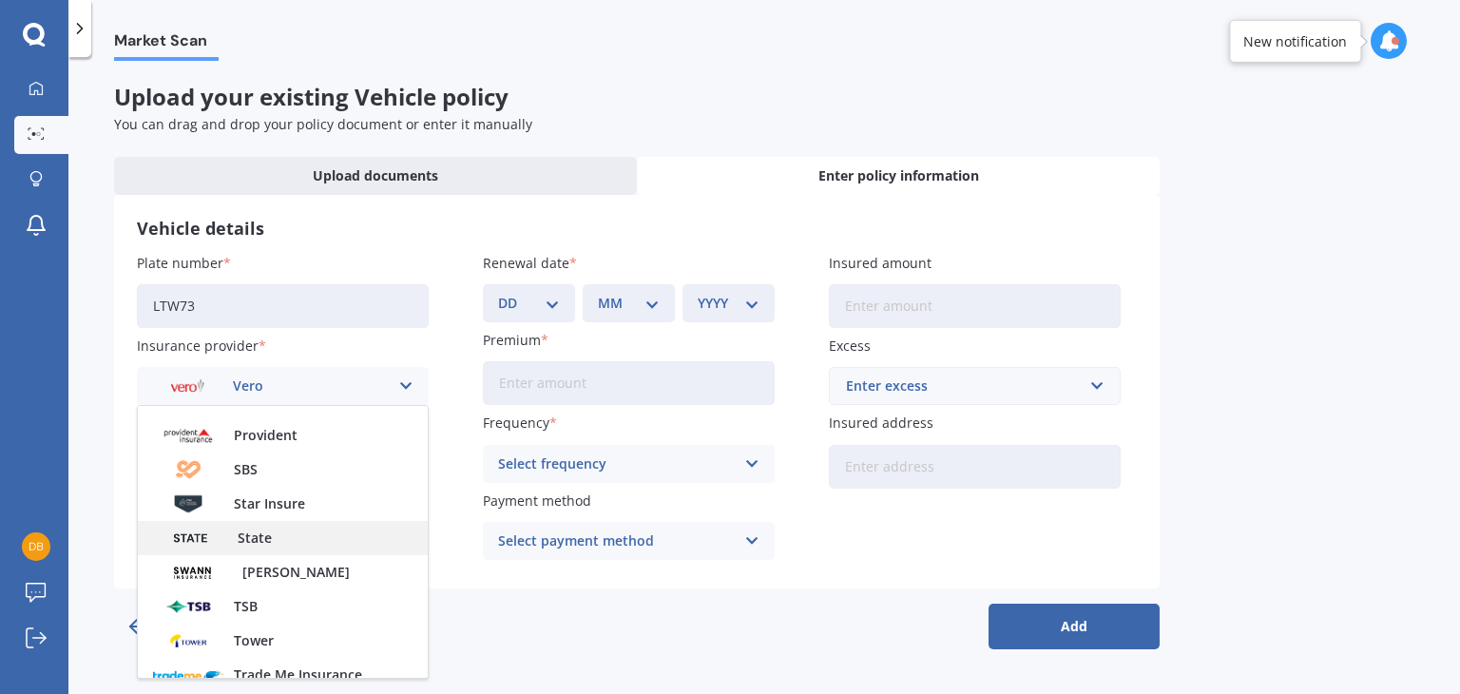
click at [294, 538] on div "State" at bounding box center [283, 538] width 290 height 34
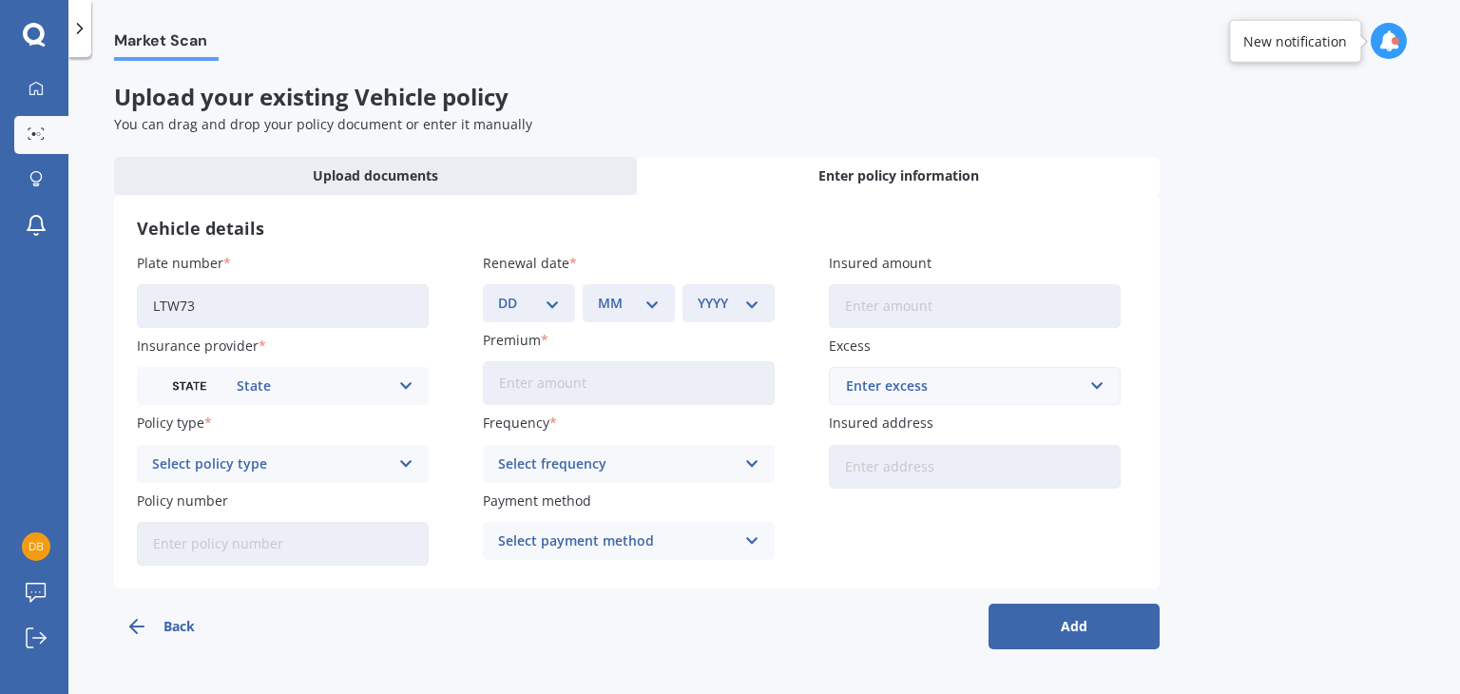
click at [407, 462] on icon at bounding box center [406, 463] width 16 height 21
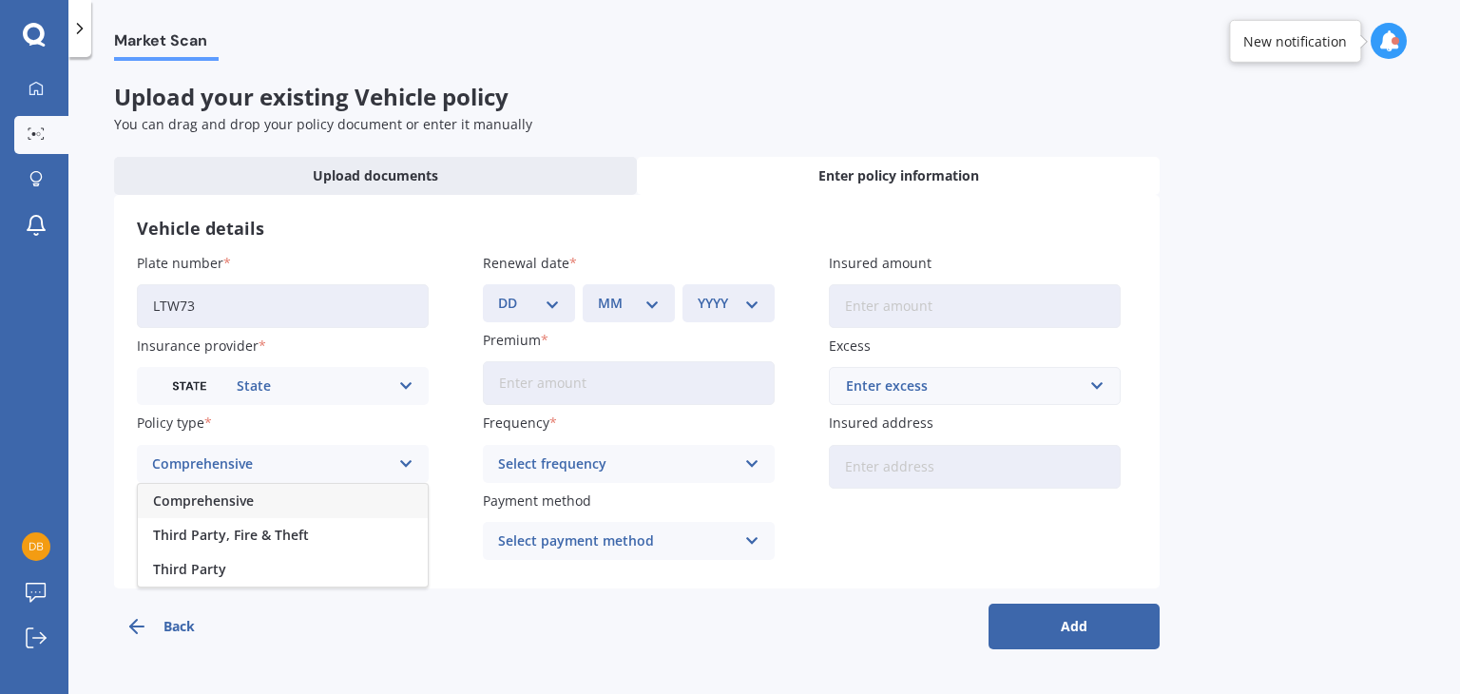
click at [352, 502] on div "Comprehensive" at bounding box center [283, 501] width 290 height 34
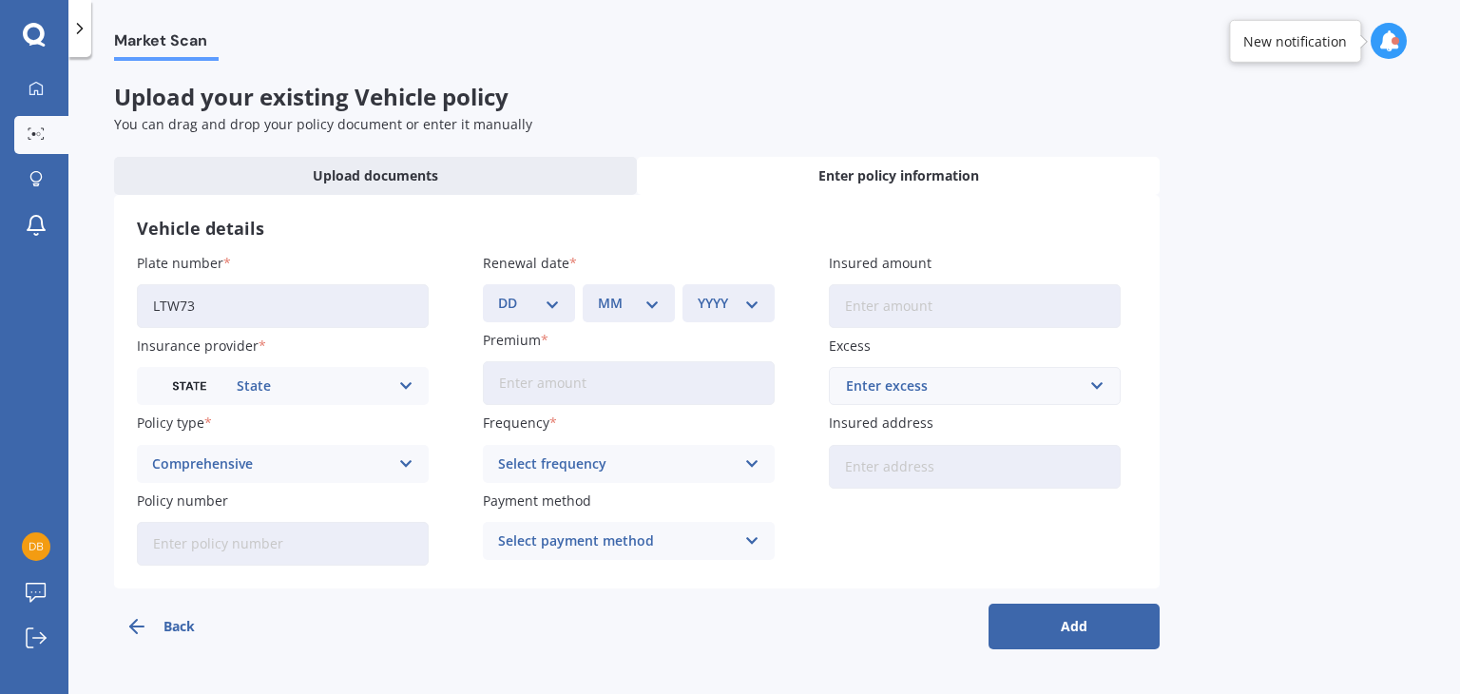
click at [313, 550] on input "Policy number" at bounding box center [283, 544] width 292 height 44
paste input "PL8ZDM20-17"
type input "PL8ZDM20-17"
click at [552, 313] on select "DD 01 02 03 04 05 06 07 08 09 10 11 12 13 14 15 16 17 18 19 20 21 22 23 24 25 2…" at bounding box center [529, 303] width 62 height 21
select select "22"
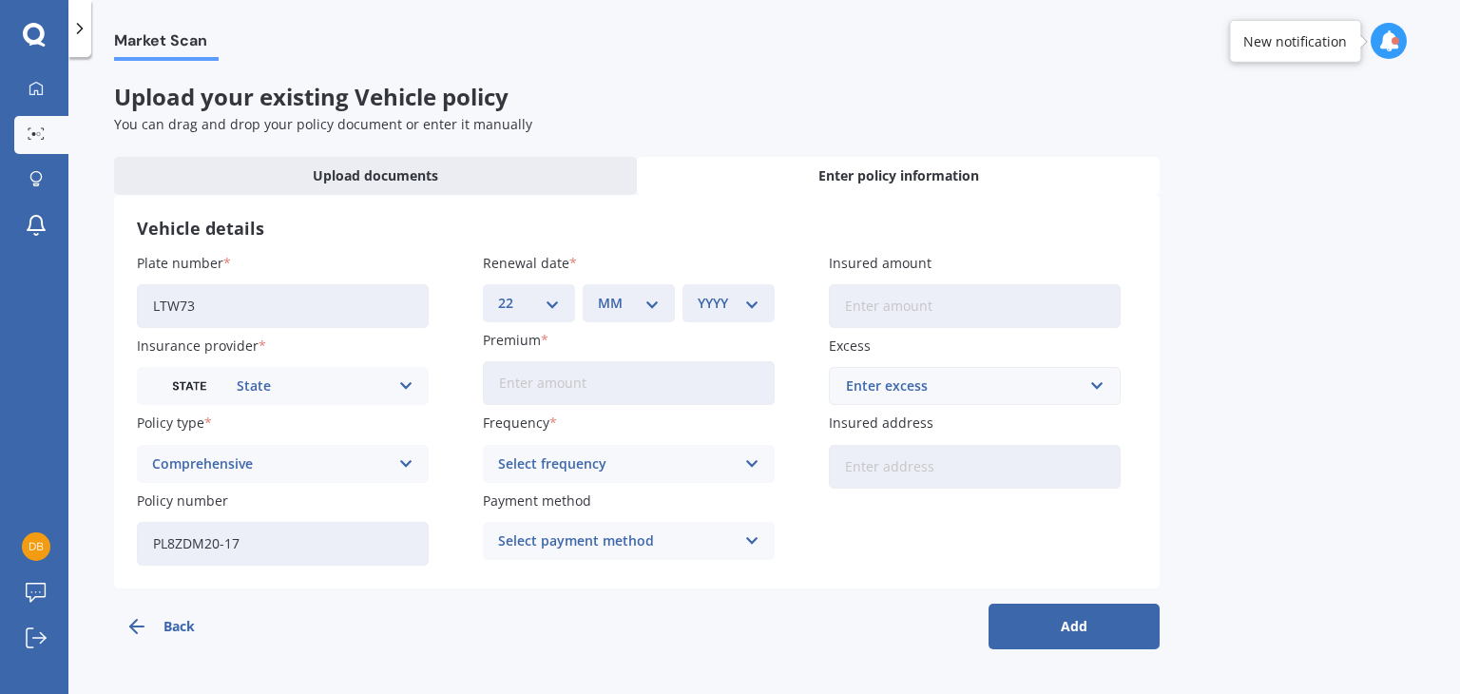
click at [628, 301] on select "MM 01 02 03 04 05 06 07 08 09 10 11 12" at bounding box center [629, 303] width 62 height 21
select select "04"
click at [598, 293] on select "MM 01 02 03 04 05 06 07 08 09 10 11 12" at bounding box center [629, 303] width 62 height 21
click at [702, 299] on select "YYYY 2027 2026 2025 2024 2023 2022 2021 2020 2019 2018 2017 2016 2015 2014 2013…" at bounding box center [729, 303] width 62 height 21
select select "2026"
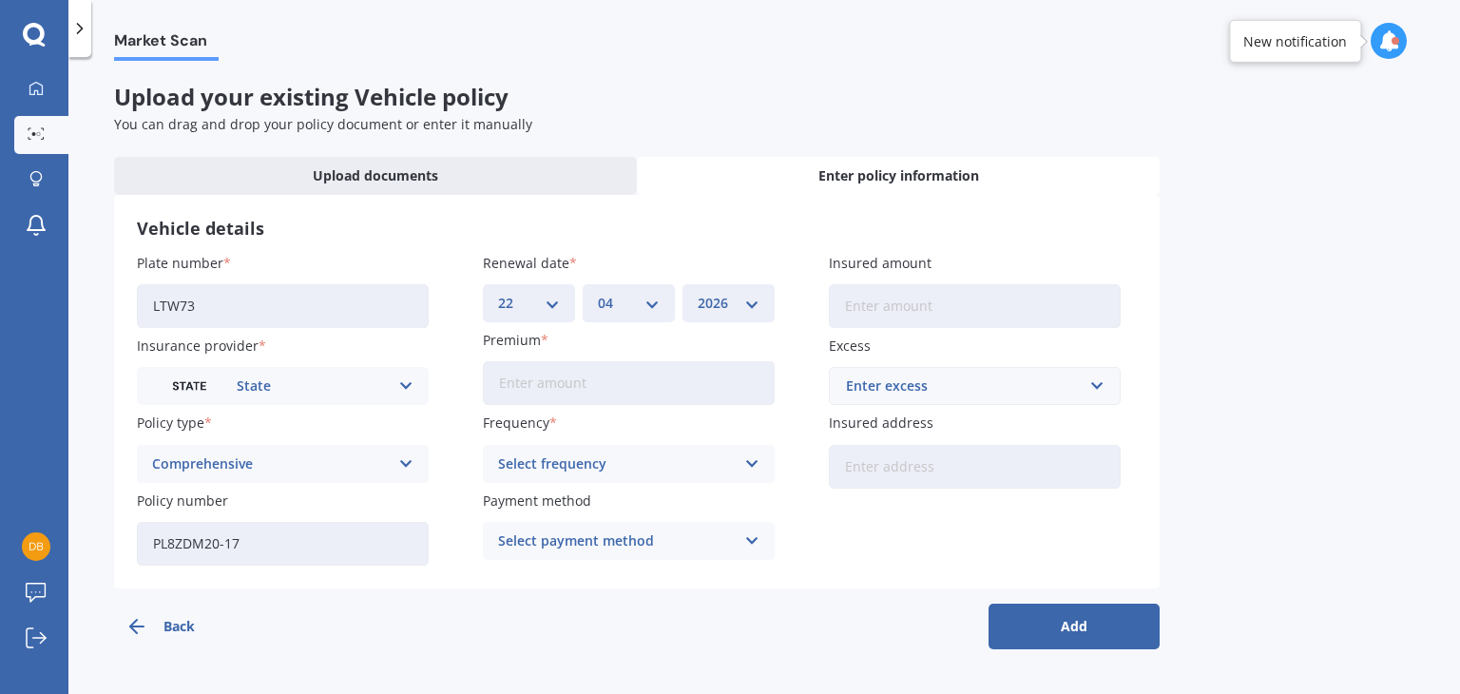
click at [698, 293] on select "YYYY 2027 2026 2025 2024 2023 2022 2021 2020 2019 2018 2017 2016 2015 2014 2013…" at bounding box center [729, 303] width 62 height 21
click at [646, 388] on input "Premium" at bounding box center [629, 383] width 292 height 44
type input "$1,459.52"
click at [740, 465] on div "Select frequency Yearly Six-Monthly Quarterly Monthly Fortnightly Weekly" at bounding box center [629, 464] width 292 height 38
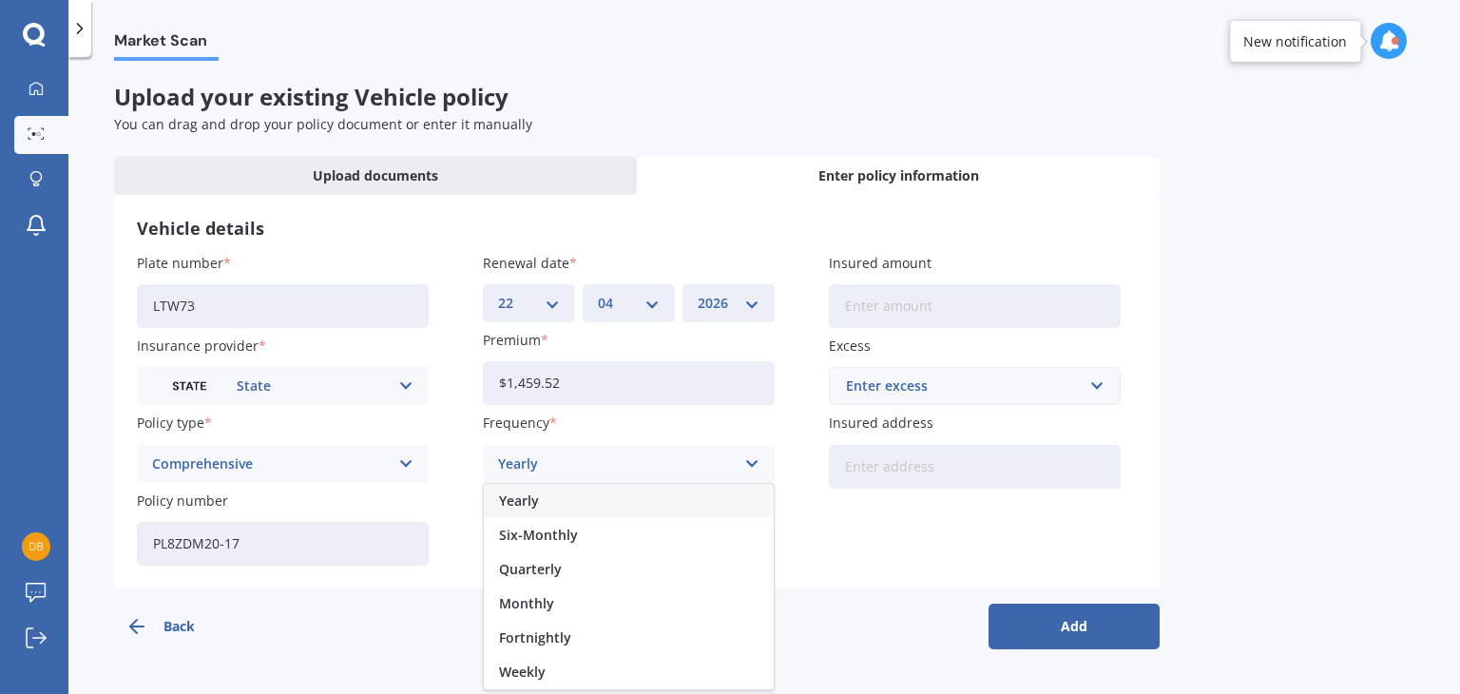
click at [638, 502] on div "Yearly" at bounding box center [629, 501] width 290 height 34
click at [618, 541] on div "Select payment method" at bounding box center [616, 540] width 237 height 21
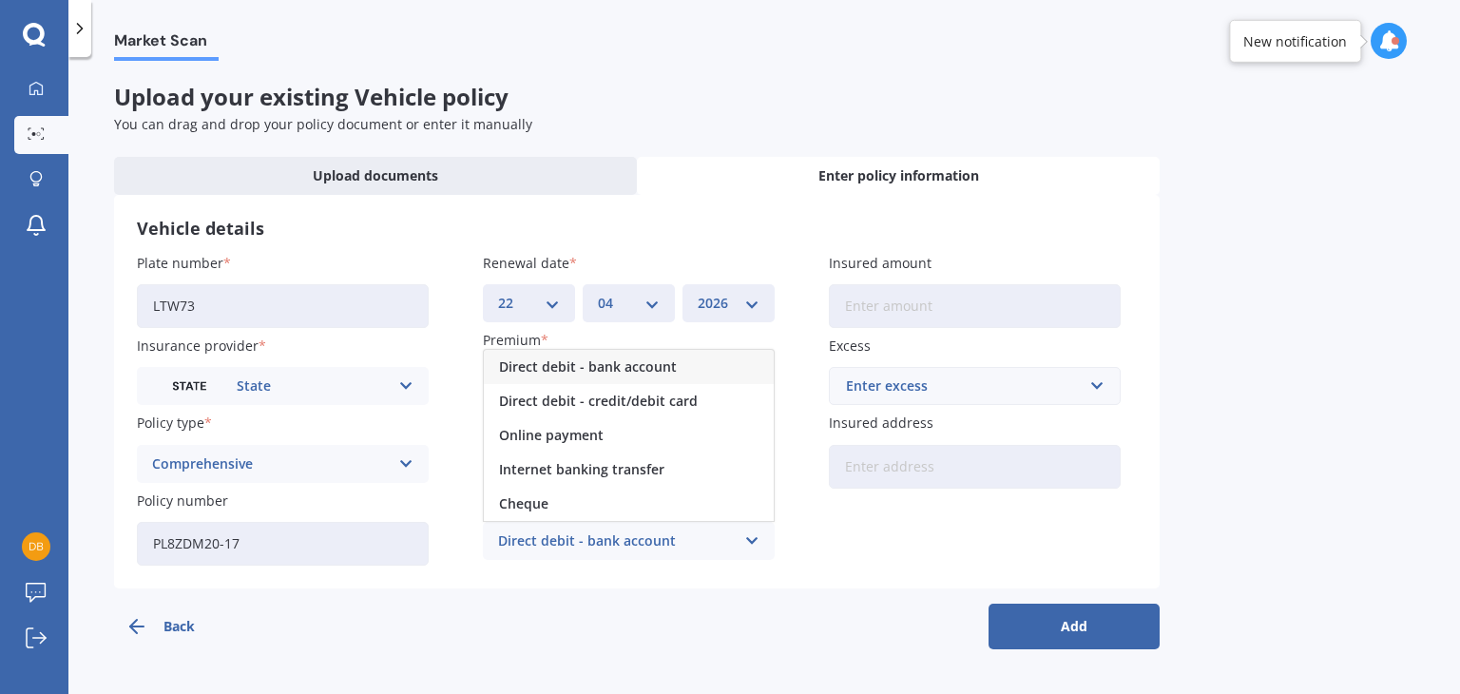
click at [641, 367] on span "Direct debit - bank account" at bounding box center [588, 366] width 178 height 13
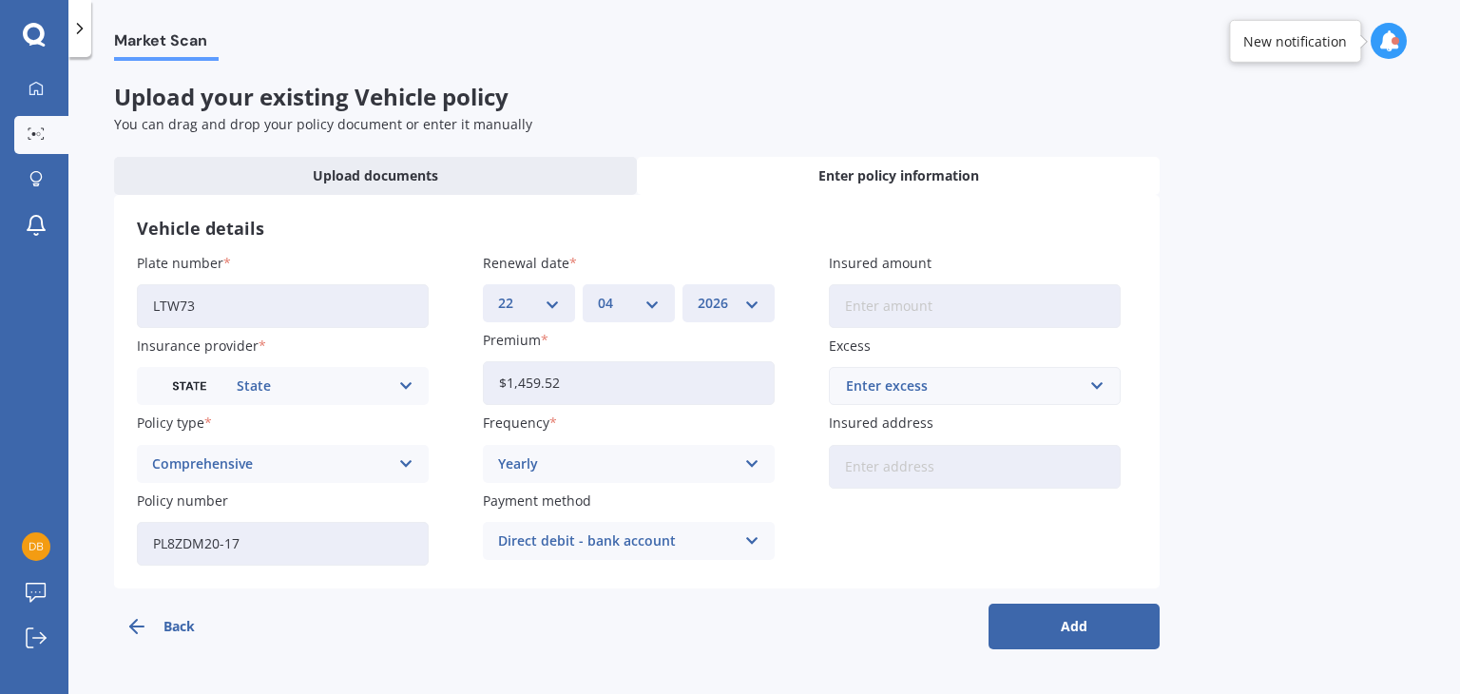
click at [921, 309] on input "Insured amount" at bounding box center [975, 306] width 292 height 44
type input "$46,526"
click at [955, 384] on div "Enter excess" at bounding box center [963, 386] width 235 height 21
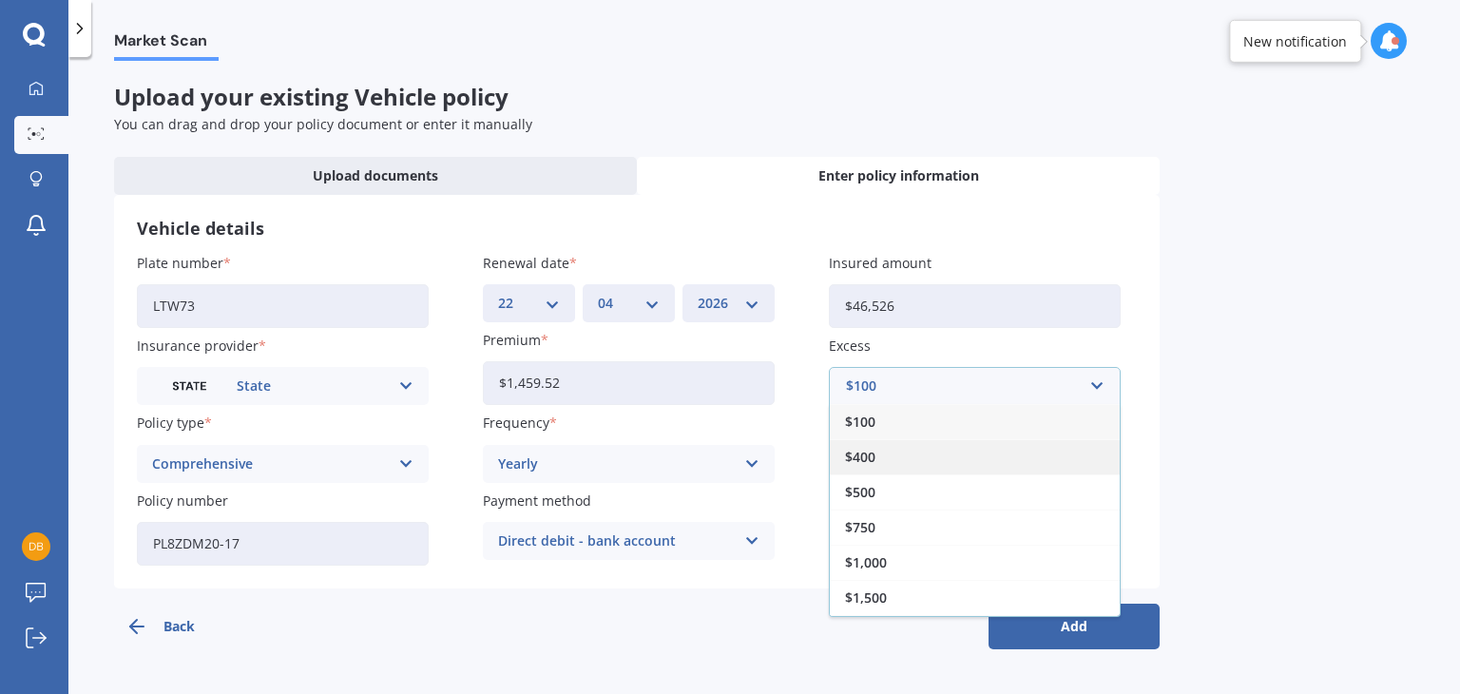
click at [886, 465] on div "$400" at bounding box center [975, 456] width 290 height 35
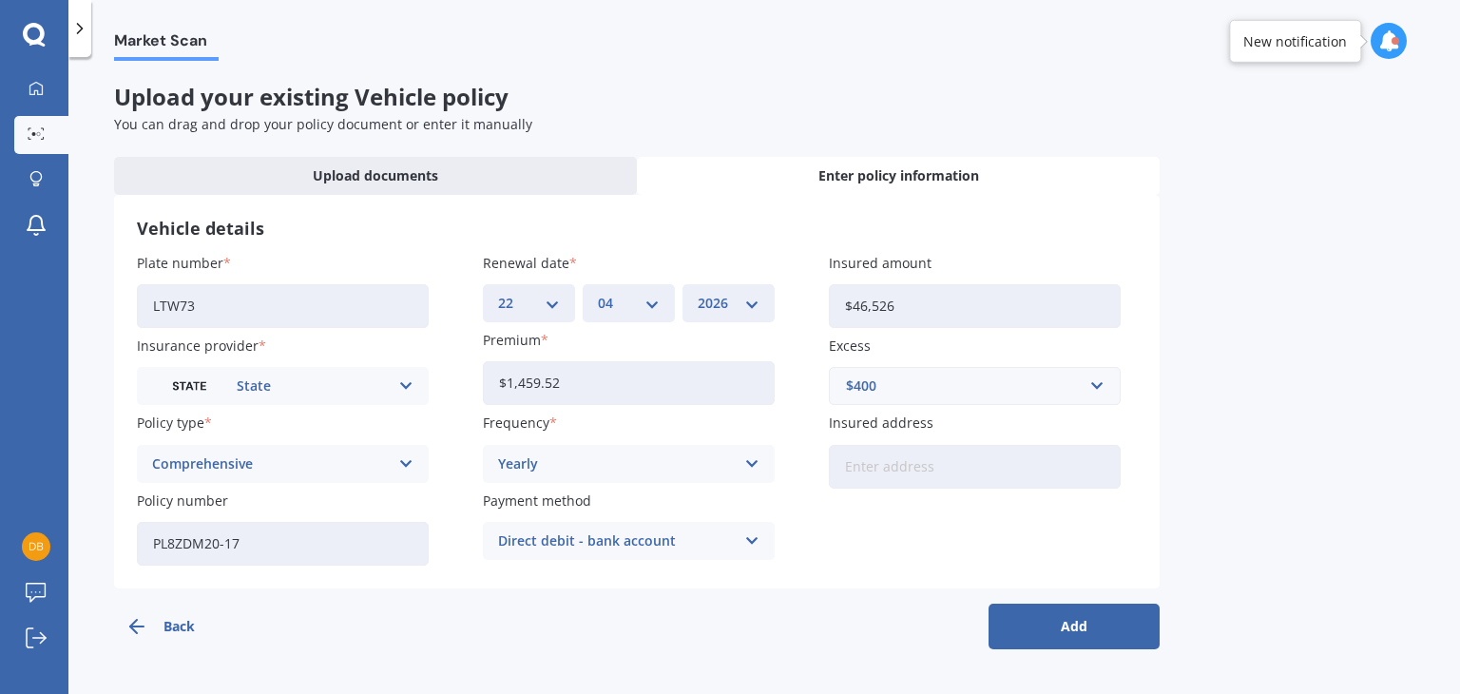
click at [928, 476] on input "Insured address" at bounding box center [975, 467] width 292 height 44
type input "264D Pahi Road, Pahi 0571"
click at [1083, 629] on button "Add" at bounding box center [1074, 627] width 171 height 46
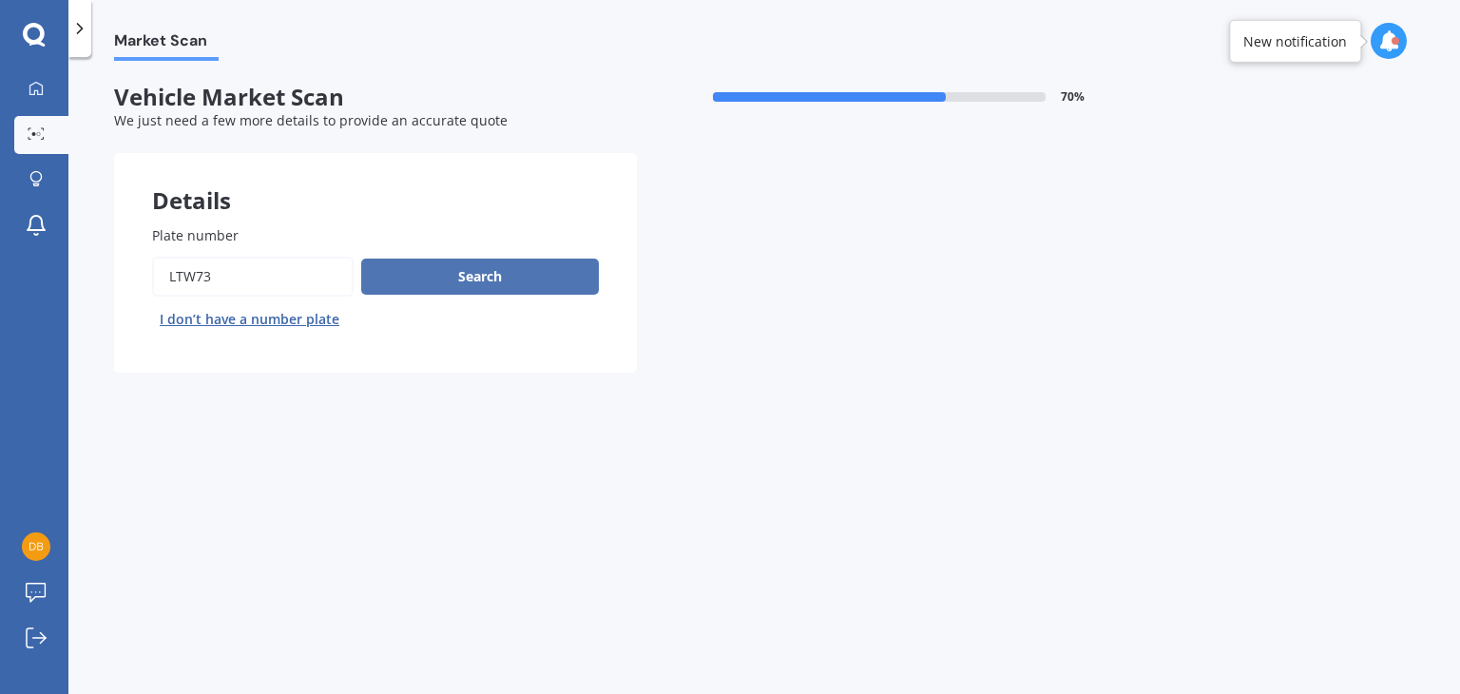
click at [513, 272] on button "Search" at bounding box center [480, 277] width 238 height 36
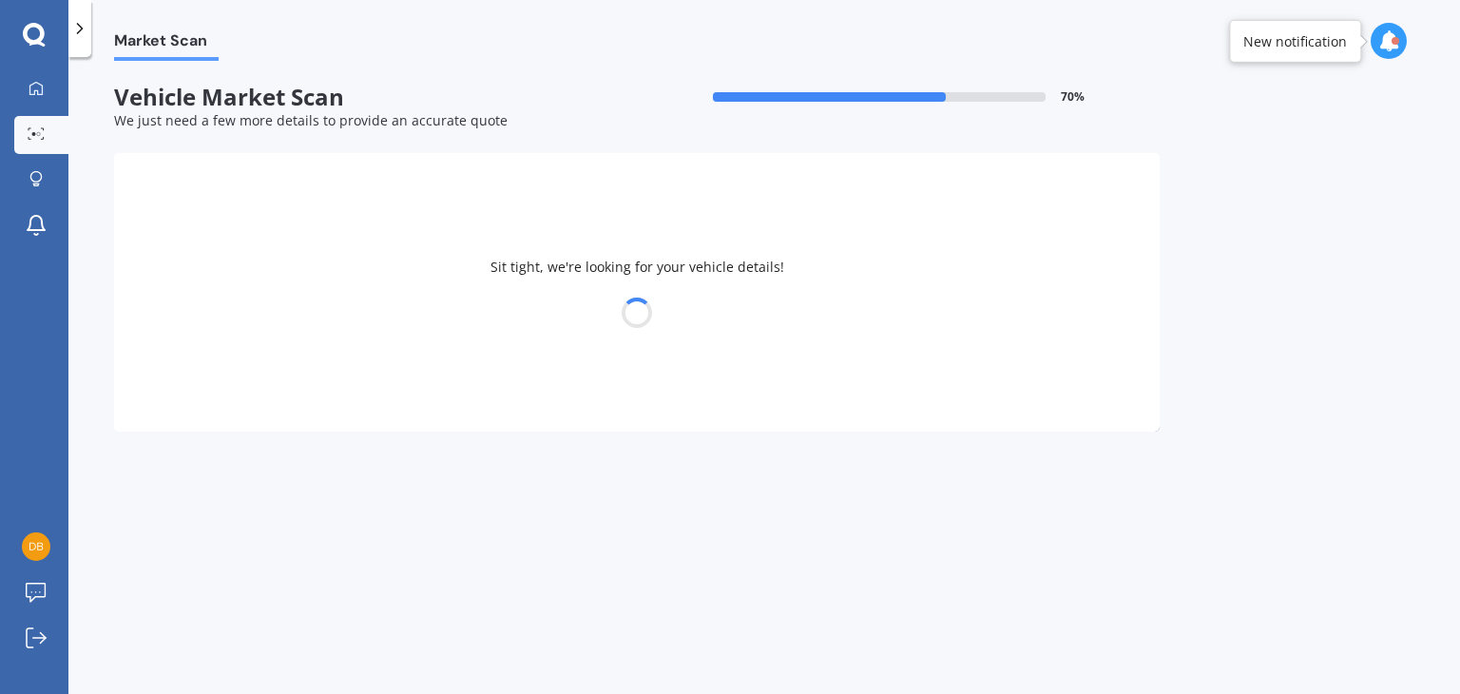
select select "TOYOTA"
select select "HILUX"
select select "31"
select select "01"
select select "1989"
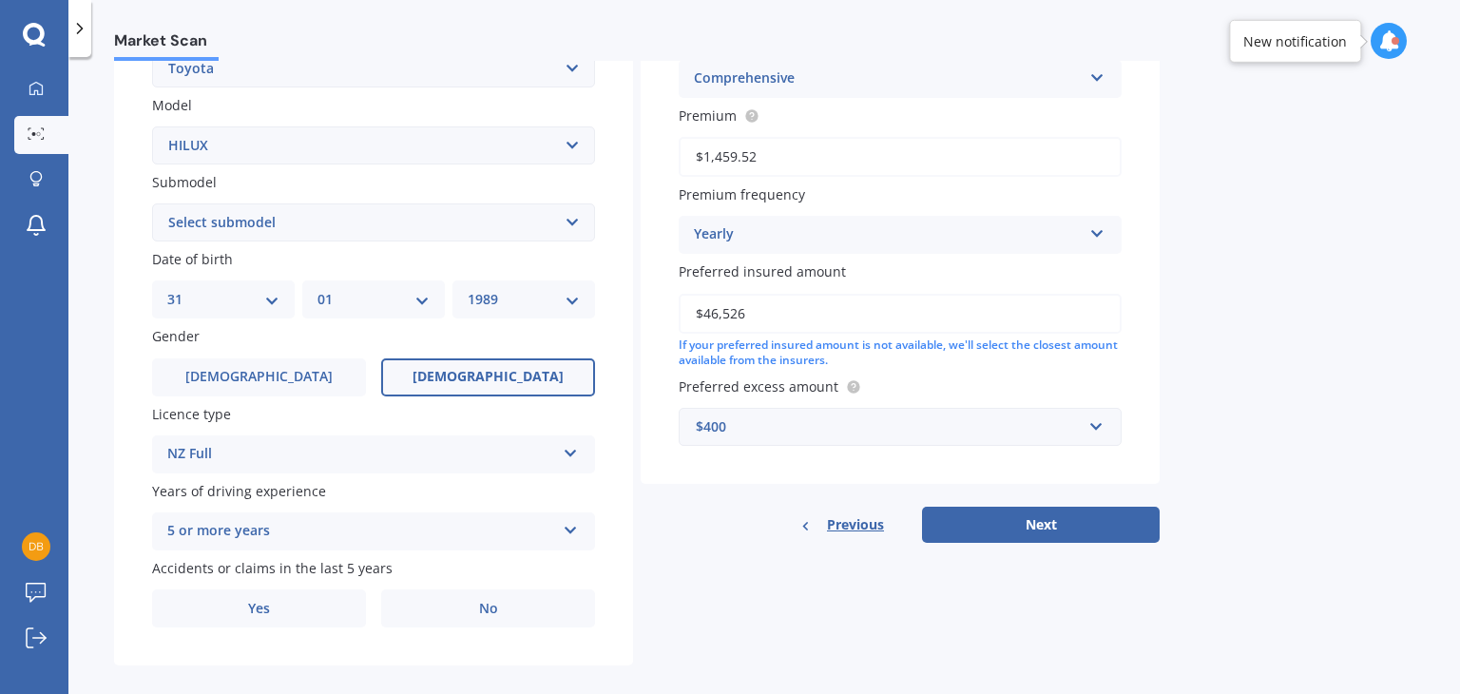
scroll to position [426, 0]
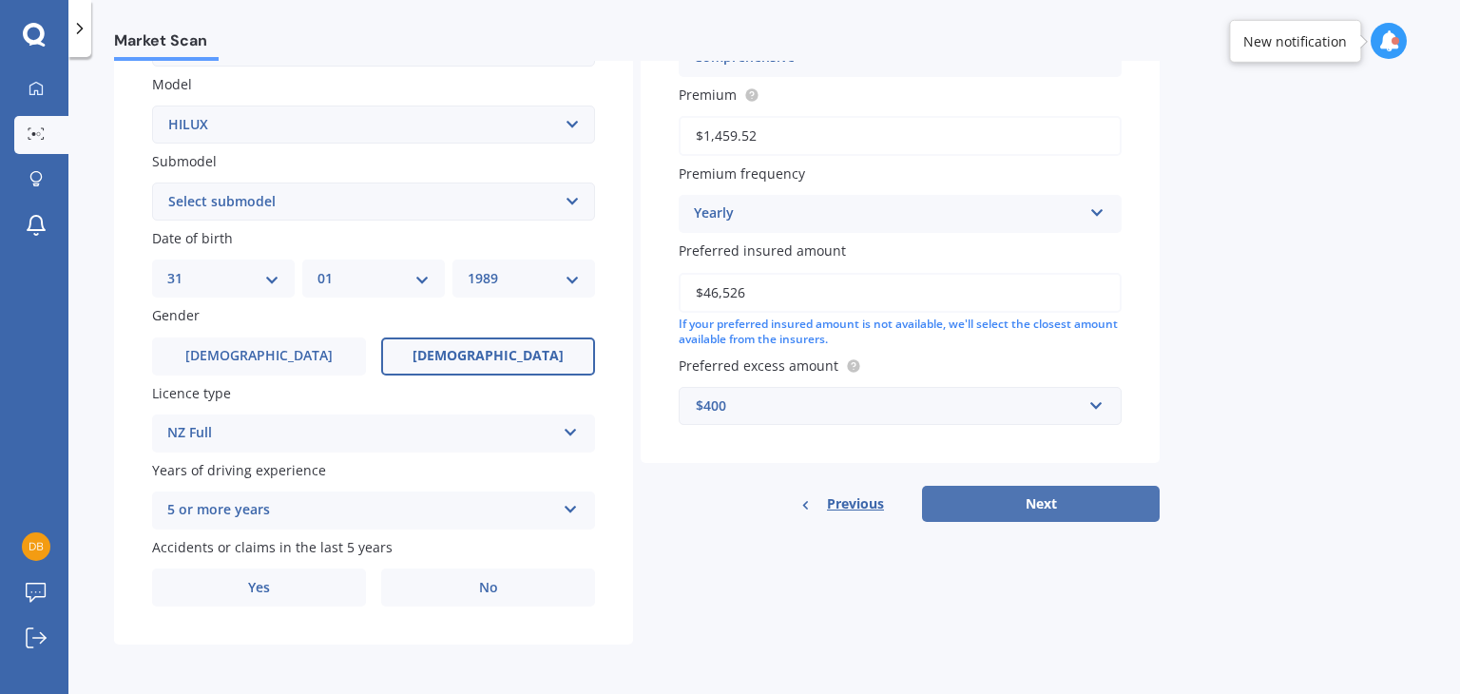
click at [1048, 486] on button "Next" at bounding box center [1041, 504] width 238 height 36
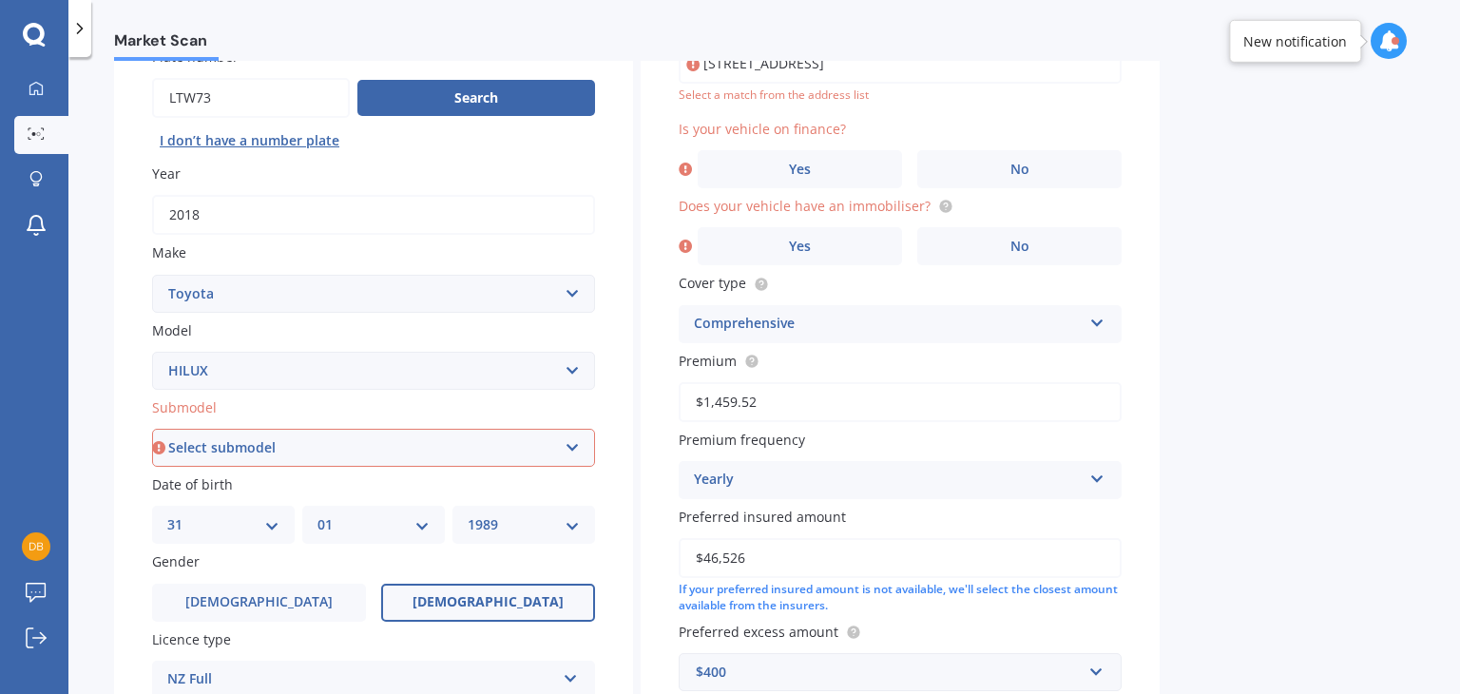
scroll to position [176, 0]
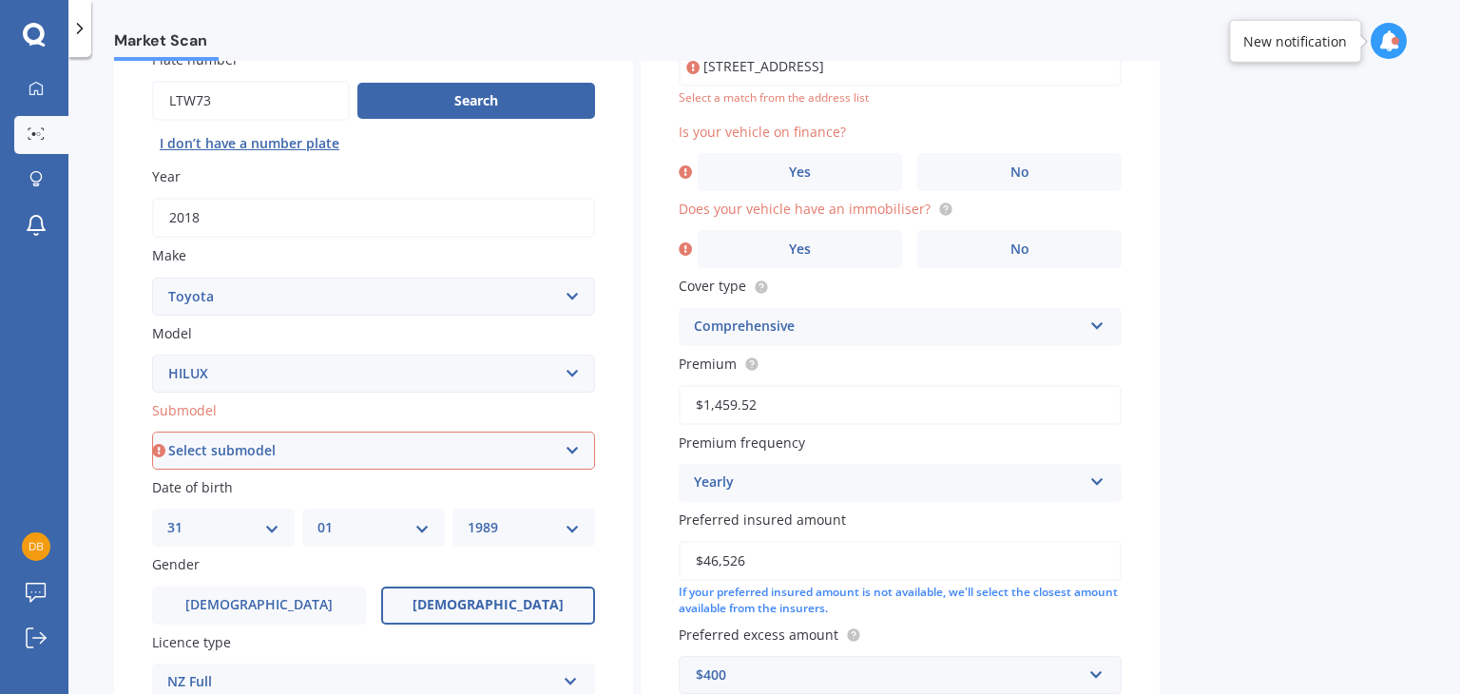
click at [568, 438] on select "Select submodel (All other) Diesel Diesel 4WD Petrol 4WD SR TD DC 2.8D/6AT/UT S…" at bounding box center [373, 451] width 443 height 38
select select "DIESEL 4WD"
click at [152, 432] on select "Select submodel (All other) Diesel Diesel 4WD Petrol 4WD SR TD DC 2.8D/6AT/UT S…" at bounding box center [373, 451] width 443 height 38
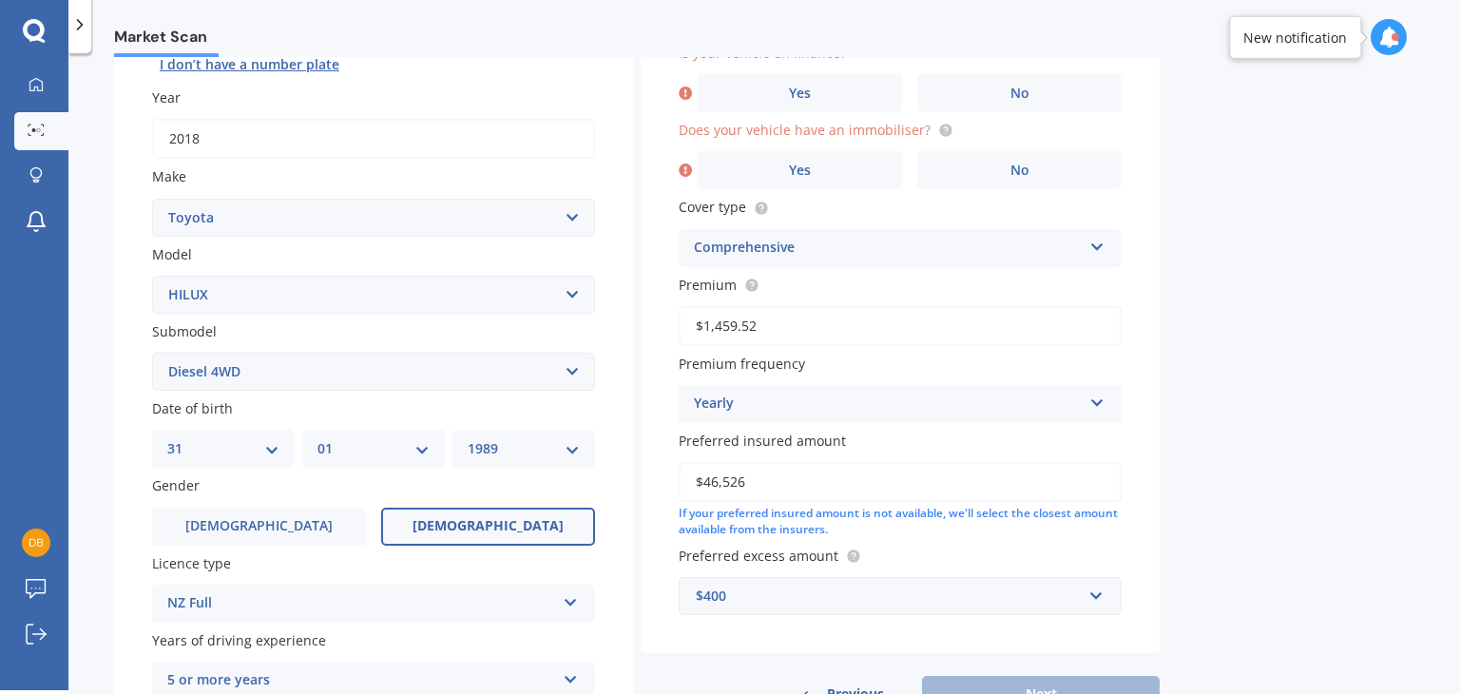
scroll to position [335, 0]
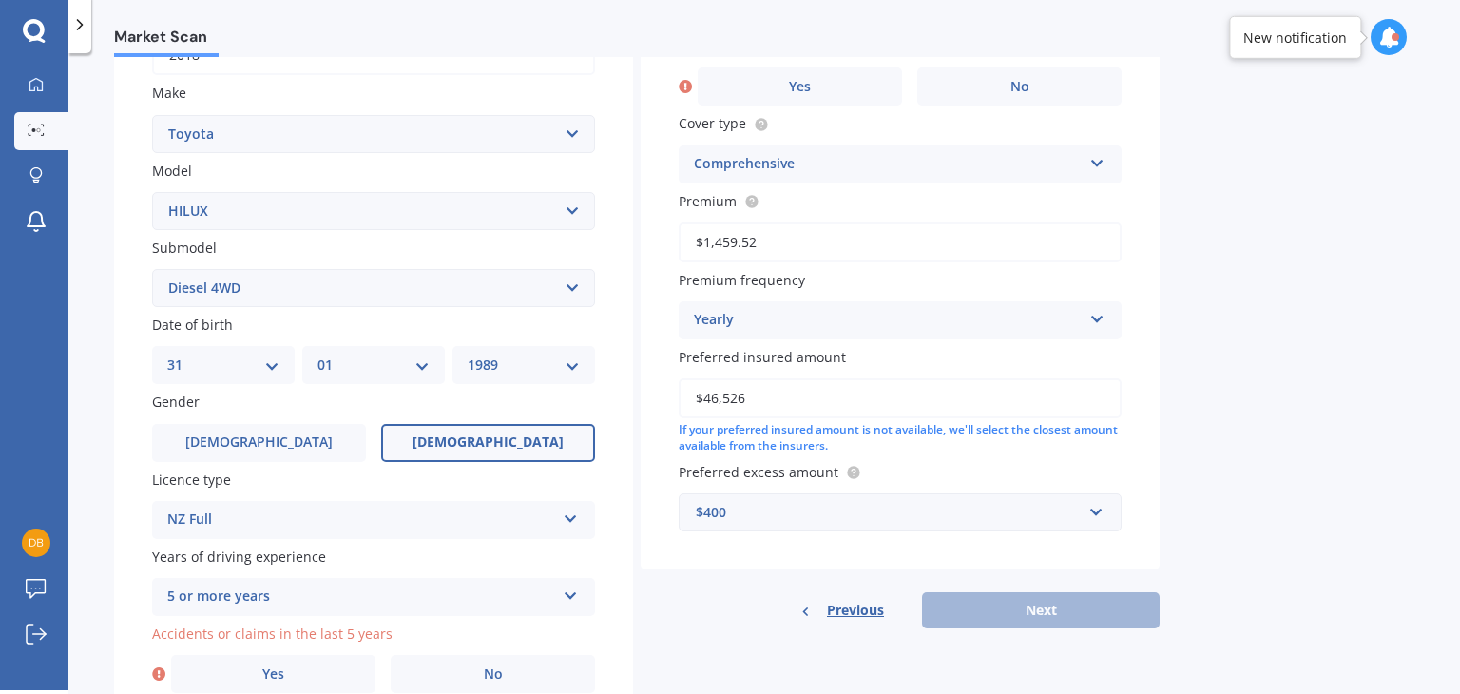
click at [234, 361] on select "DD 01 02 03 04 05 06 07 08 09 10 11 12 13 14 15 16 17 18 19 20 21 22 23 24 25 2…" at bounding box center [223, 365] width 112 height 21
click at [167, 355] on select "DD 01 02 03 04 05 06 07 08 09 10 11 12 13 14 15 16 17 18 19 20 21 22 23 24 25 2…" at bounding box center [223, 365] width 112 height 21
select select "26"
click at [360, 366] on select "MM 01 02 03 04 05 06 07 08 09 10 11 12" at bounding box center [374, 365] width 112 height 21
select select "06"
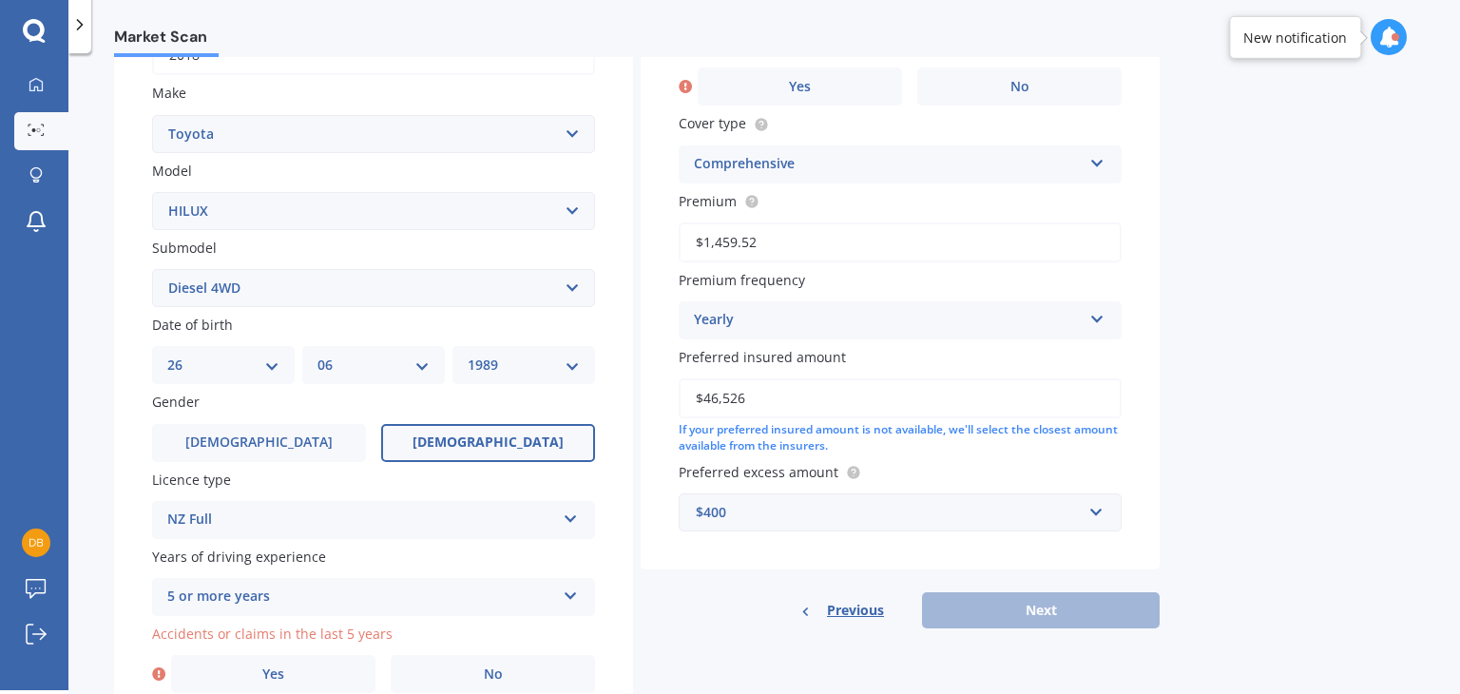
click at [318, 355] on select "MM 01 02 03 04 05 06 07 08 09 10 11 12" at bounding box center [374, 365] width 112 height 21
click at [503, 361] on select "YYYY 2025 2024 2023 2022 2021 2020 2019 2018 2017 2016 2015 2014 2013 2012 2011…" at bounding box center [524, 365] width 112 height 21
select select "1988"
click at [468, 355] on select "YYYY 2025 2024 2023 2022 2021 2020 2019 2018 2017 2016 2015 2014 2013 2012 2011…" at bounding box center [524, 365] width 112 height 21
click at [309, 452] on label "Male" at bounding box center [259, 443] width 214 height 38
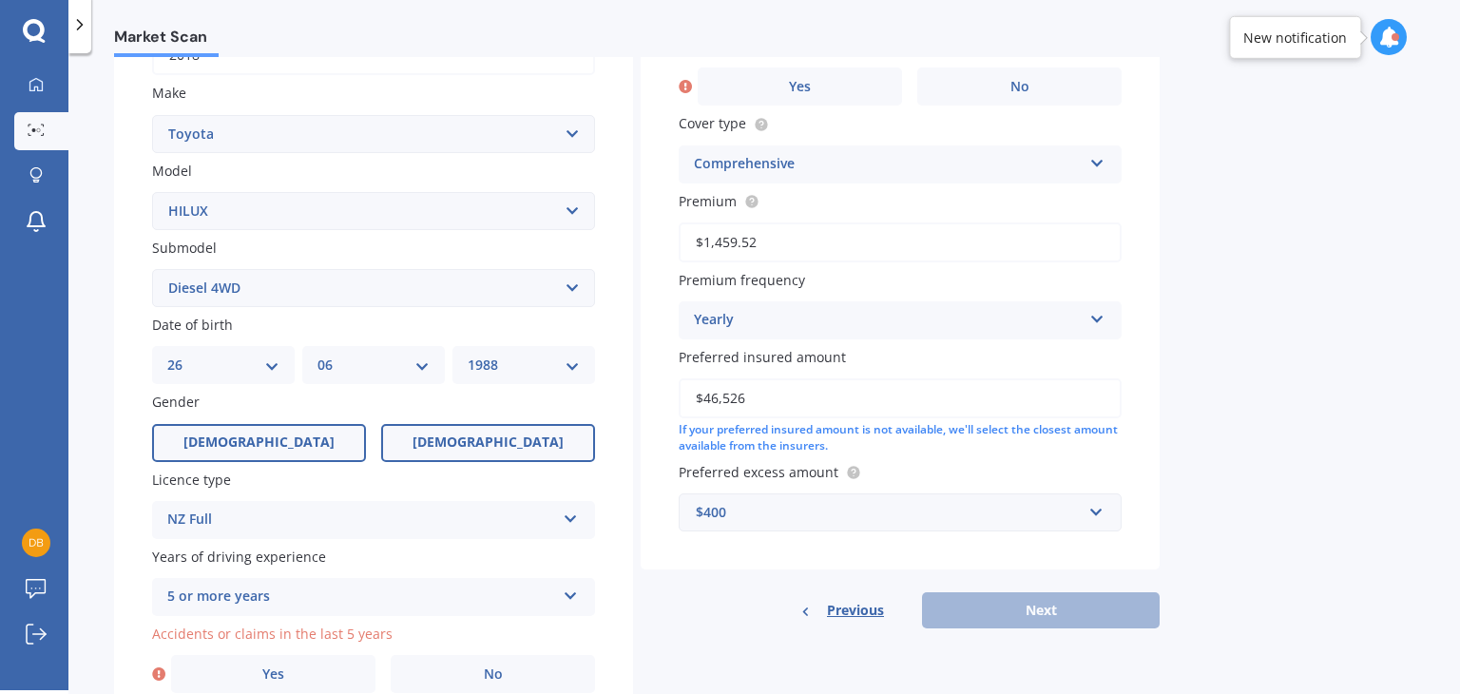
click at [0, 0] on input "Male" at bounding box center [0, 0] width 0 height 0
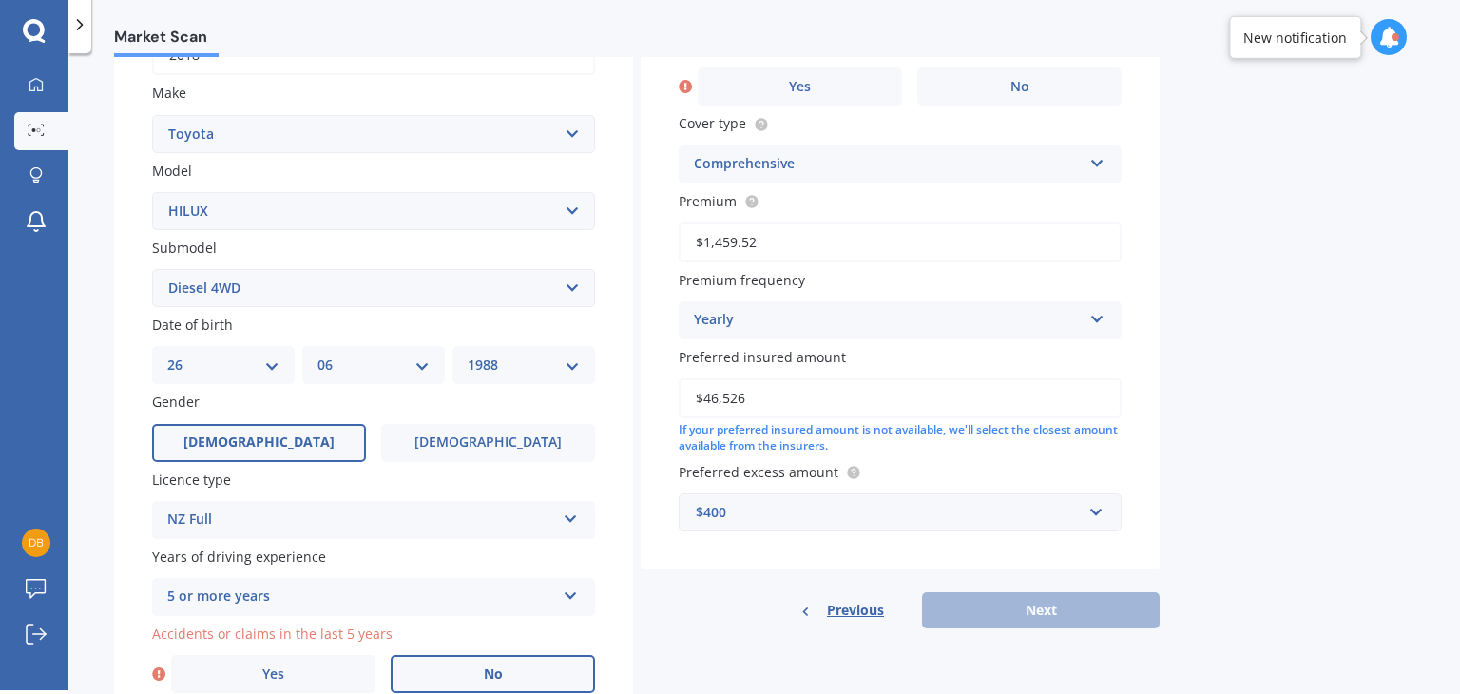
click at [513, 669] on label "No" at bounding box center [493, 674] width 204 height 38
click at [0, 0] on input "No" at bounding box center [0, 0] width 0 height 0
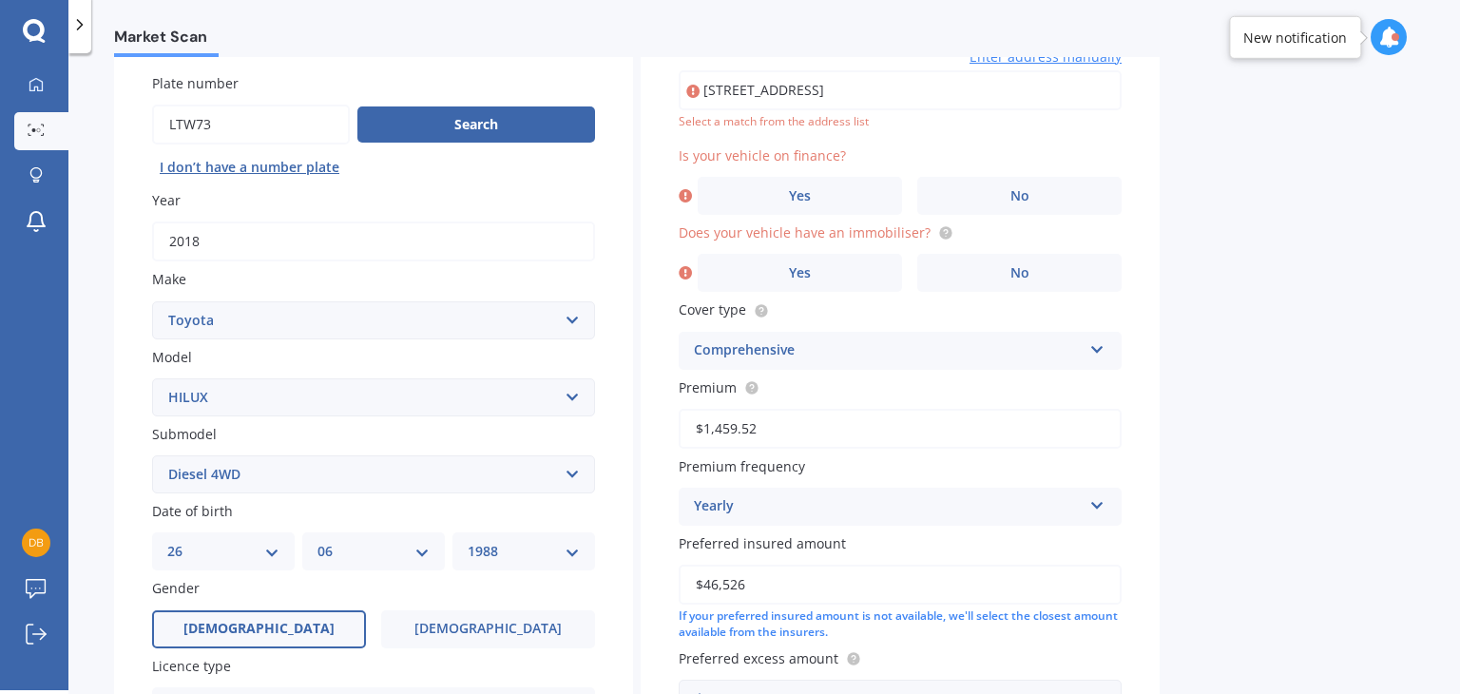
scroll to position [129, 0]
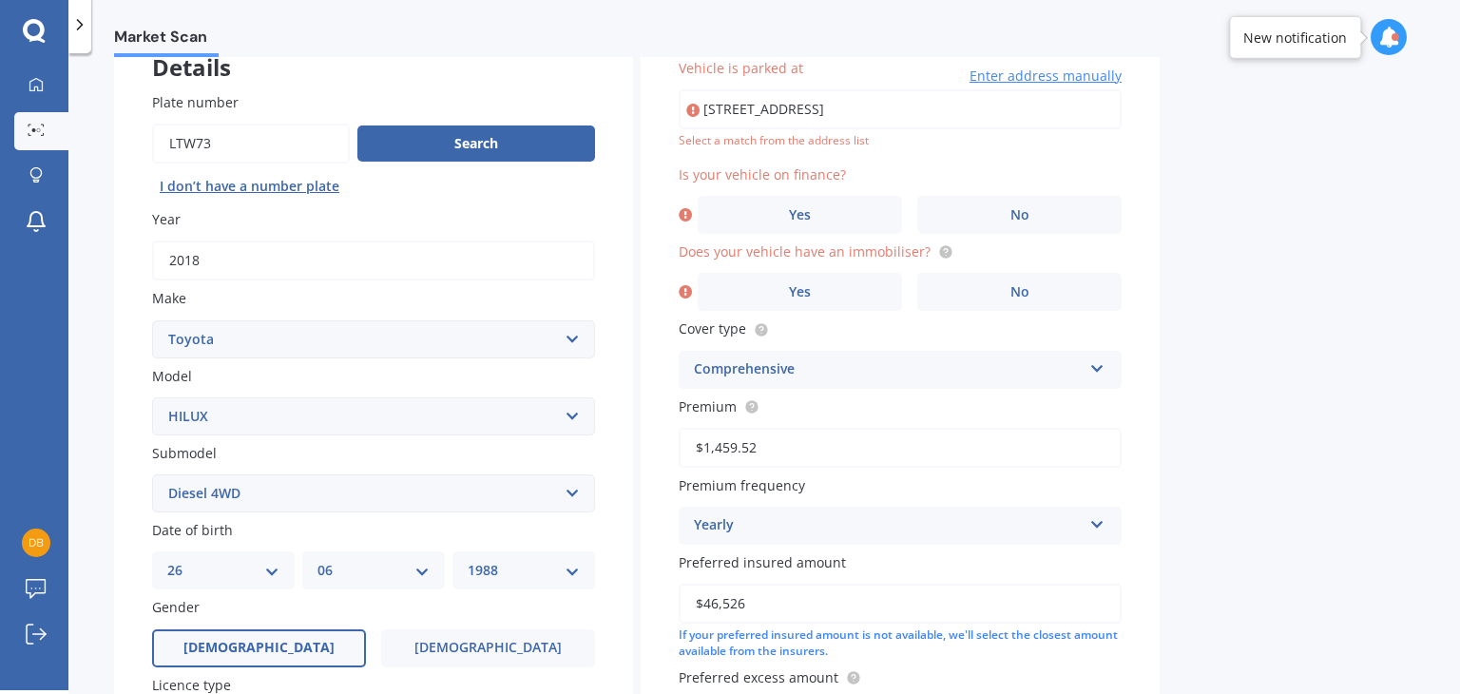
type input "264D Pahi Road, Pahi 0571"
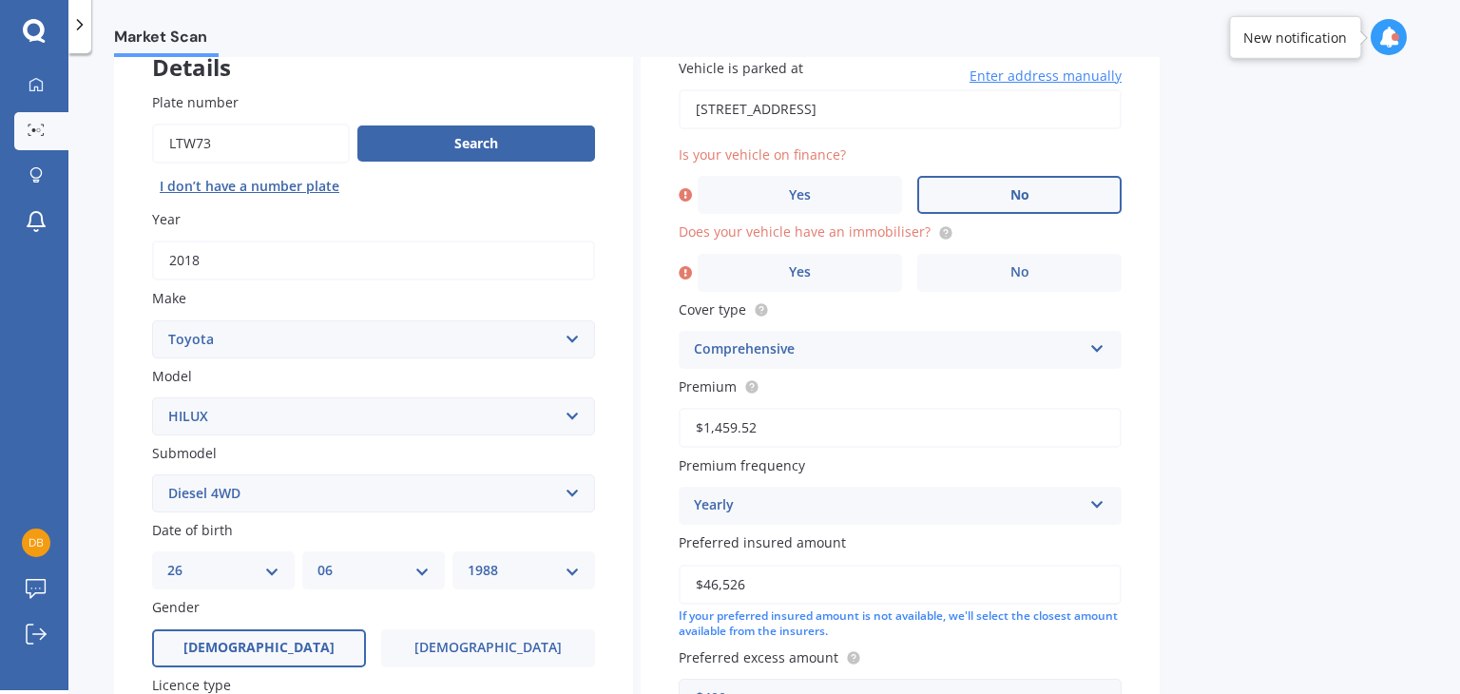
click at [1004, 184] on label "No" at bounding box center [1019, 195] width 204 height 38
click at [0, 0] on input "No" at bounding box center [0, 0] width 0 height 0
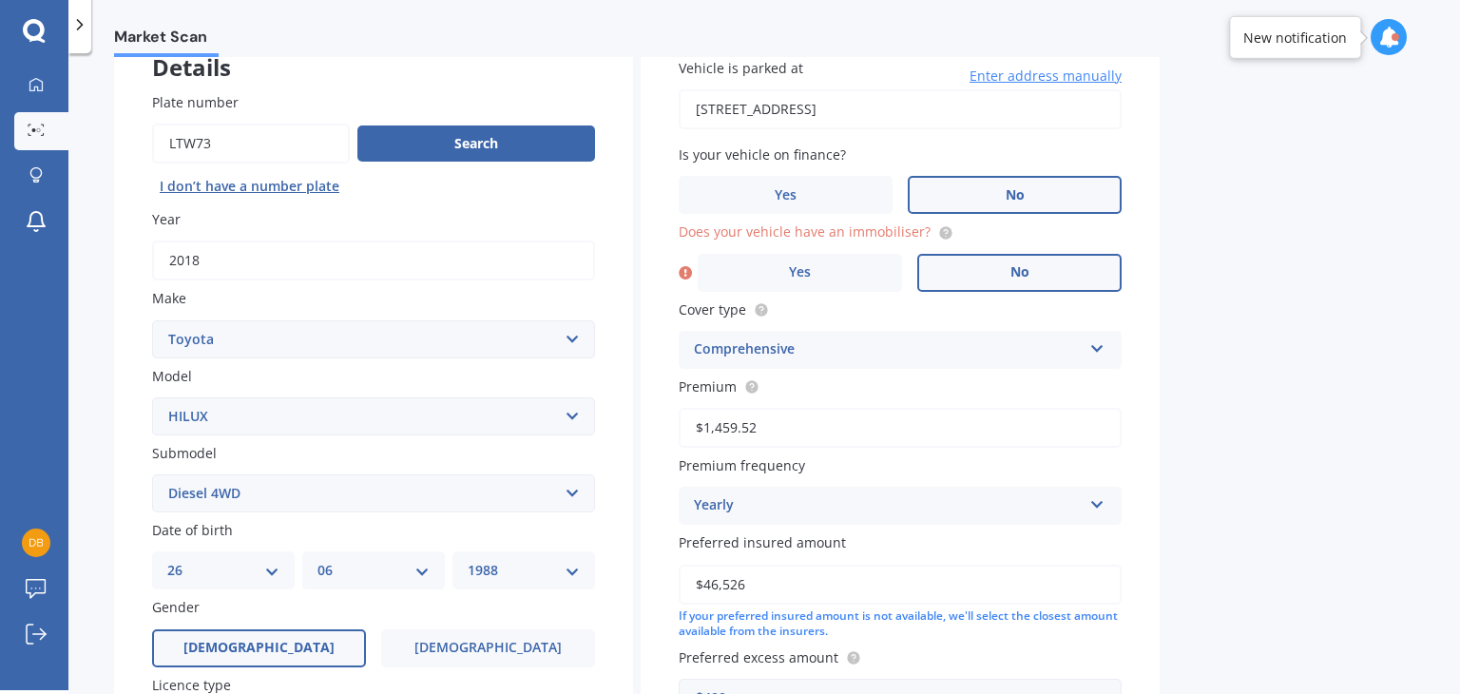
click at [1027, 267] on span "No" at bounding box center [1020, 272] width 19 height 16
click at [0, 0] on input "No" at bounding box center [0, 0] width 0 height 0
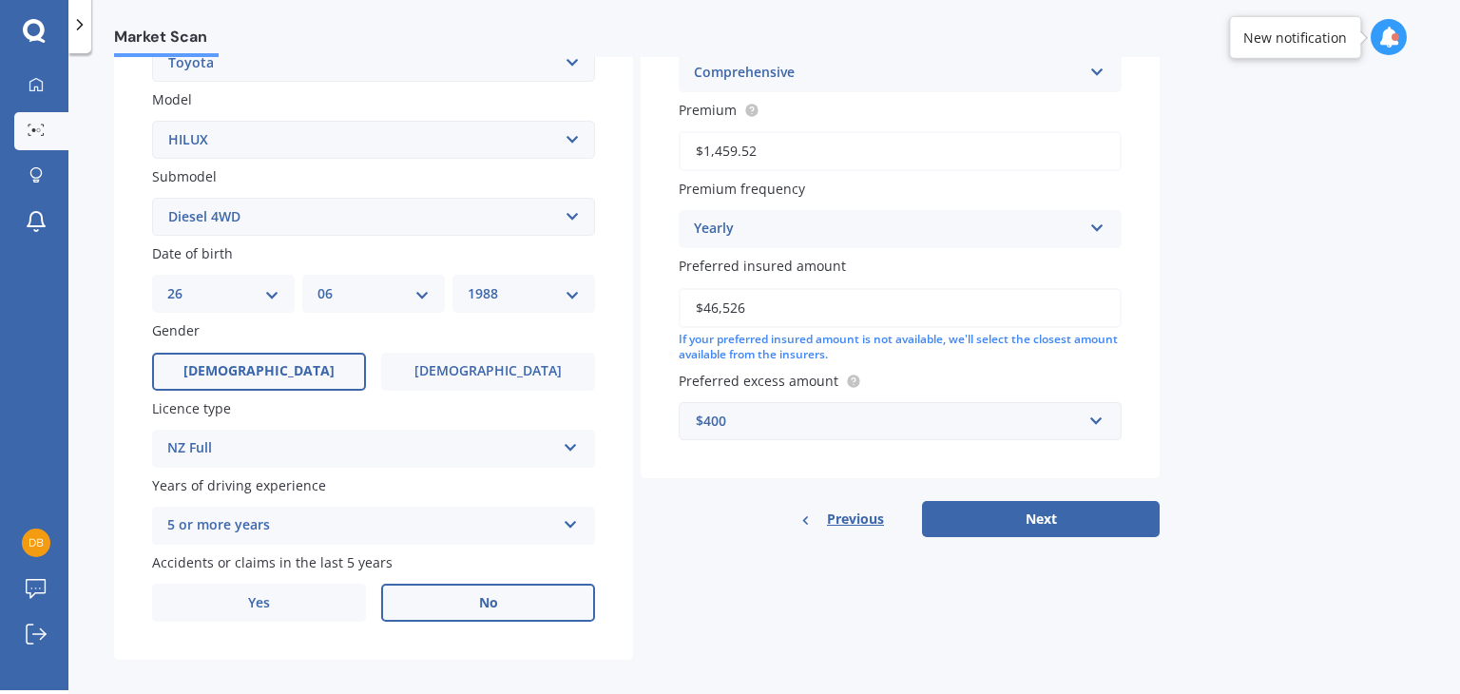
scroll to position [426, 0]
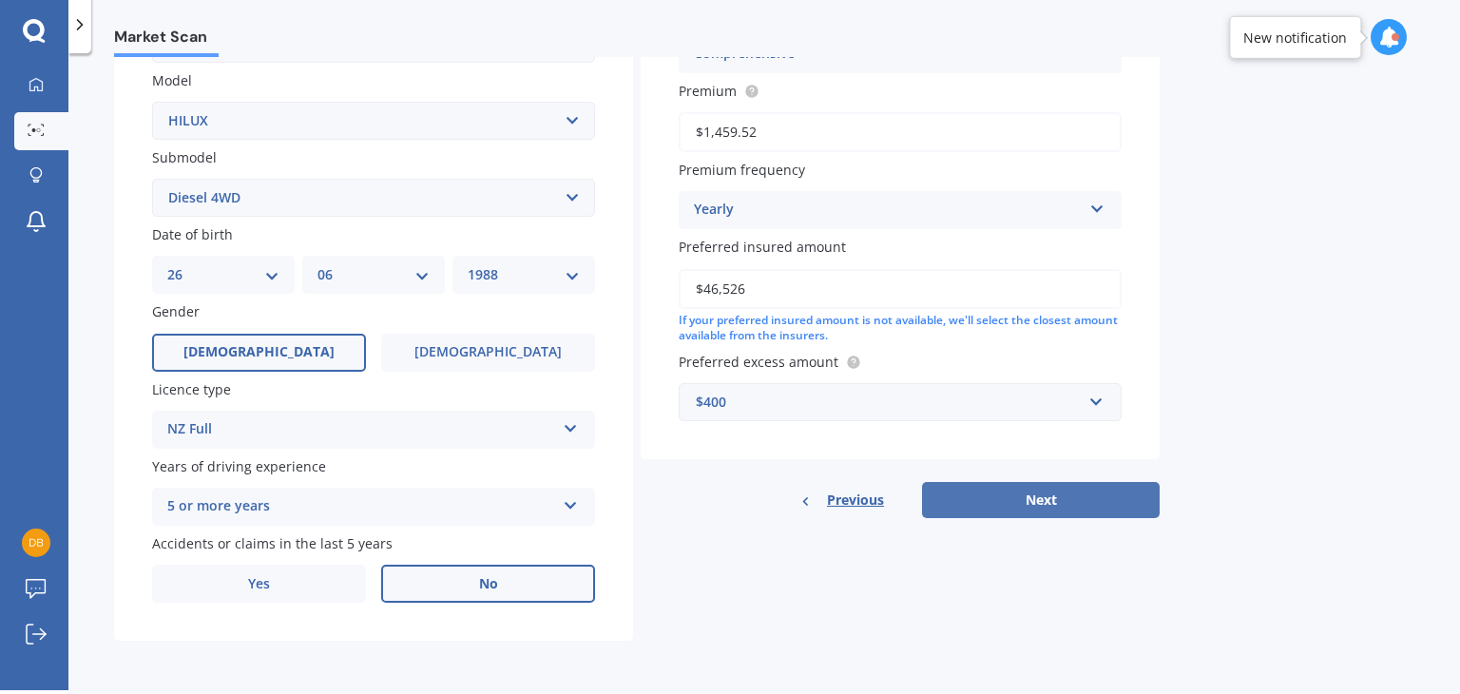
click at [1060, 494] on button "Next" at bounding box center [1041, 500] width 238 height 36
select select "26"
select select "06"
select select "1988"
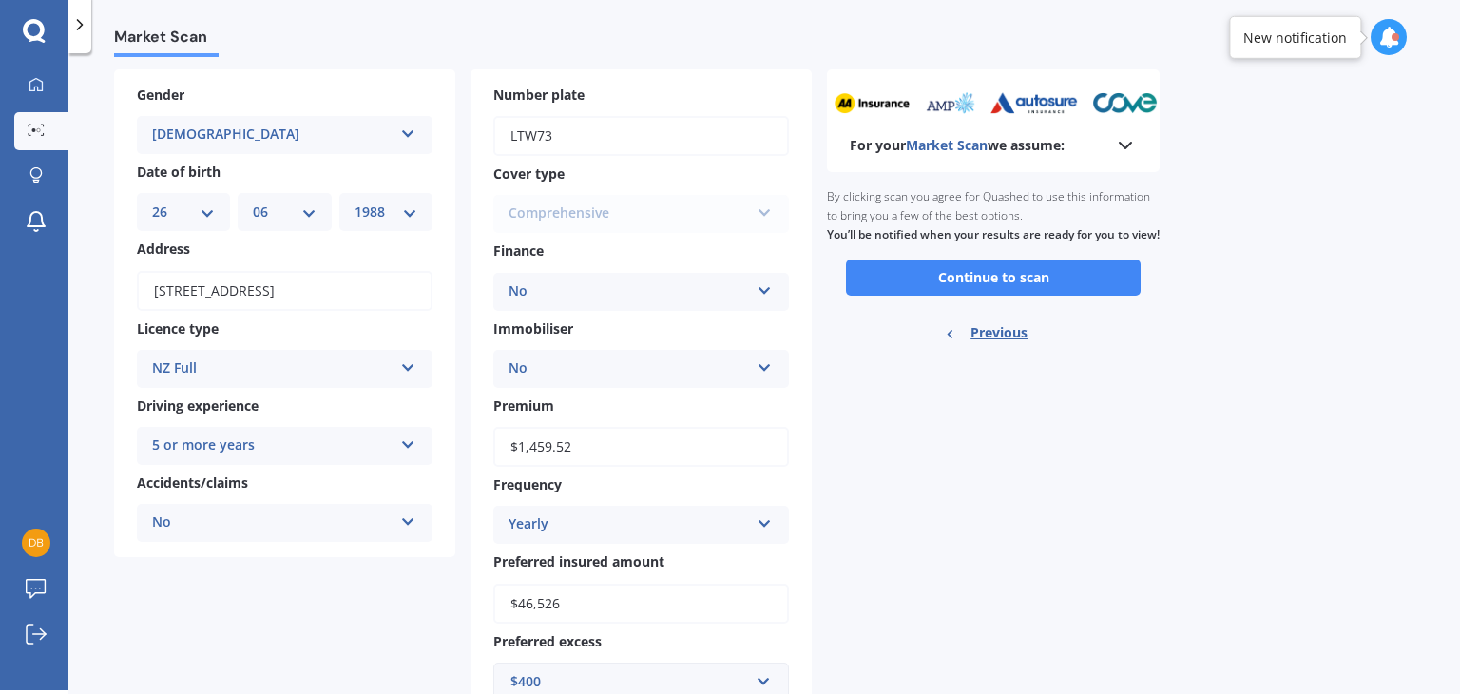
scroll to position [0, 0]
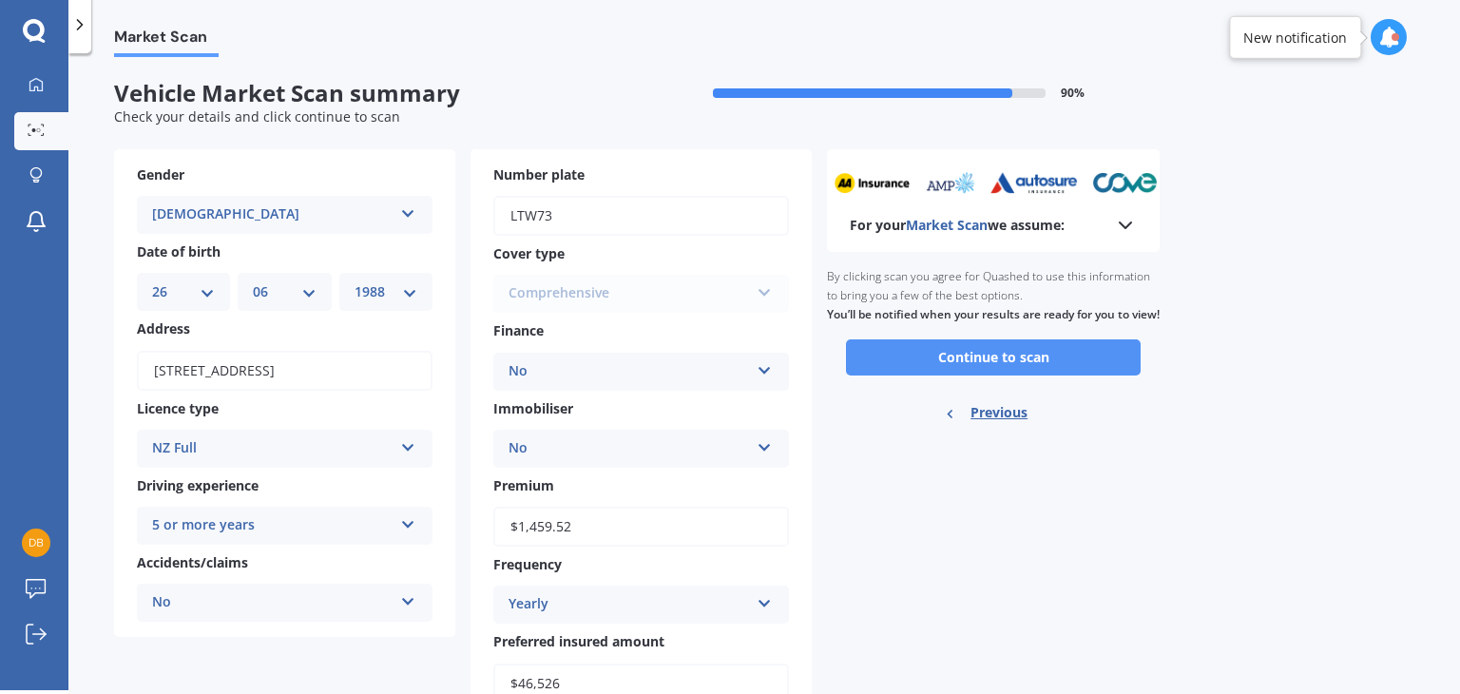
click at [1070, 364] on button "Continue to scan" at bounding box center [993, 357] width 295 height 36
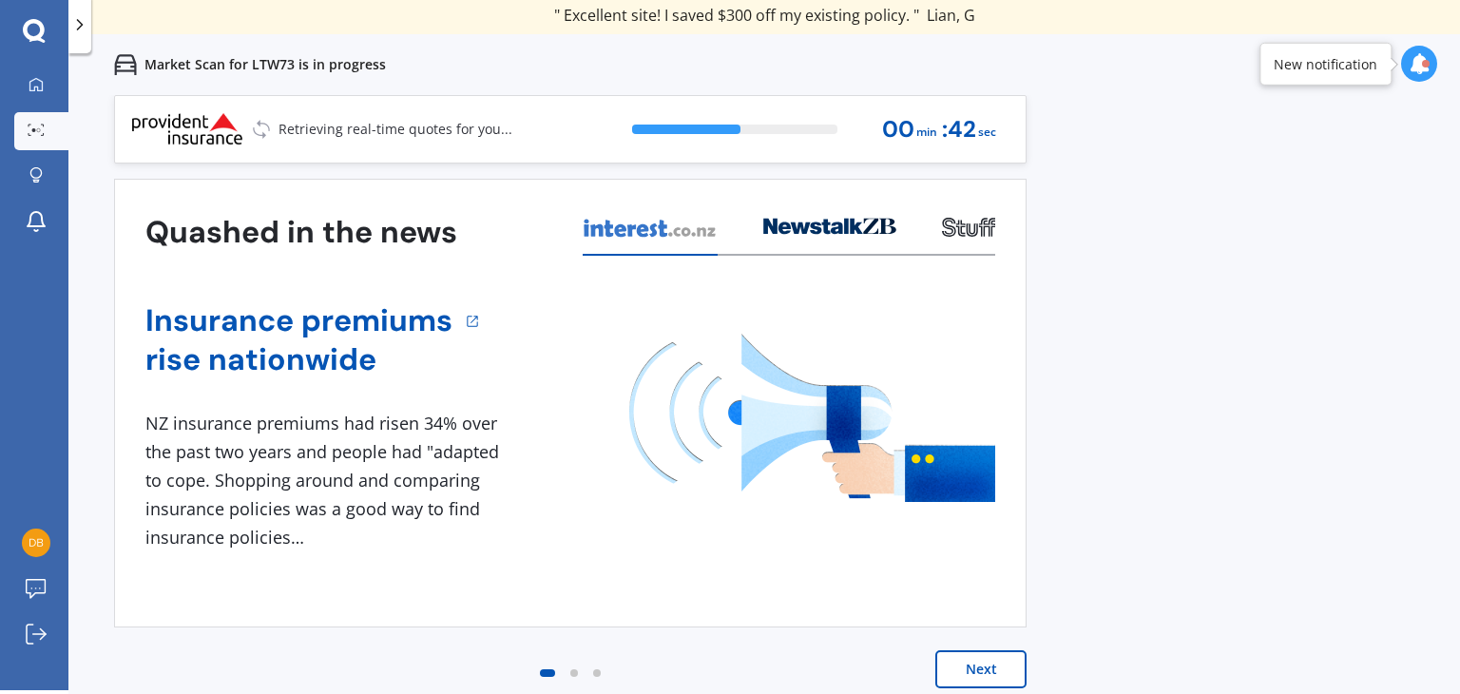
click at [972, 656] on button "Next" at bounding box center [980, 669] width 91 height 38
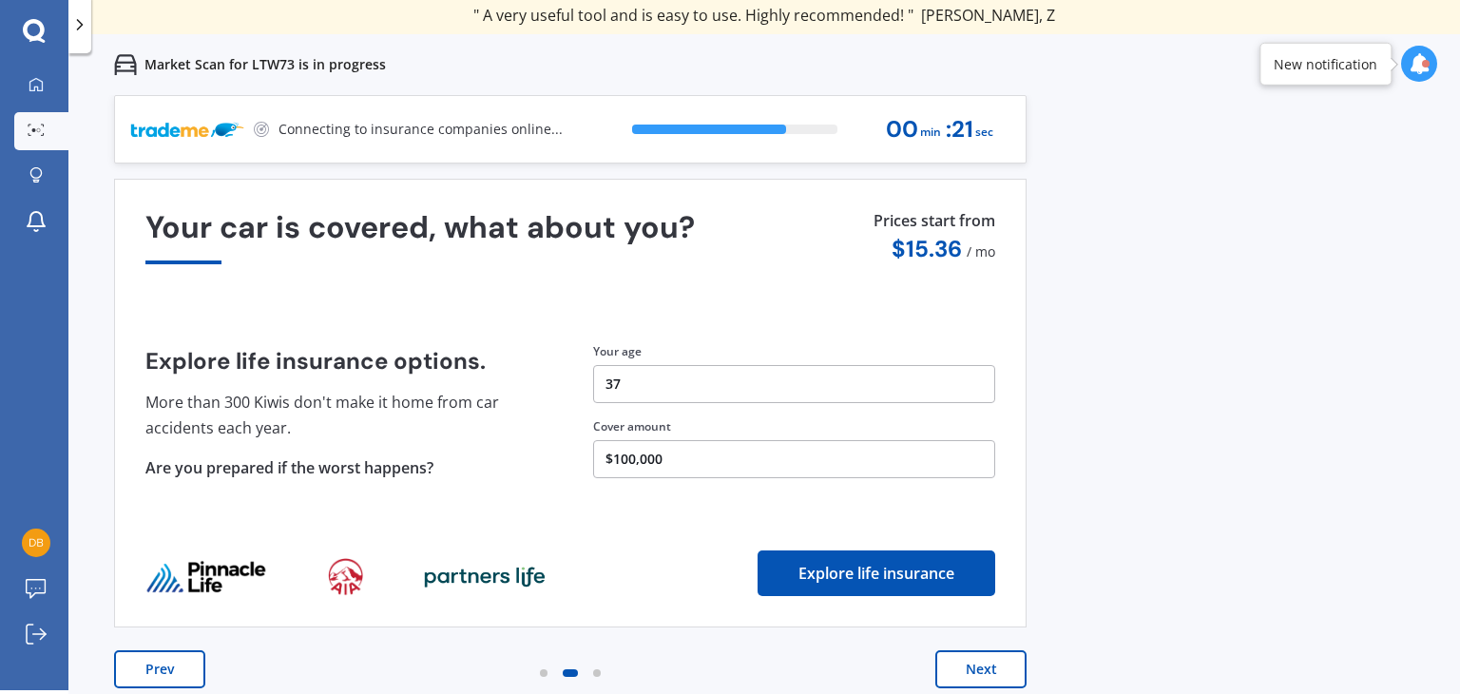
click at [889, 571] on button "Explore life insurance" at bounding box center [877, 573] width 238 height 46
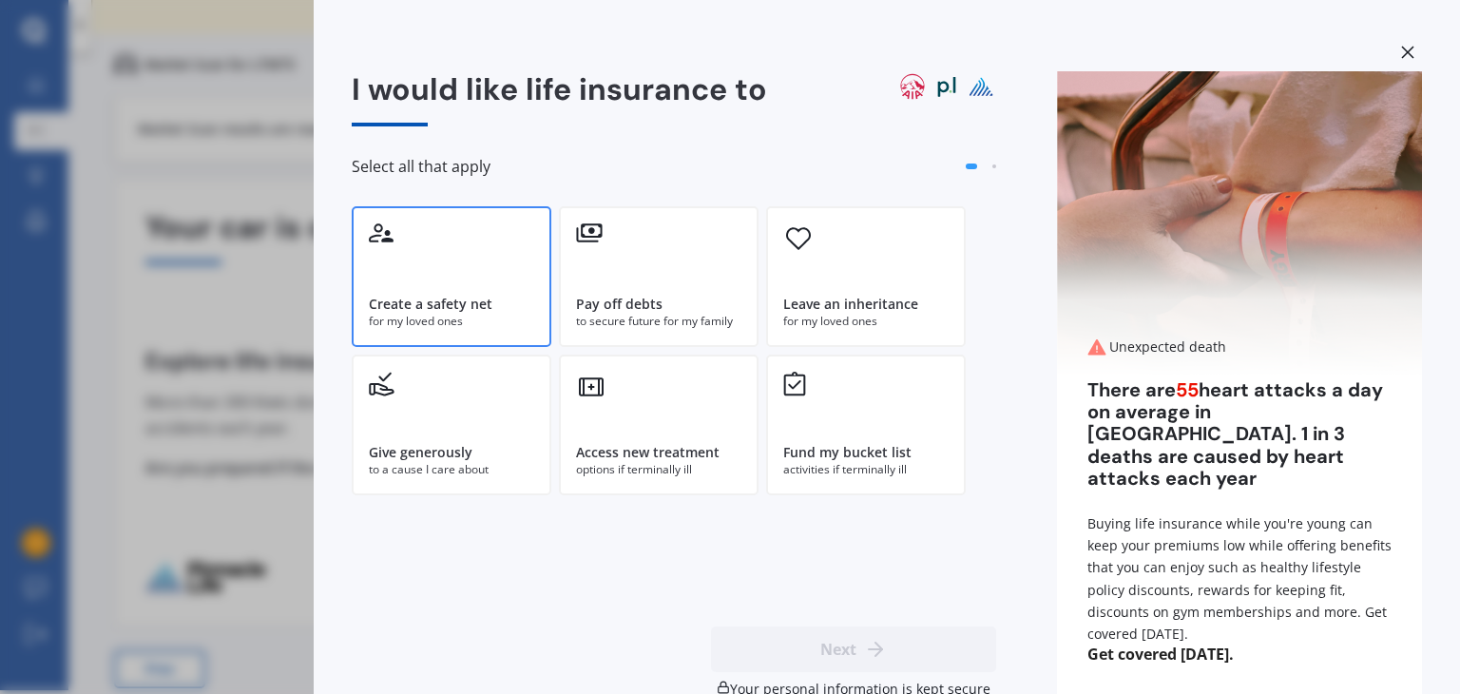
click at [417, 241] on div "Create a safety net for my loved ones" at bounding box center [452, 276] width 200 height 141
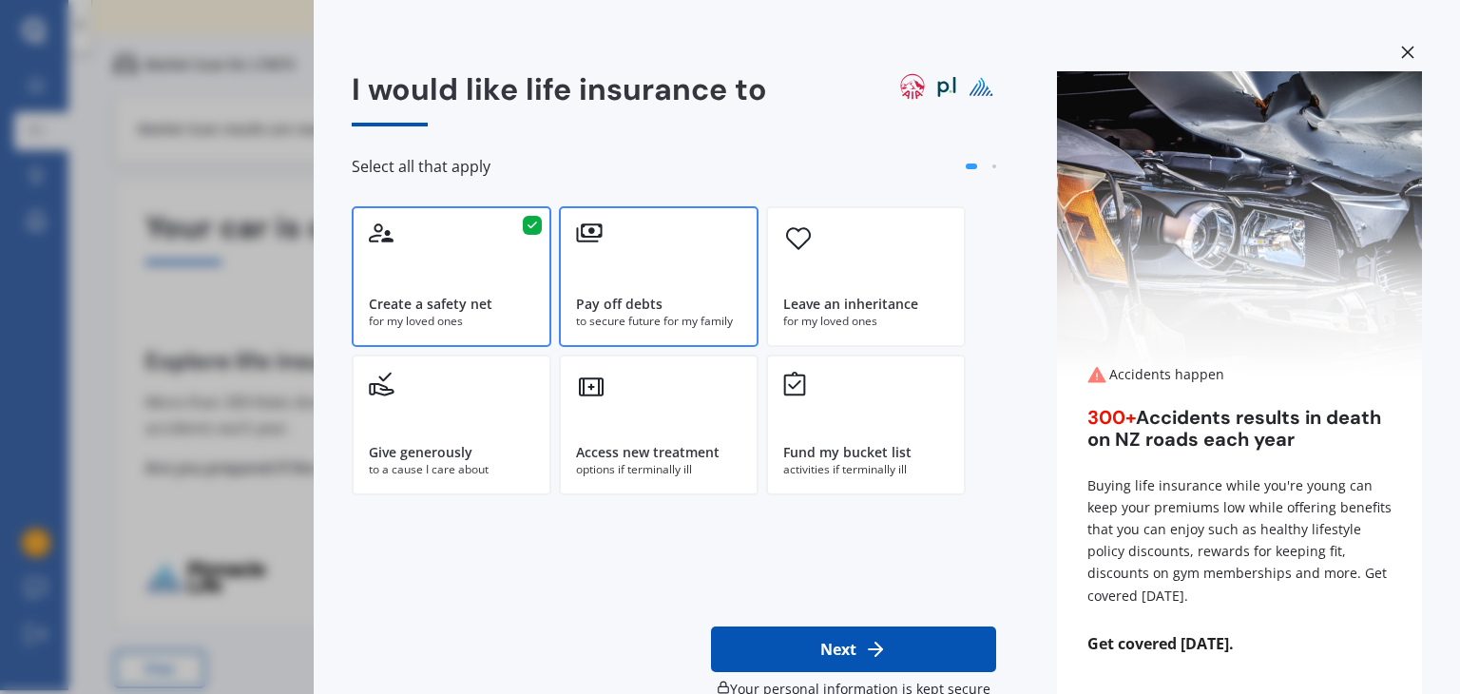
click at [639, 260] on div "Pay off debts to secure future for my family" at bounding box center [659, 276] width 200 height 141
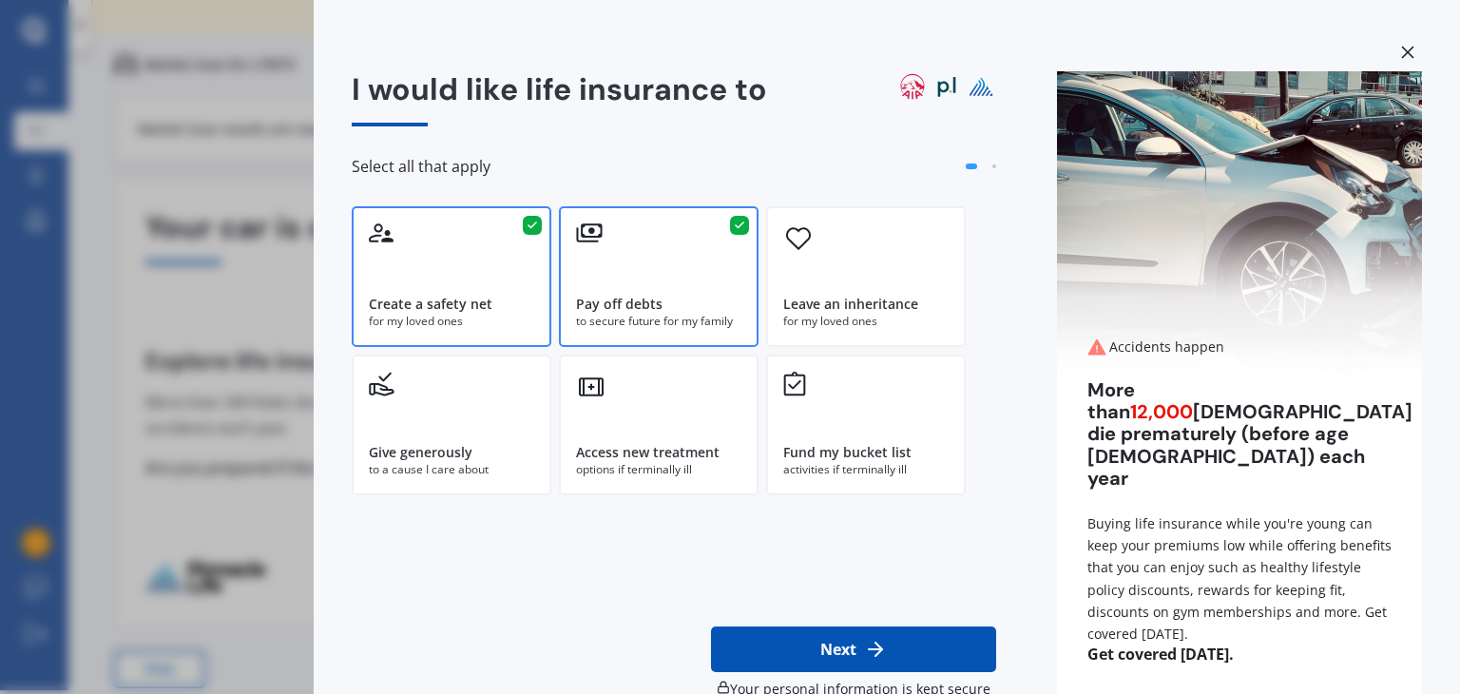
click at [818, 655] on button "Next" at bounding box center [853, 650] width 285 height 46
select select "26"
select select "06"
select select "1988"
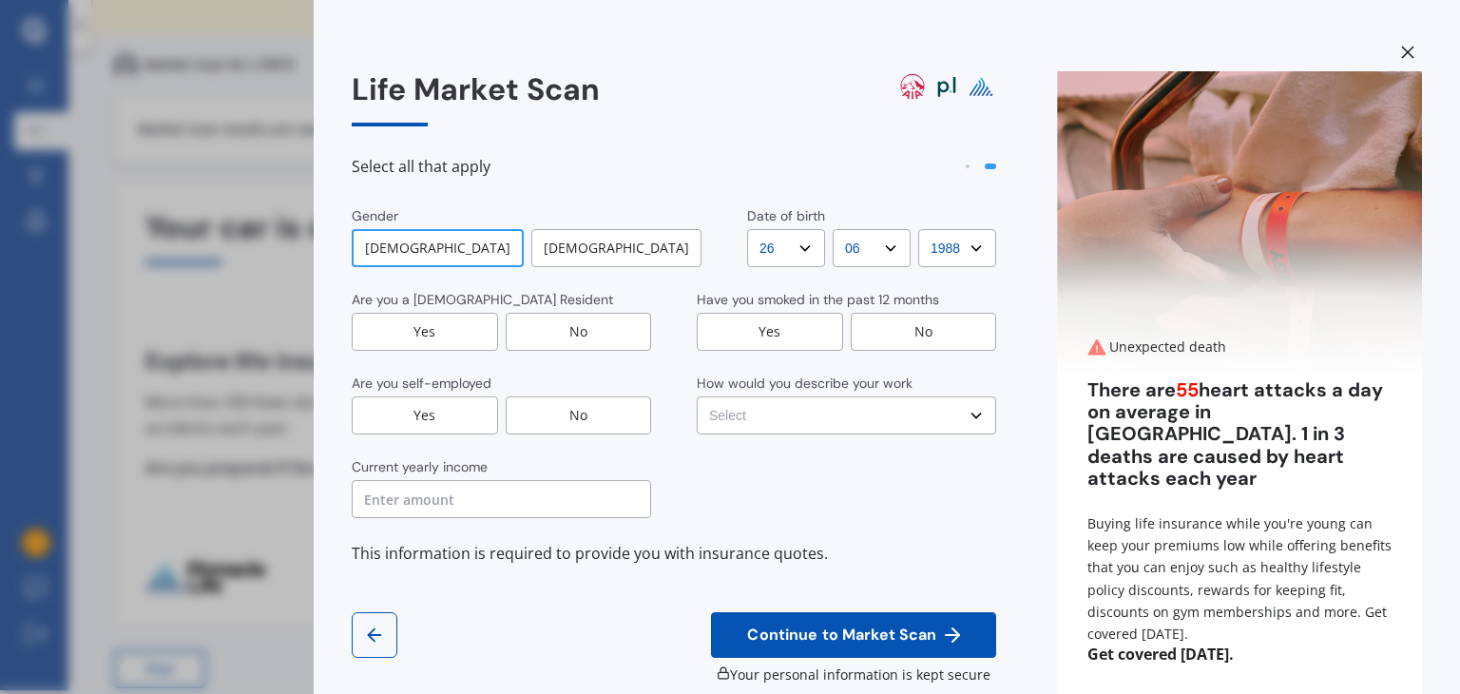
drag, startPoint x: 363, startPoint y: 664, endPoint x: 371, endPoint y: 621, distance: 43.5
click at [371, 621] on div "Continue to Market Scan Your personal information is kept secure" at bounding box center [674, 648] width 645 height 72
click at [371, 621] on button "button" at bounding box center [375, 635] width 46 height 46
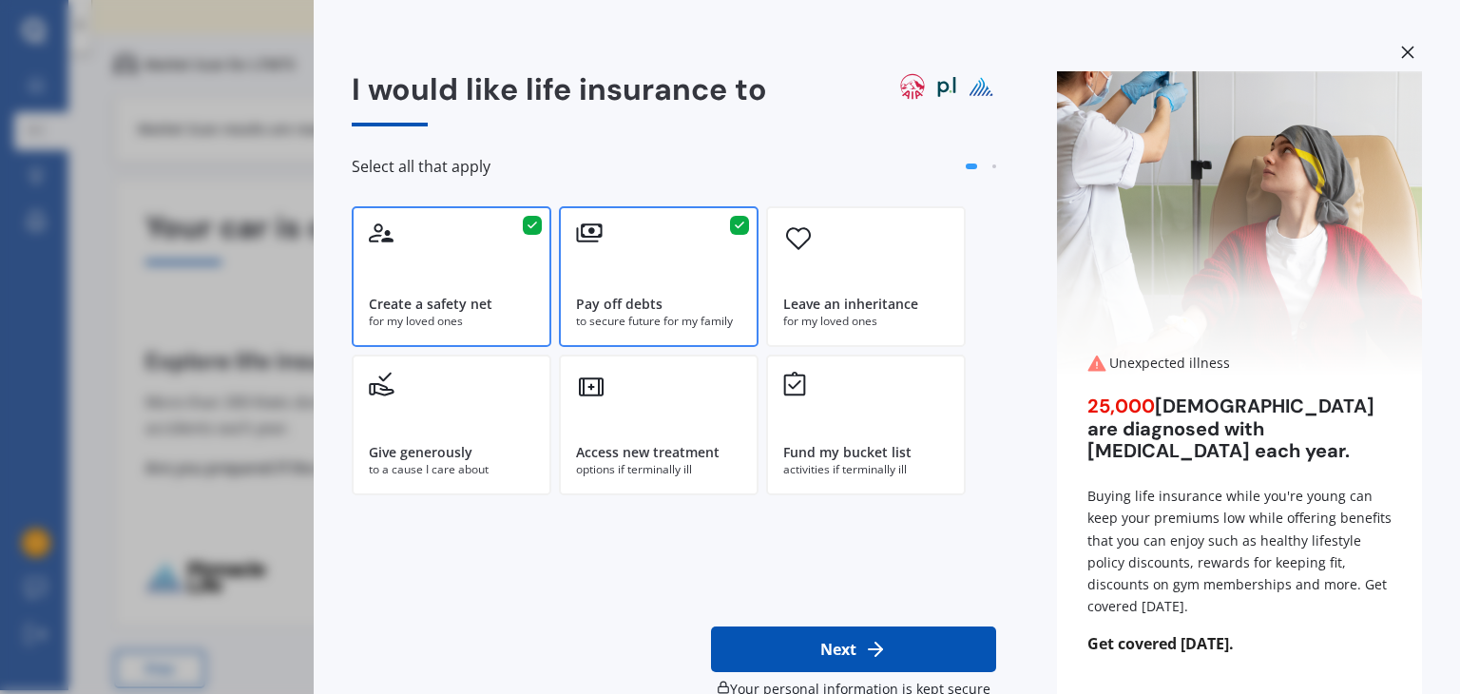
click at [248, 168] on div "I would like life insurance to Select all that apply Create a safety net for my…" at bounding box center [730, 347] width 1460 height 694
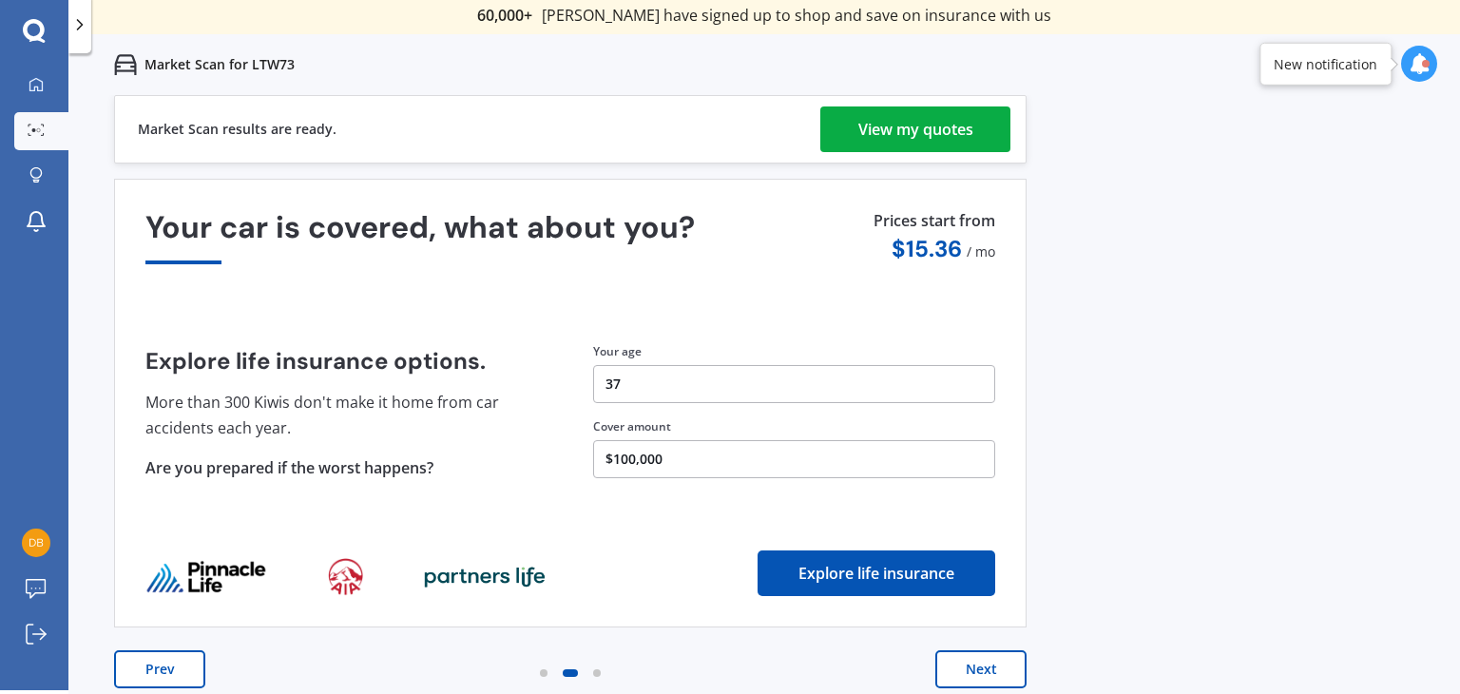
click at [938, 130] on div "View my quotes" at bounding box center [915, 129] width 115 height 46
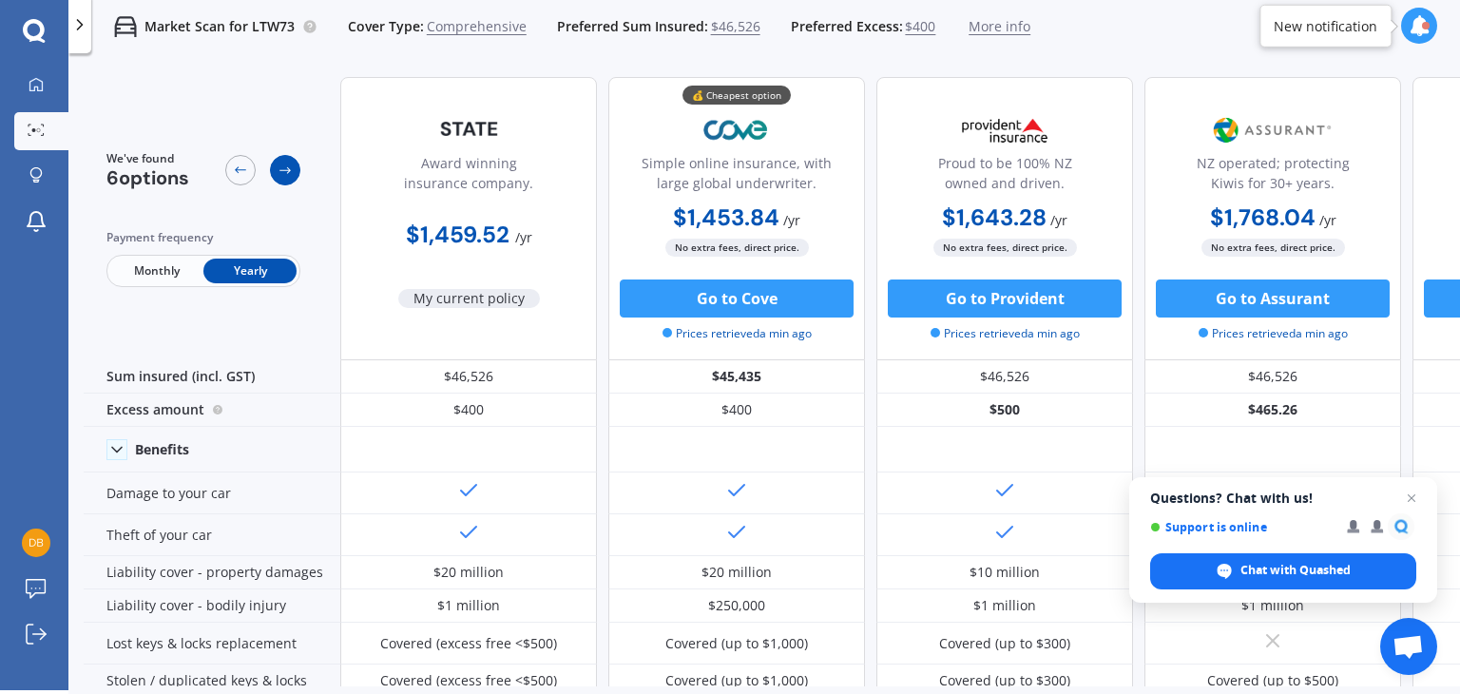
click at [287, 169] on icon at bounding box center [285, 170] width 15 height 15
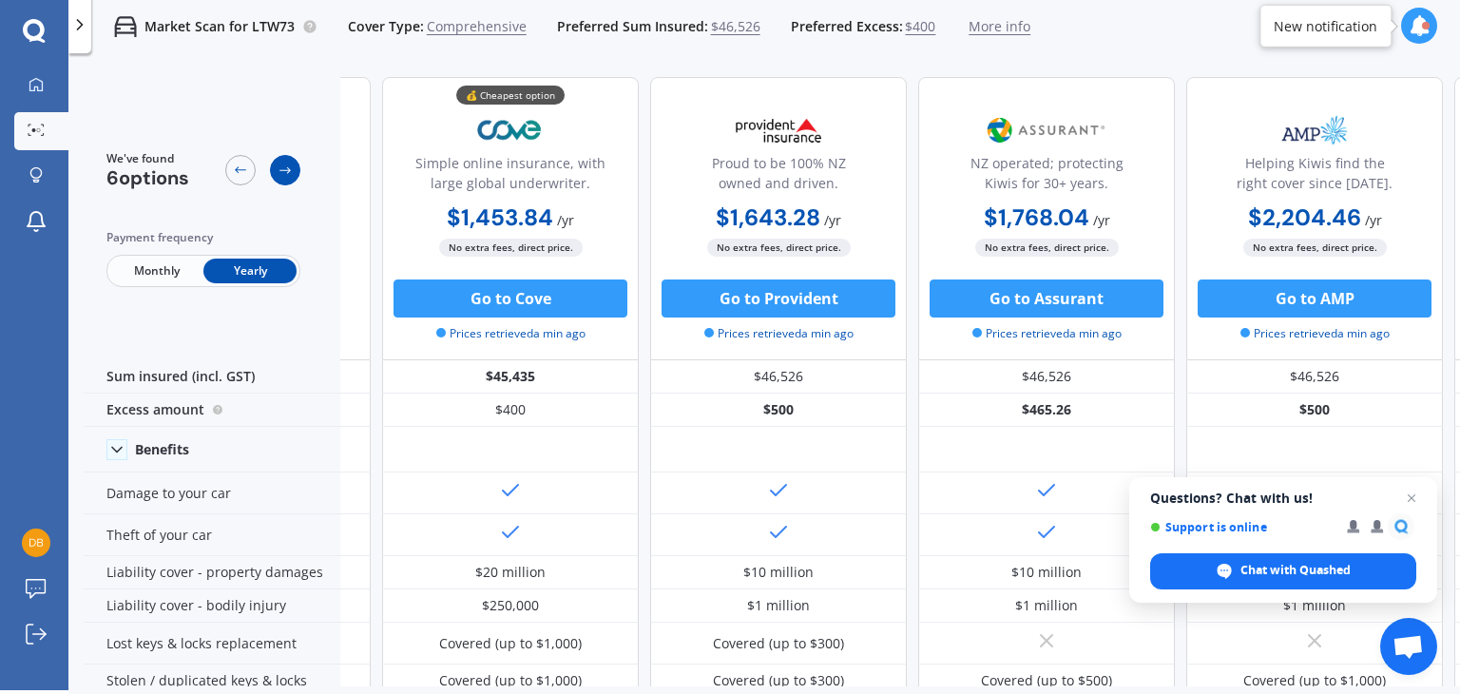
scroll to position [0, 257]
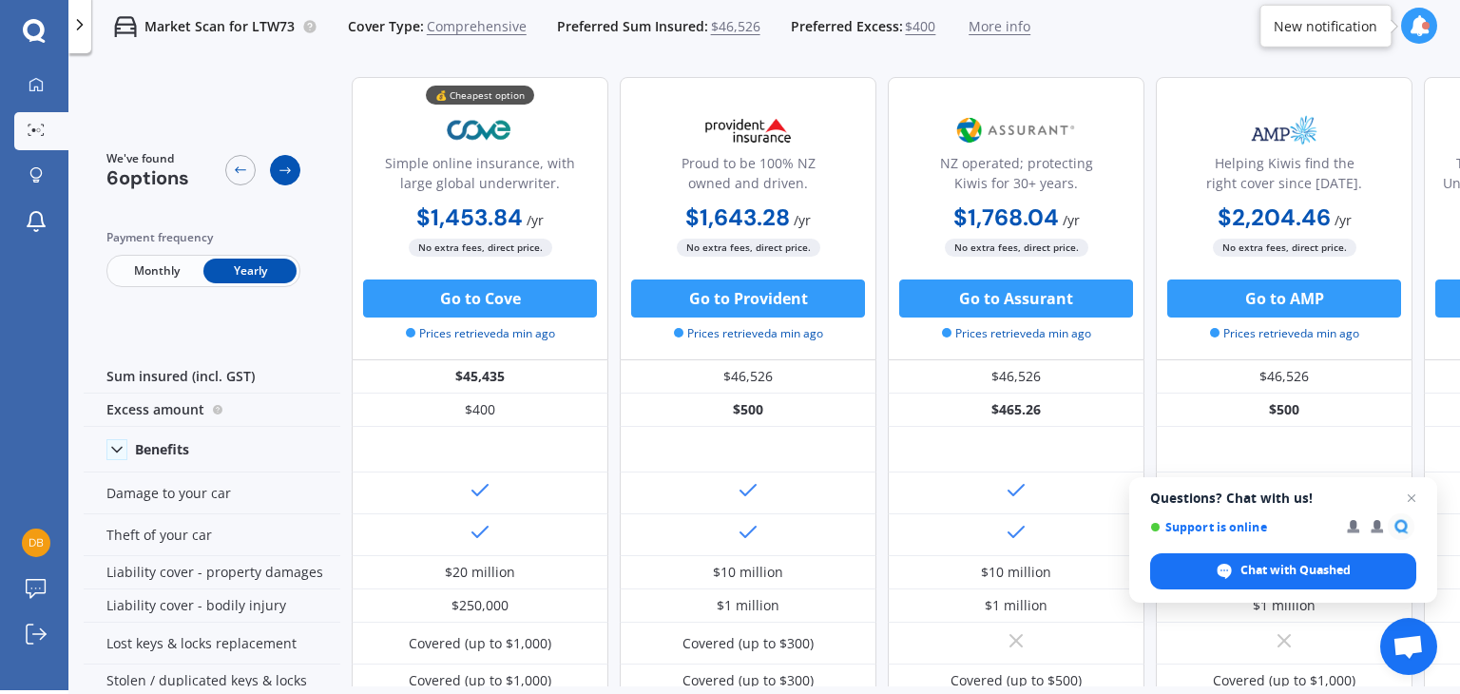
click at [287, 169] on icon at bounding box center [285, 170] width 15 height 15
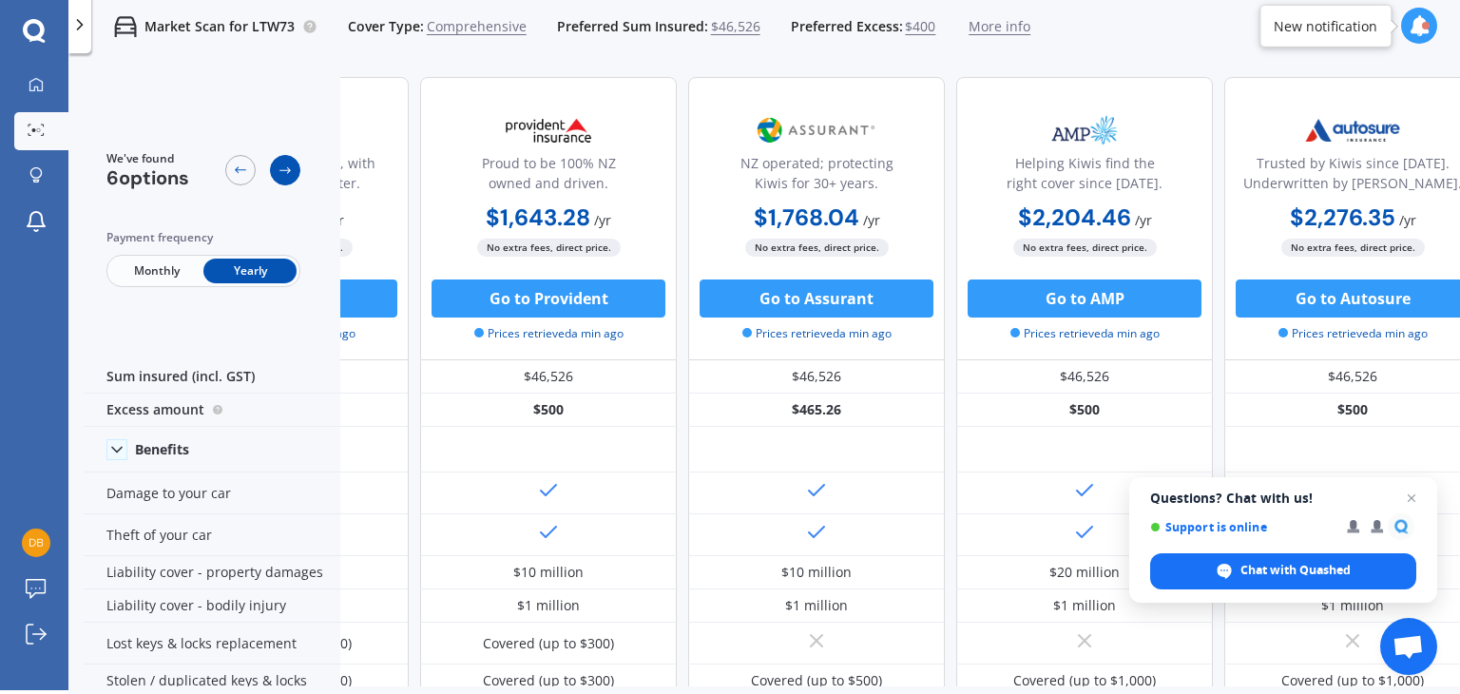
scroll to position [0, 487]
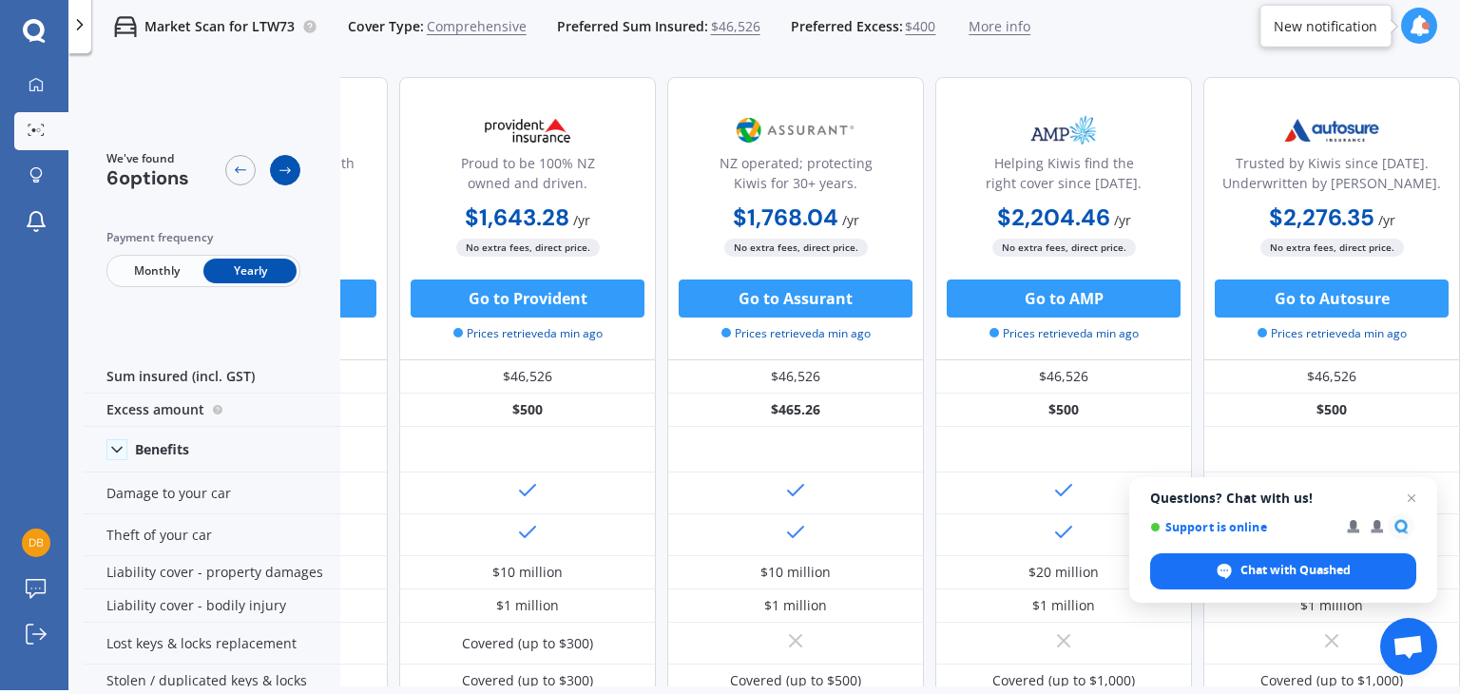
click at [287, 169] on icon at bounding box center [285, 170] width 15 height 15
click at [239, 171] on icon at bounding box center [240, 170] width 15 height 15
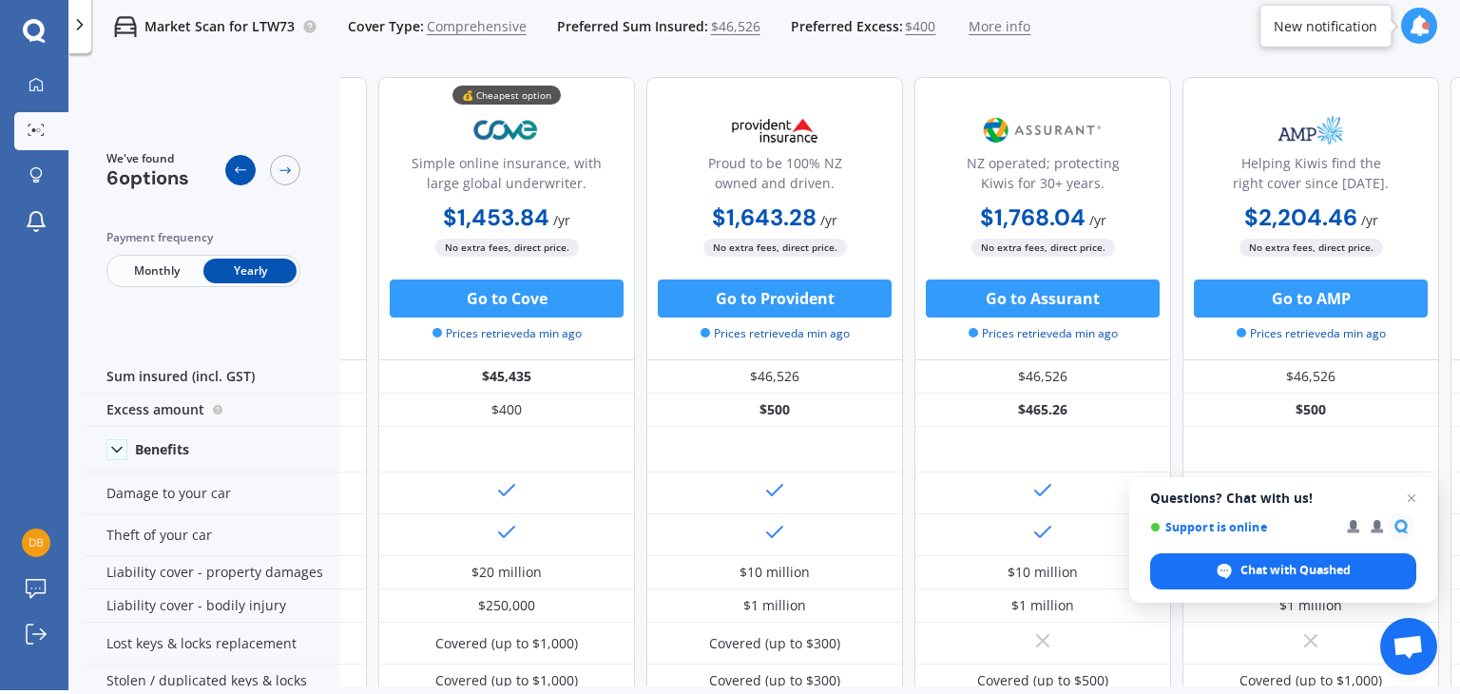
click at [239, 171] on icon at bounding box center [240, 170] width 15 height 15
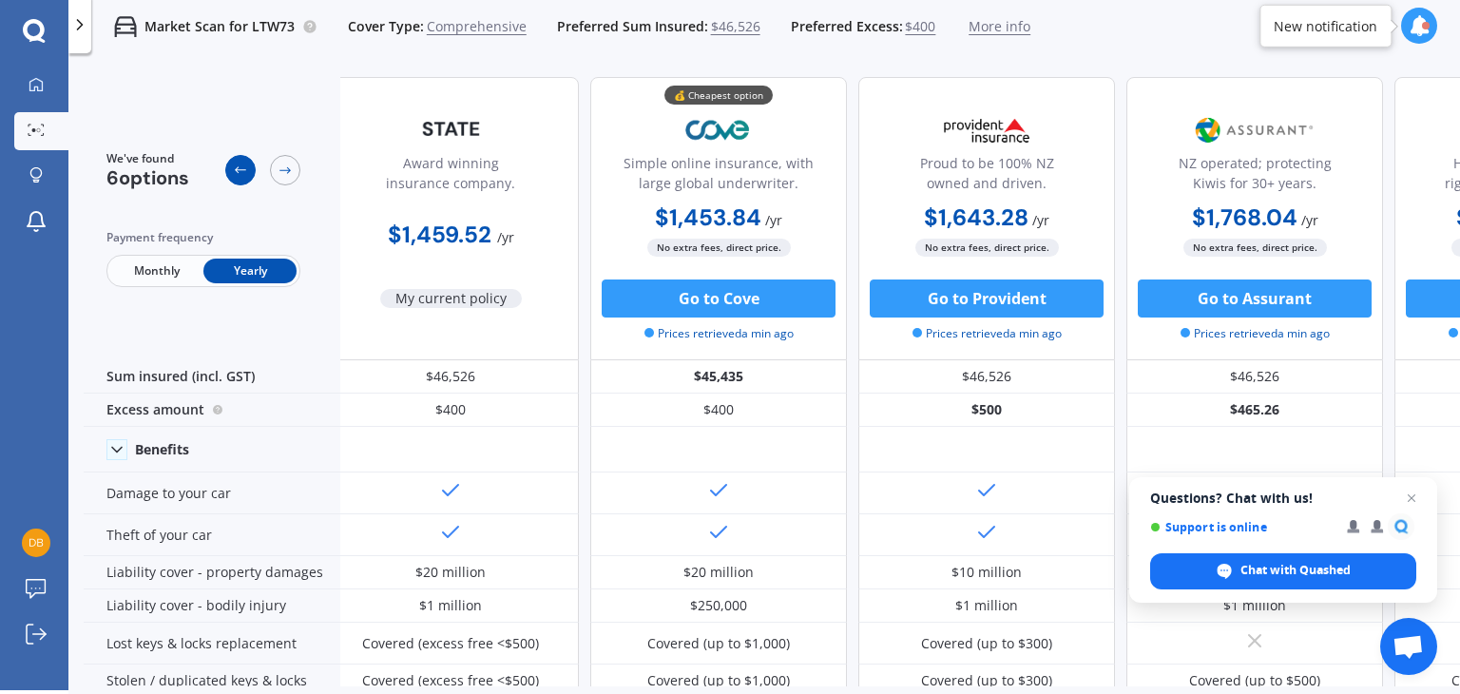
scroll to position [0, 0]
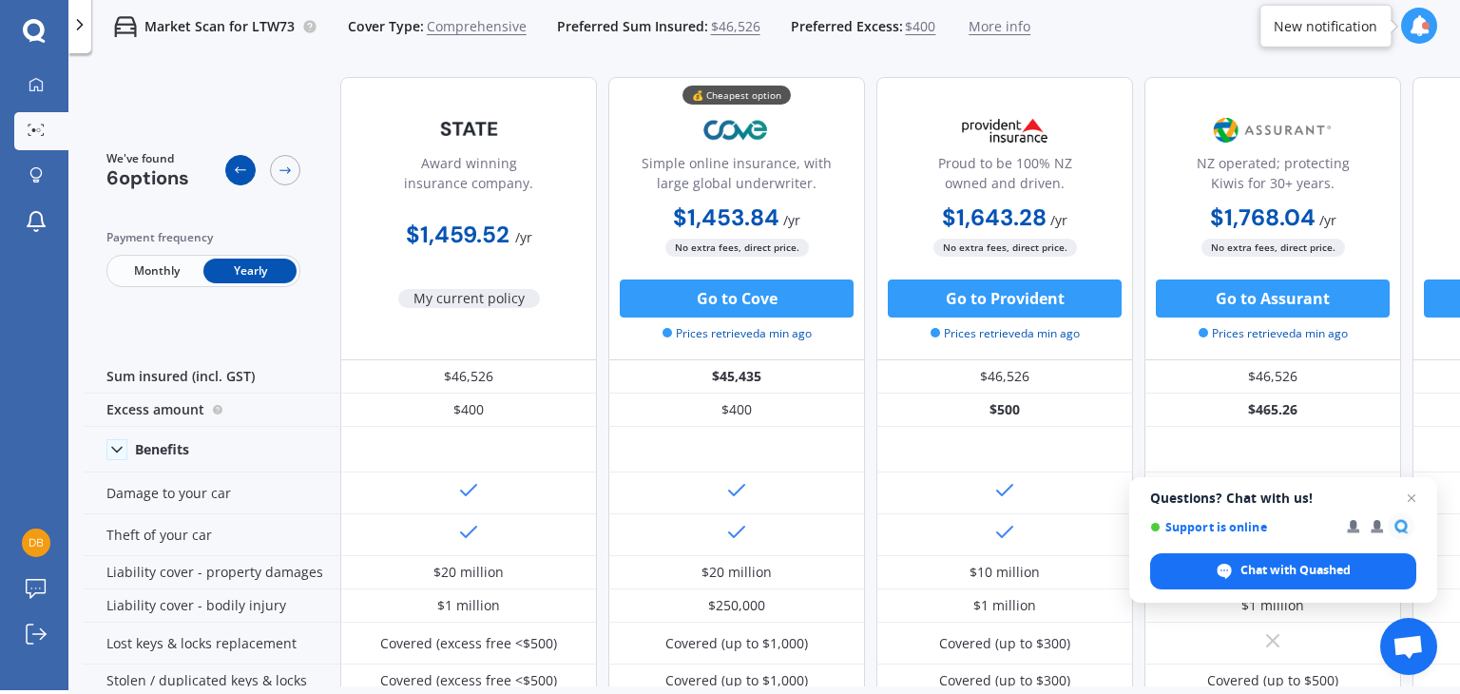
click at [239, 171] on icon at bounding box center [240, 170] width 15 height 15
